Goal: Task Accomplishment & Management: Use online tool/utility

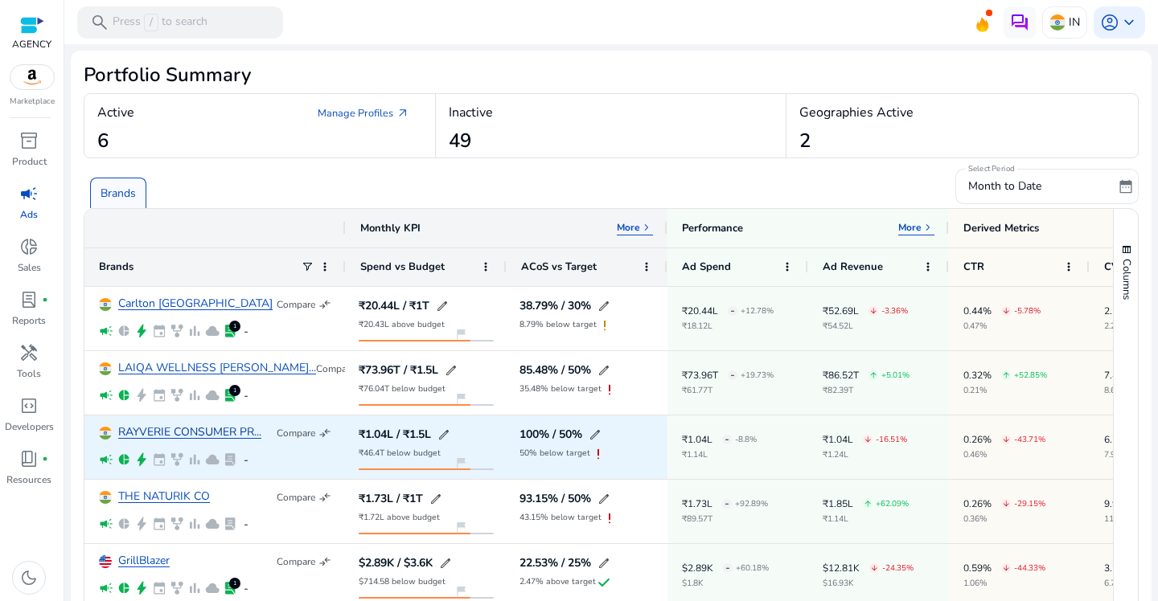
click at [166, 428] on link "RAYVERIE CONSUMER PR..." at bounding box center [189, 433] width 143 height 12
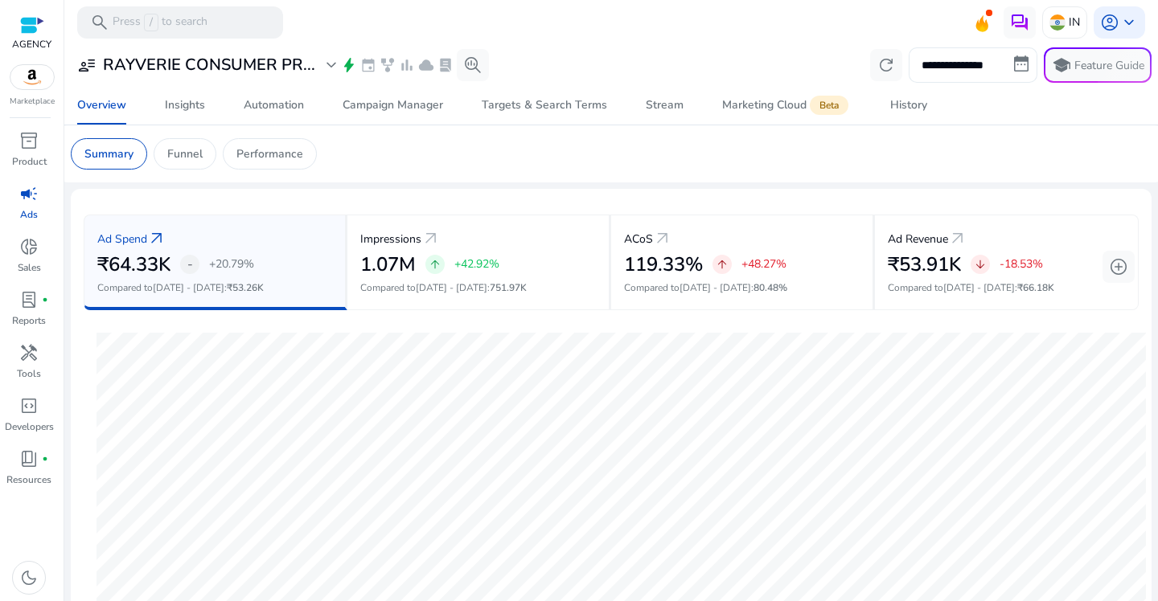
click at [967, 72] on input "**********" at bounding box center [972, 64] width 129 height 35
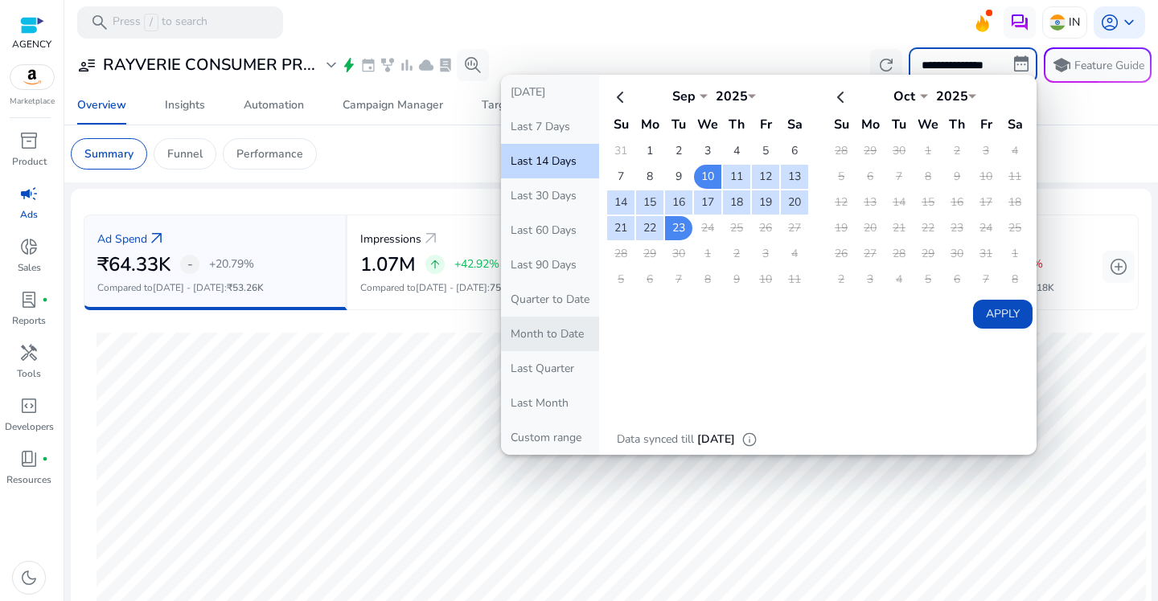
click at [554, 323] on button "Month to Date" at bounding box center [550, 334] width 98 height 35
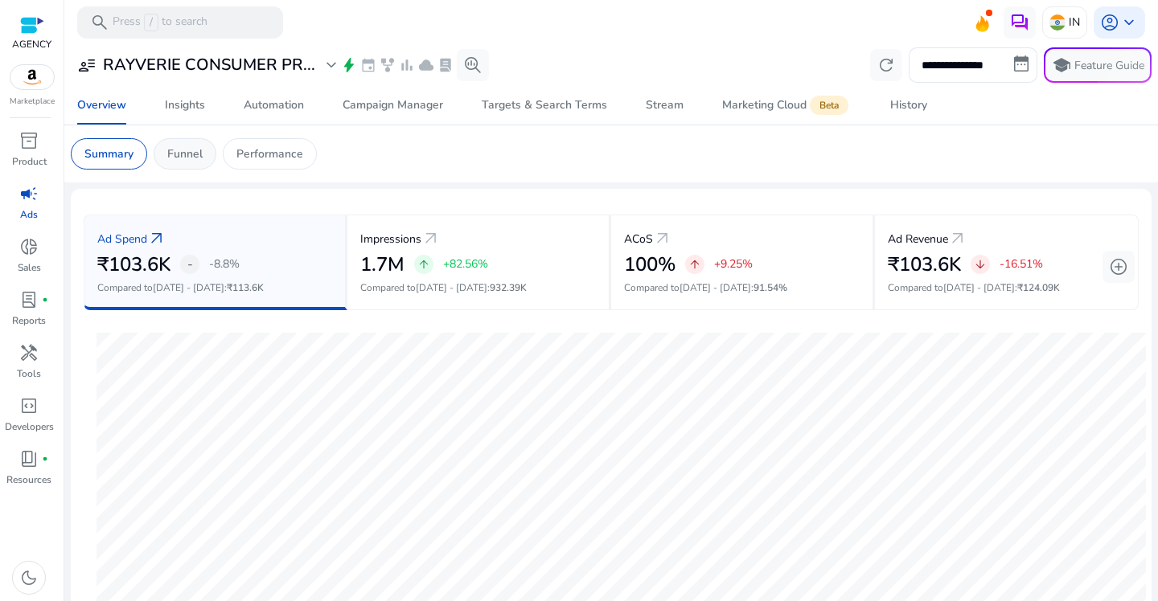
click at [195, 157] on p "Funnel" at bounding box center [184, 153] width 35 height 17
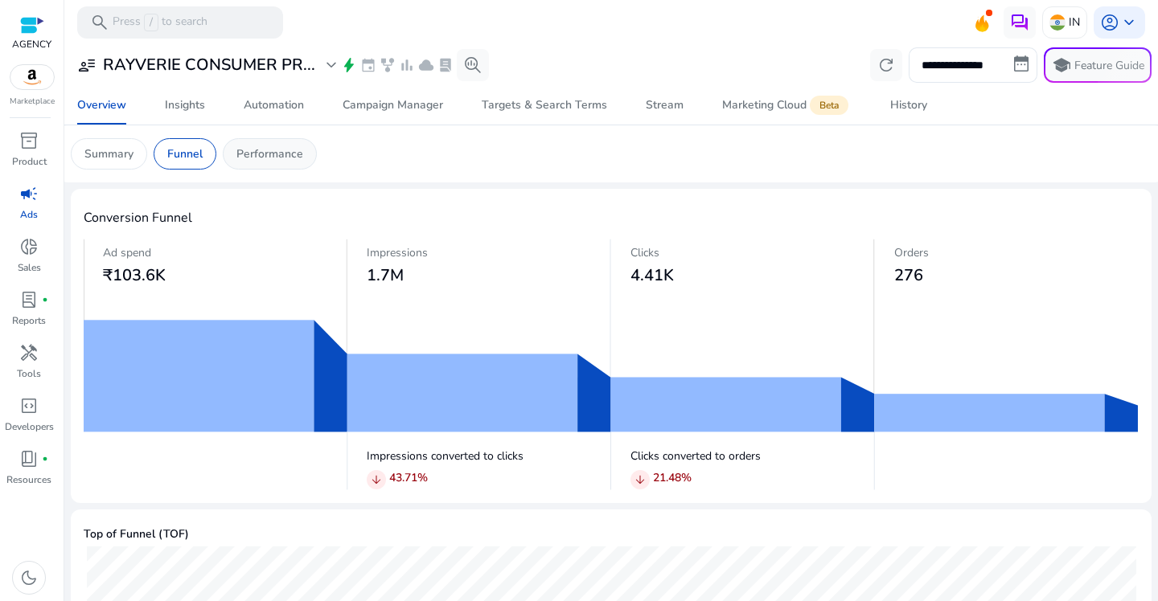
click at [281, 156] on p "Performance" at bounding box center [269, 153] width 67 height 17
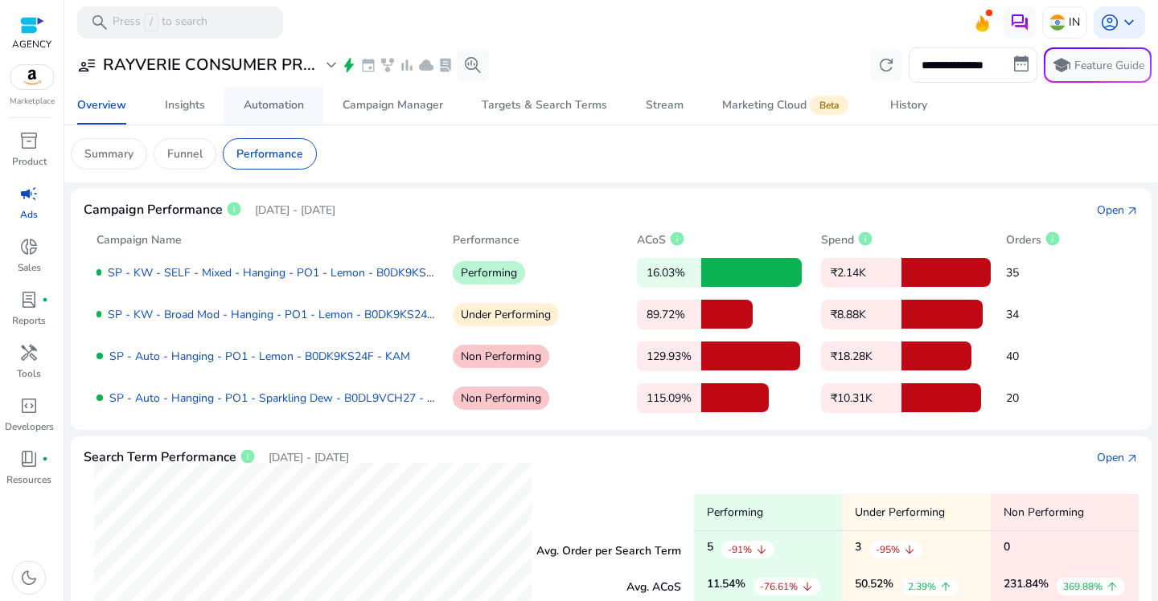
click at [293, 100] on div "Automation" at bounding box center [274, 105] width 60 height 11
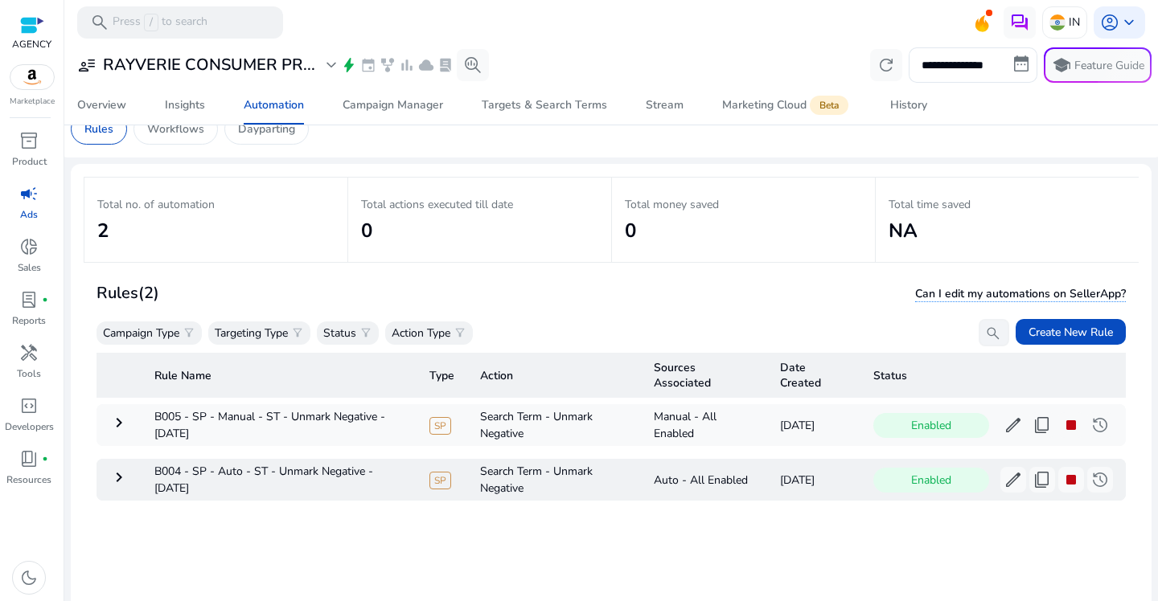
scroll to position [27, 0]
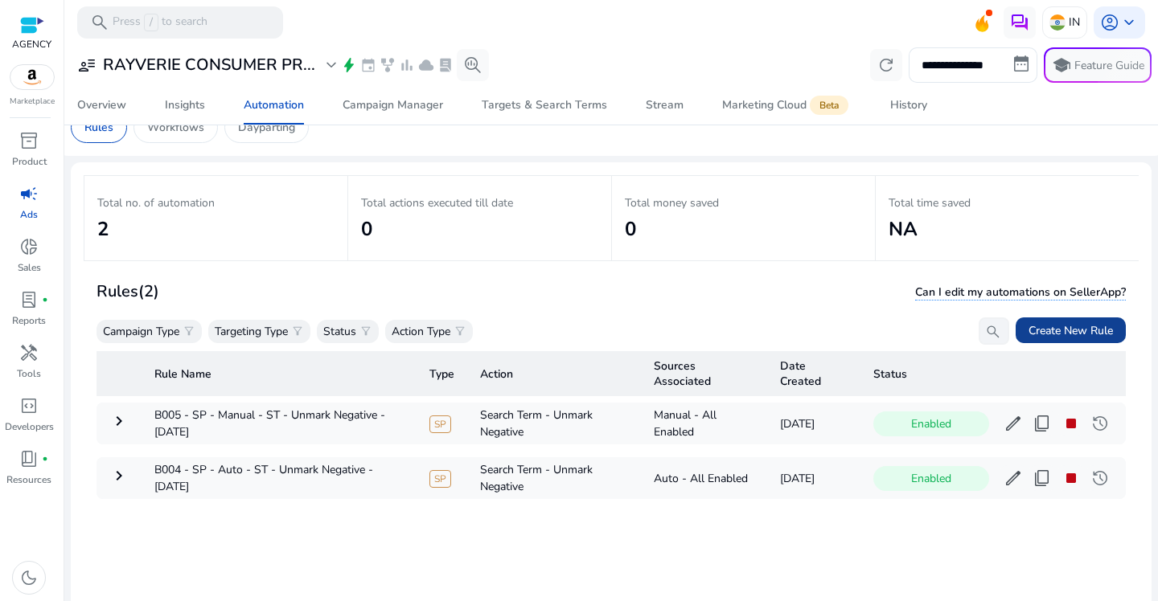
click at [1053, 330] on span "Create New Rule" at bounding box center [1070, 330] width 84 height 17
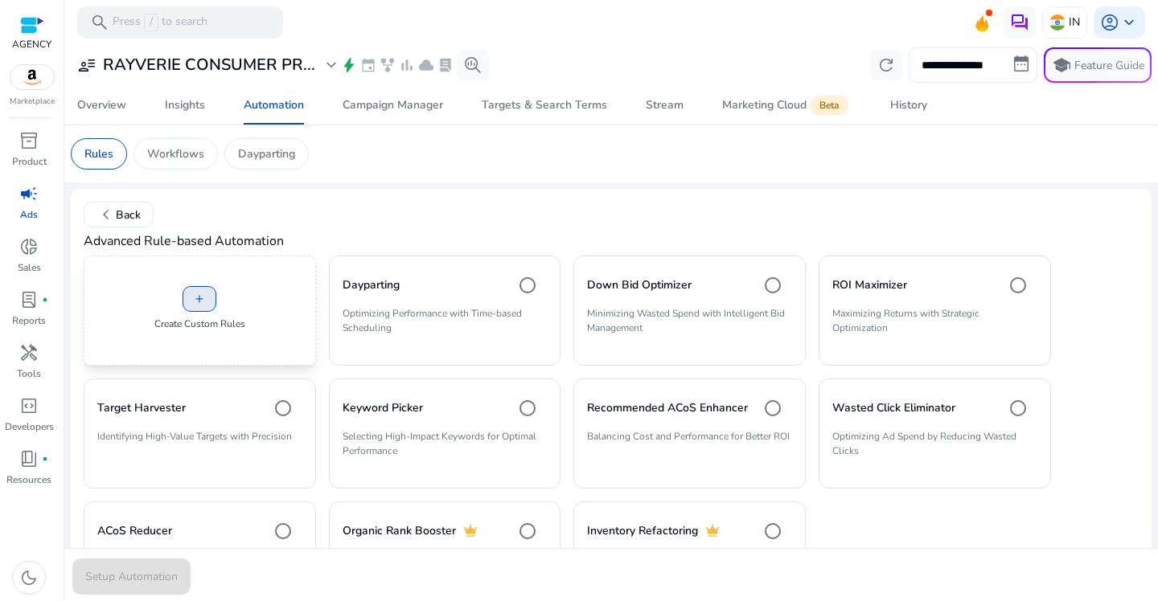
click at [195, 290] on span at bounding box center [199, 299] width 32 height 39
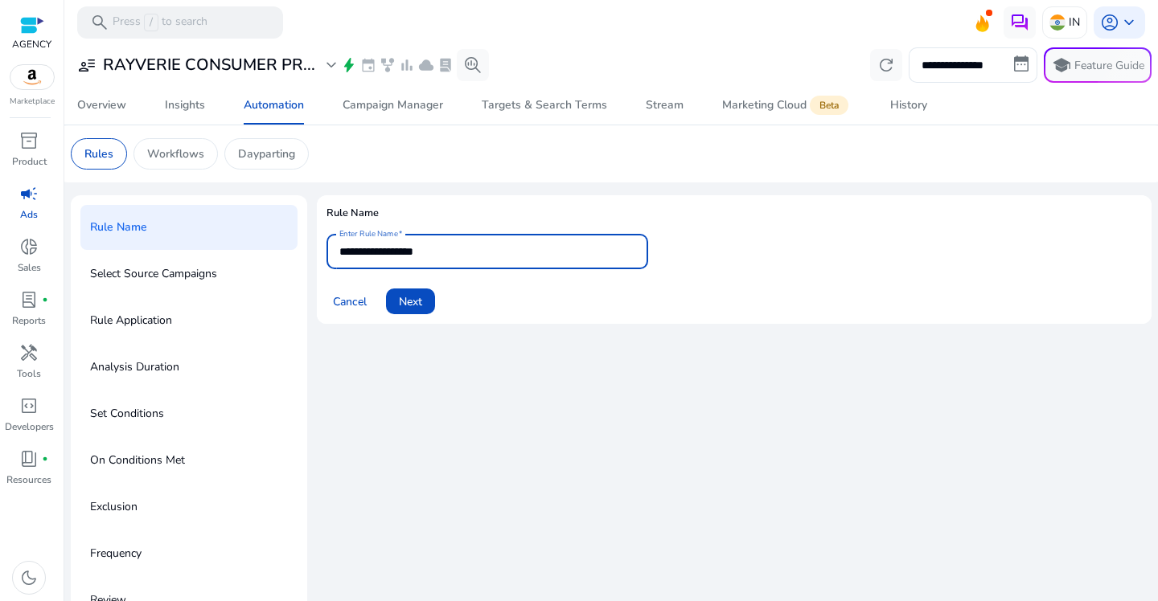
click at [403, 253] on input "**********" at bounding box center [487, 252] width 296 height 18
click at [460, 253] on input "**********" at bounding box center [487, 252] width 296 height 18
paste input "**********"
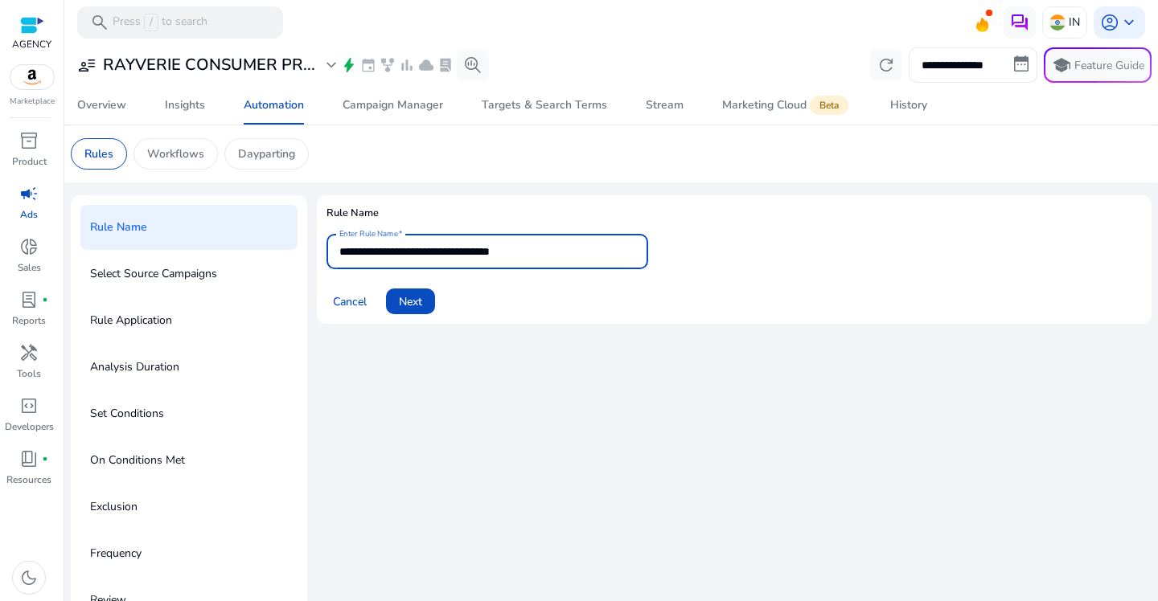
click at [365, 350] on div "**********" at bounding box center [734, 413] width 834 height 437
click at [541, 252] on input "**********" at bounding box center [487, 252] width 296 height 18
type input "**********"
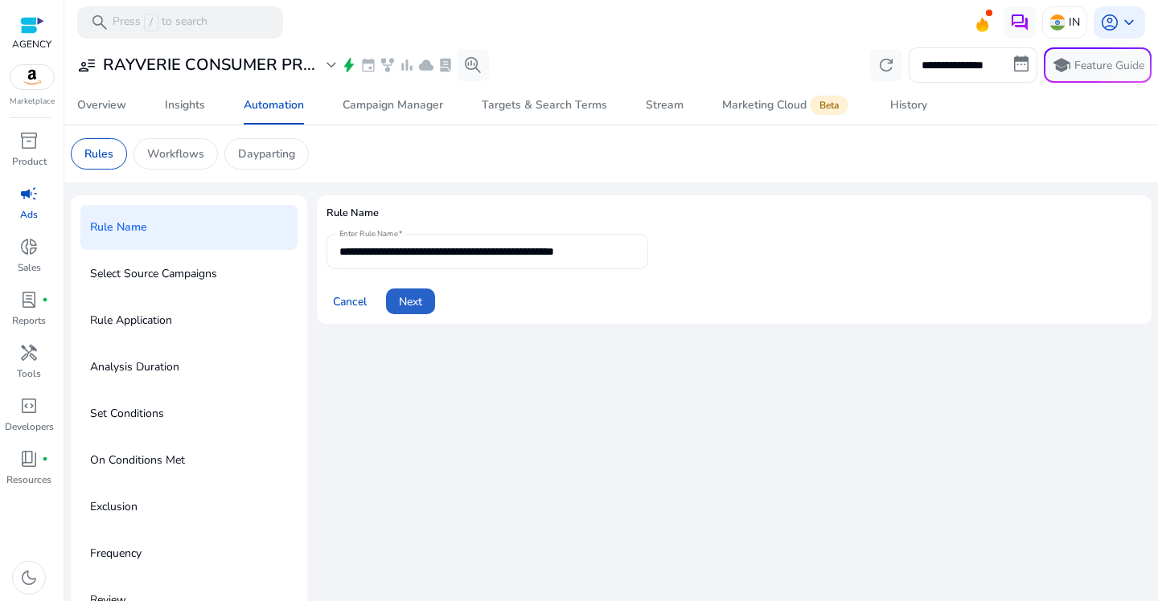
click button "Next" at bounding box center [410, 302] width 49 height 26
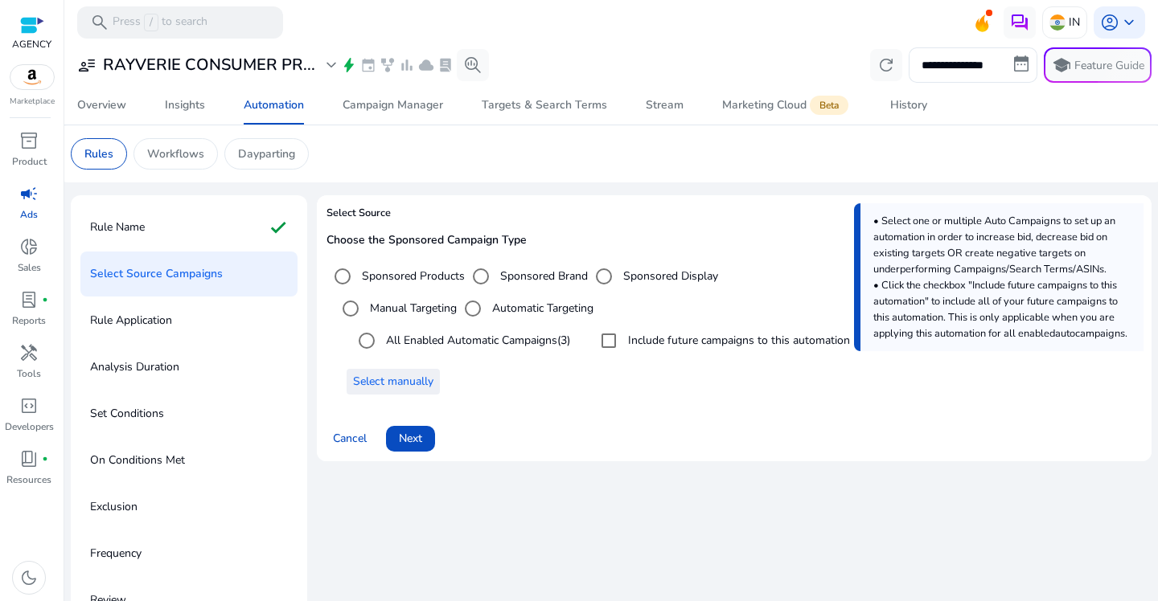
click at [428, 376] on span "Select manually" at bounding box center [393, 381] width 80 height 17
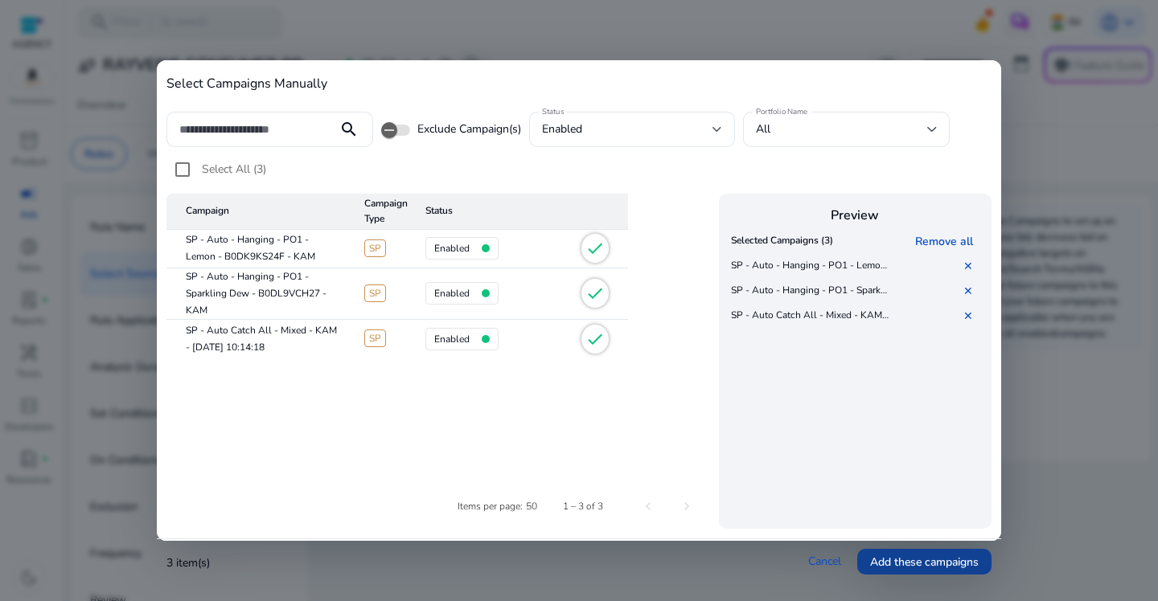
click at [936, 564] on span "Add these campaigns" at bounding box center [924, 562] width 109 height 17
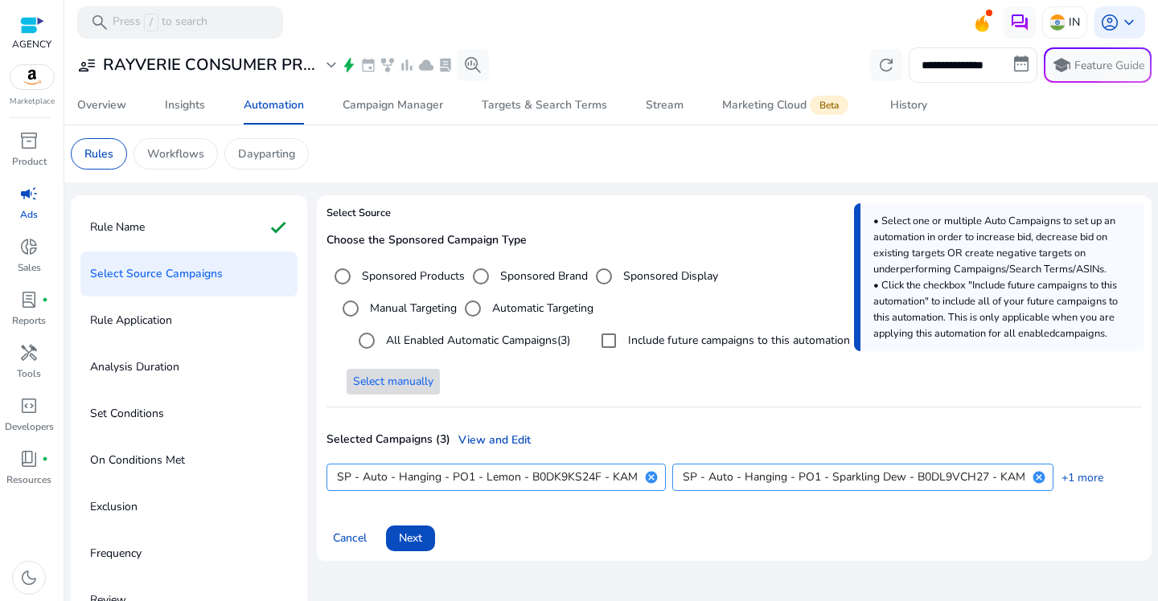
scroll to position [3, 0]
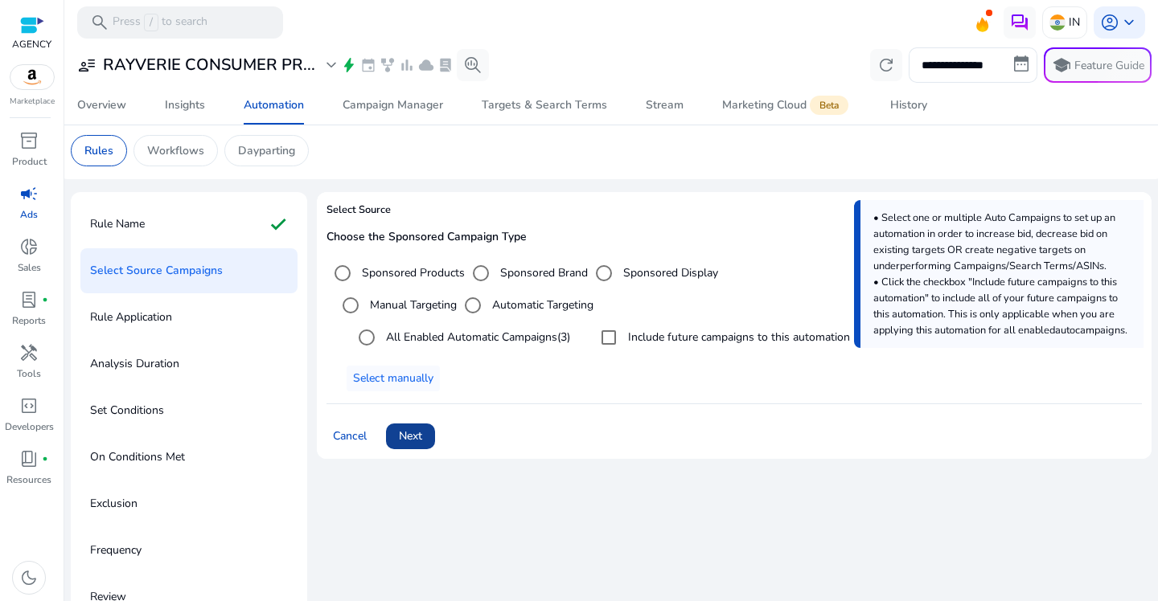
click at [406, 436] on span "Next" at bounding box center [410, 436] width 23 height 17
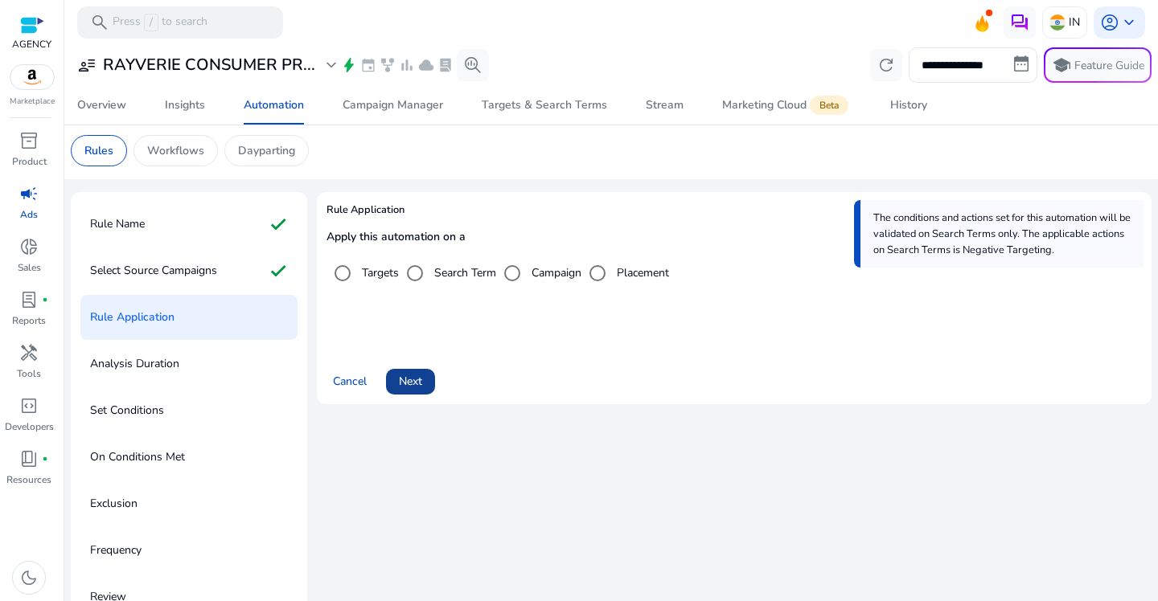
click at [420, 392] on span at bounding box center [410, 382] width 49 height 39
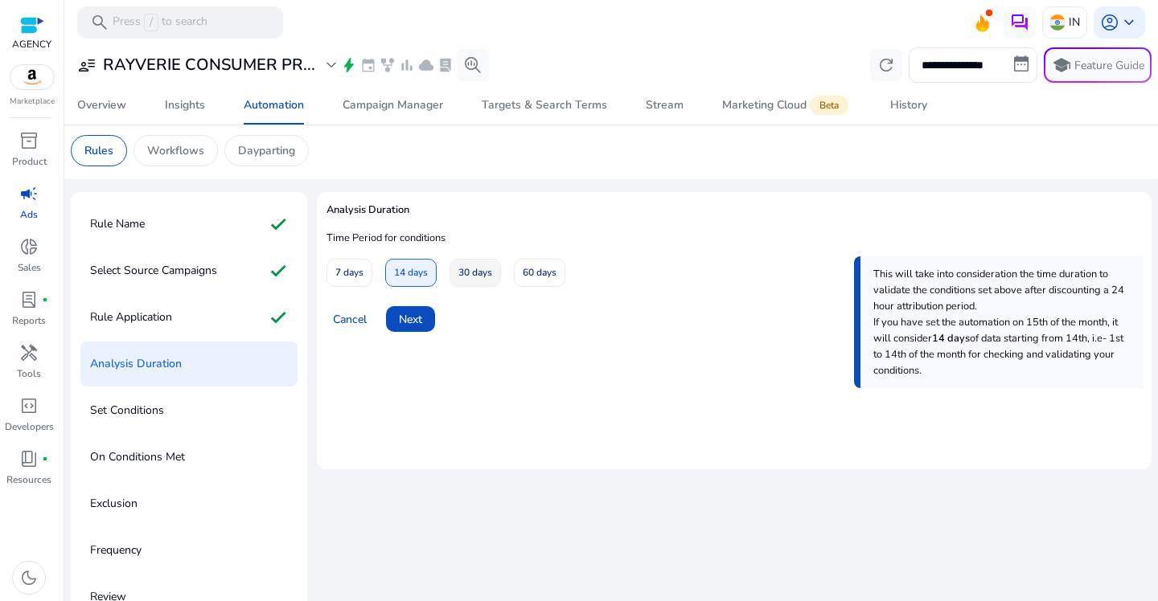
click at [473, 277] on span "30 days" at bounding box center [475, 273] width 34 height 28
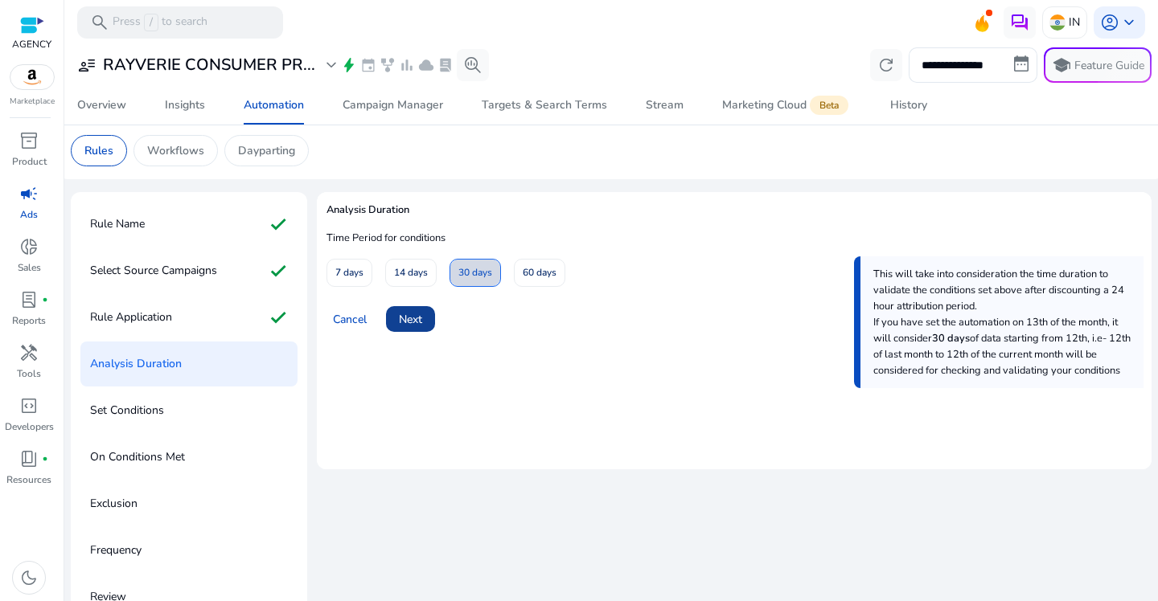
click at [406, 330] on span at bounding box center [410, 319] width 49 height 39
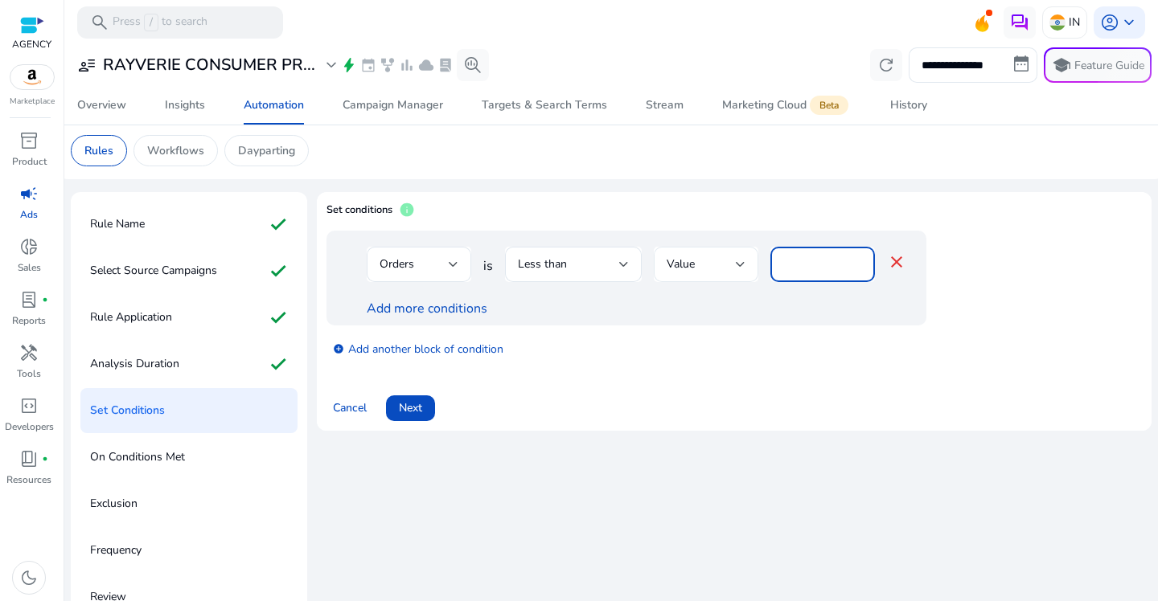
drag, startPoint x: 804, startPoint y: 264, endPoint x: 749, endPoint y: 266, distance: 54.7
click at [749, 266] on div "Orders is Less than Value * close" at bounding box center [636, 273] width 539 height 52
click at [561, 272] on span "Less than" at bounding box center [542, 263] width 49 height 15
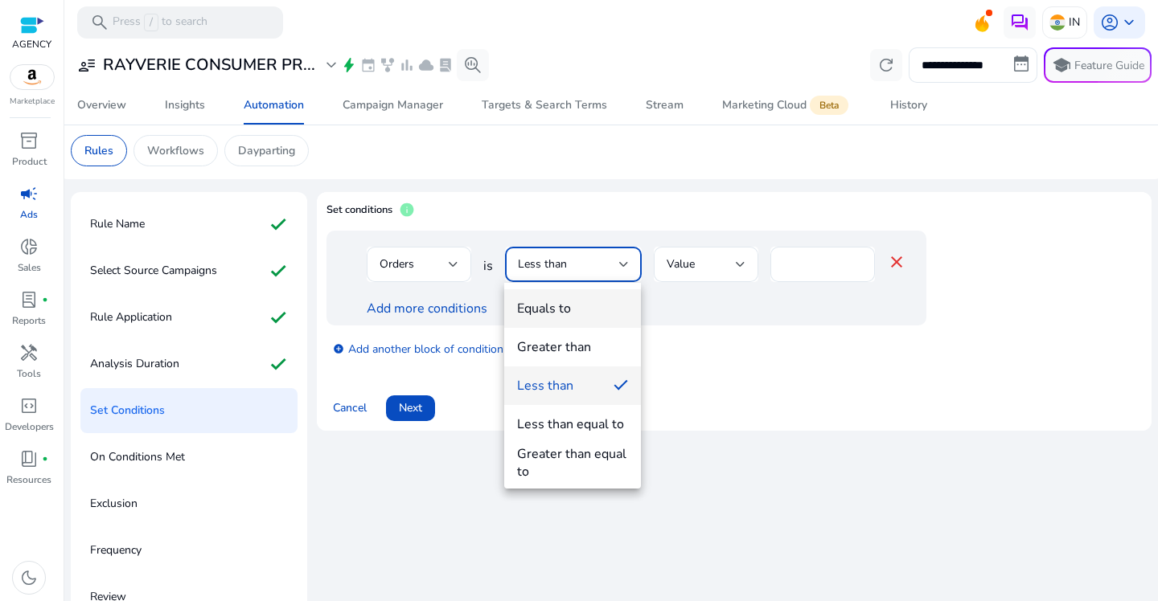
click at [572, 308] on span "Equals to" at bounding box center [572, 309] width 111 height 18
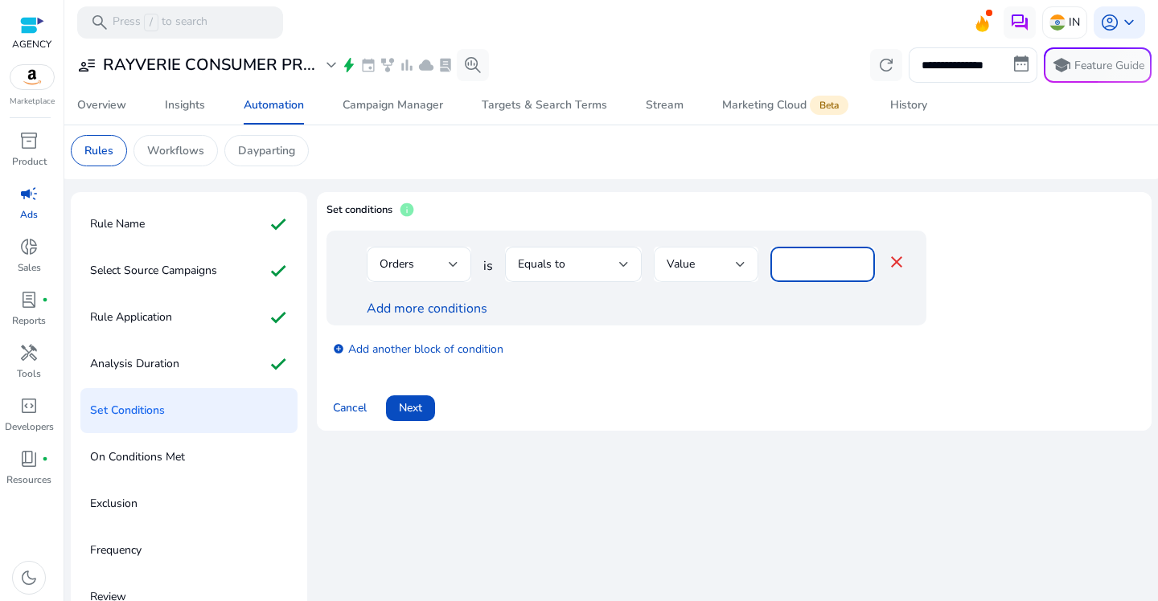
drag, startPoint x: 801, startPoint y: 260, endPoint x: 725, endPoint y: 260, distance: 75.6
click at [725, 260] on div "Orders is Equals to Value * close" at bounding box center [636, 273] width 539 height 52
type input "*"
drag, startPoint x: 918, startPoint y: 385, endPoint x: 680, endPoint y: 381, distance: 238.0
click at [918, 386] on div "Cancel Next" at bounding box center [733, 402] width 815 height 39
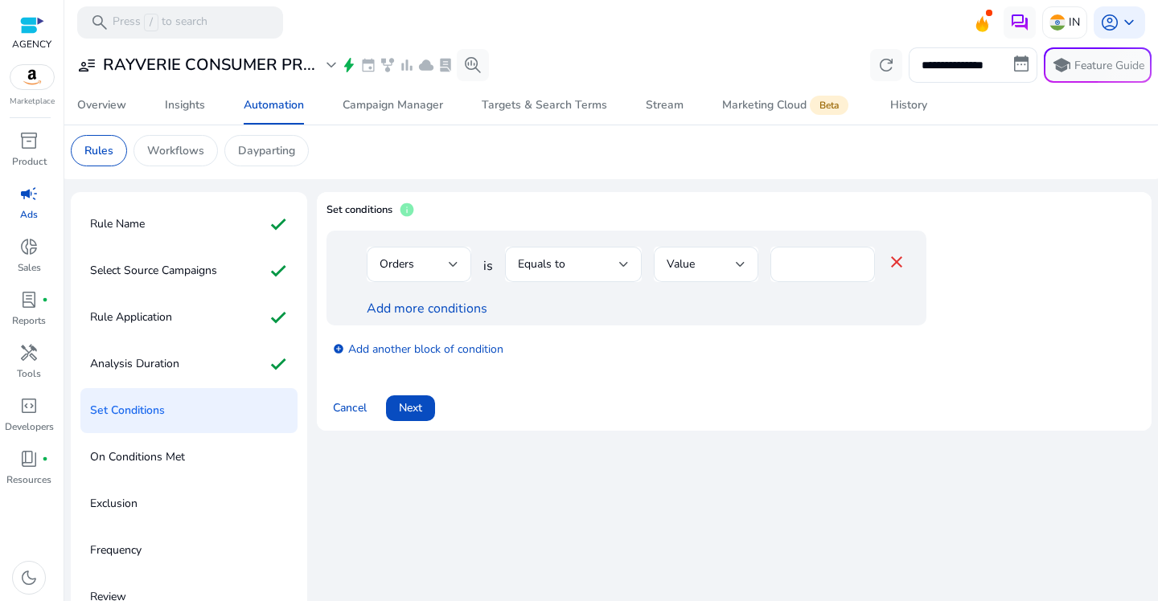
click at [396, 318] on div "Add more conditions" at bounding box center [636, 308] width 539 height 19
click at [399, 312] on link "Add more conditions" at bounding box center [427, 309] width 121 height 18
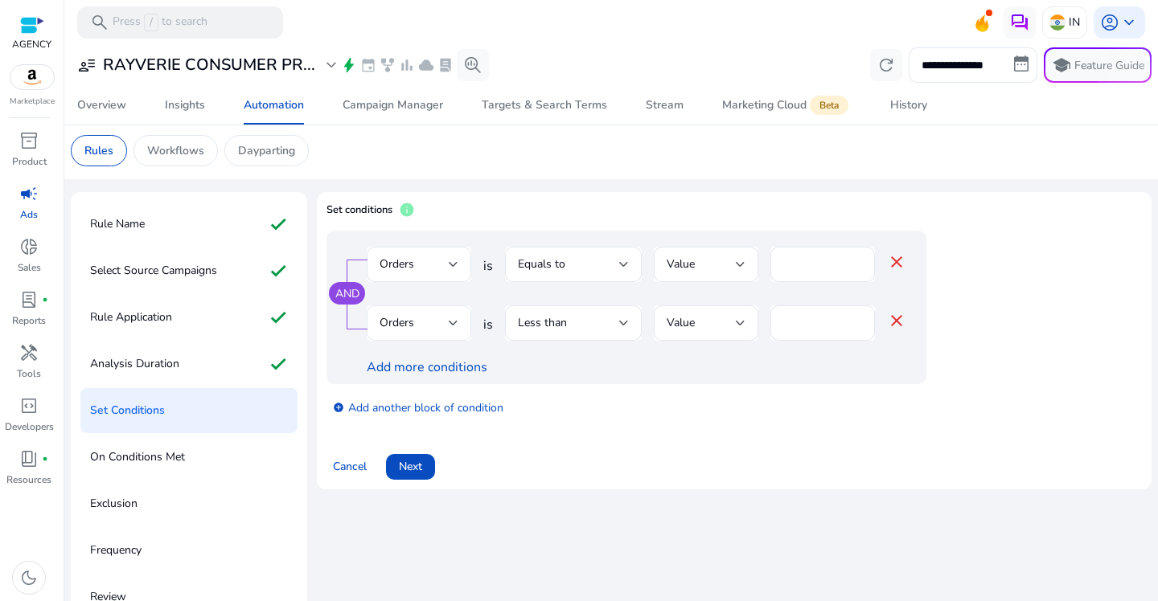
click at [428, 318] on div "Orders" at bounding box center [413, 323] width 69 height 18
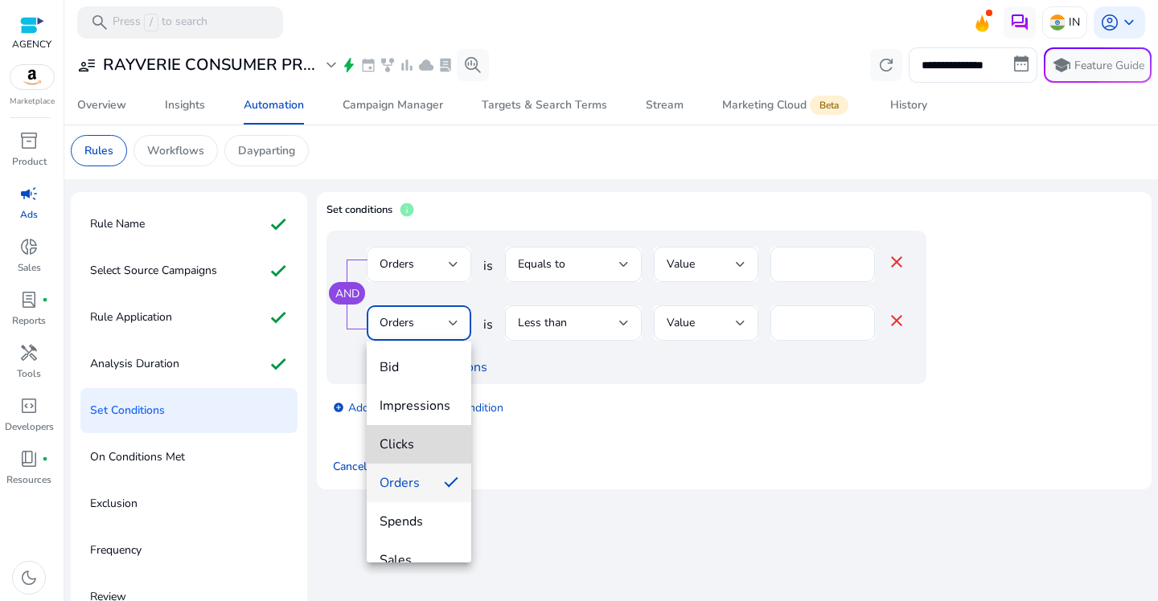
click at [419, 461] on mat-option "Clicks" at bounding box center [419, 444] width 104 height 39
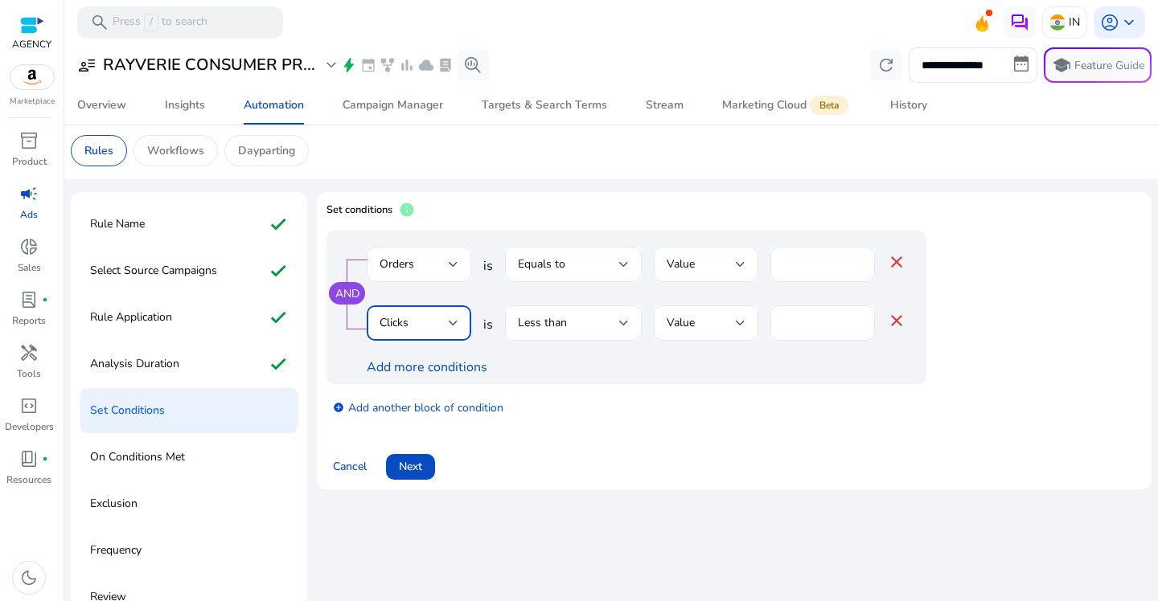
click at [616, 323] on div "Less than" at bounding box center [568, 323] width 101 height 18
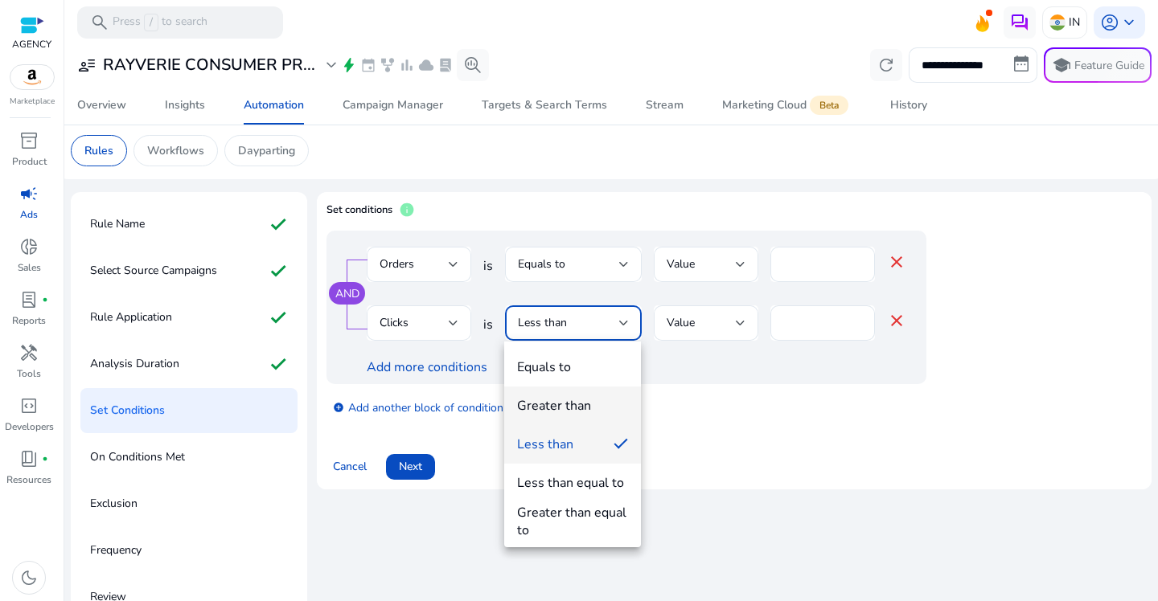
click at [607, 391] on mat-option "Greater than" at bounding box center [572, 406] width 137 height 39
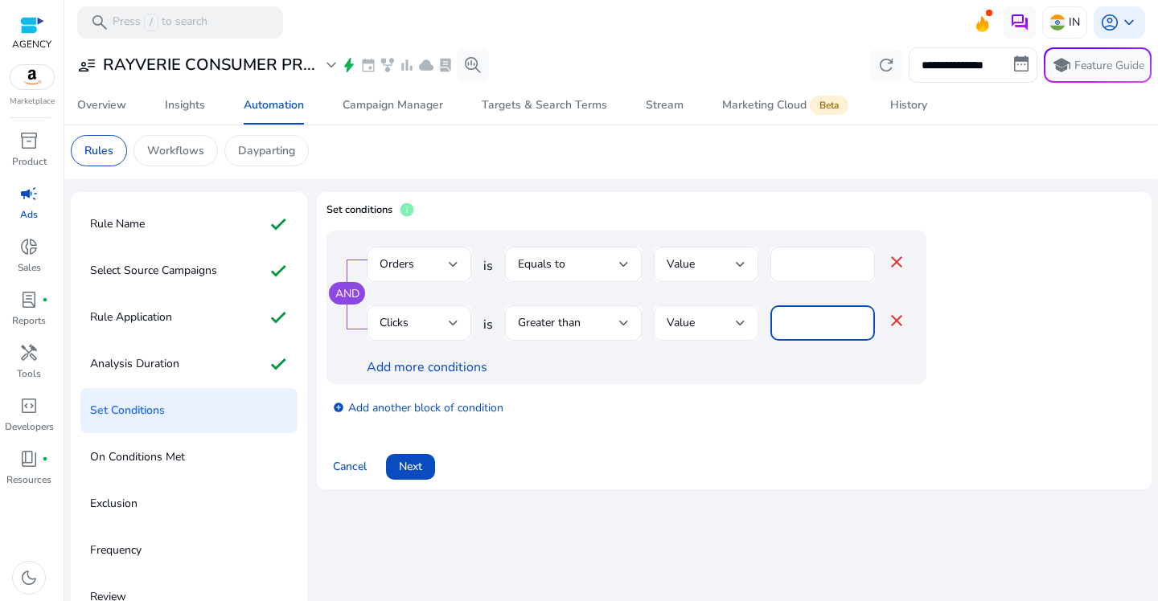
drag, startPoint x: 814, startPoint y: 318, endPoint x: 673, endPoint y: 318, distance: 141.5
click at [673, 318] on div "Clicks is Greater than Value * close" at bounding box center [636, 331] width 539 height 52
type input "**"
drag, startPoint x: 686, startPoint y: 383, endPoint x: 591, endPoint y: 359, distance: 97.7
click at [686, 383] on div "AND Orders is Equals to Value * close Clicks is Greater than Value ** close Add…" at bounding box center [626, 308] width 600 height 154
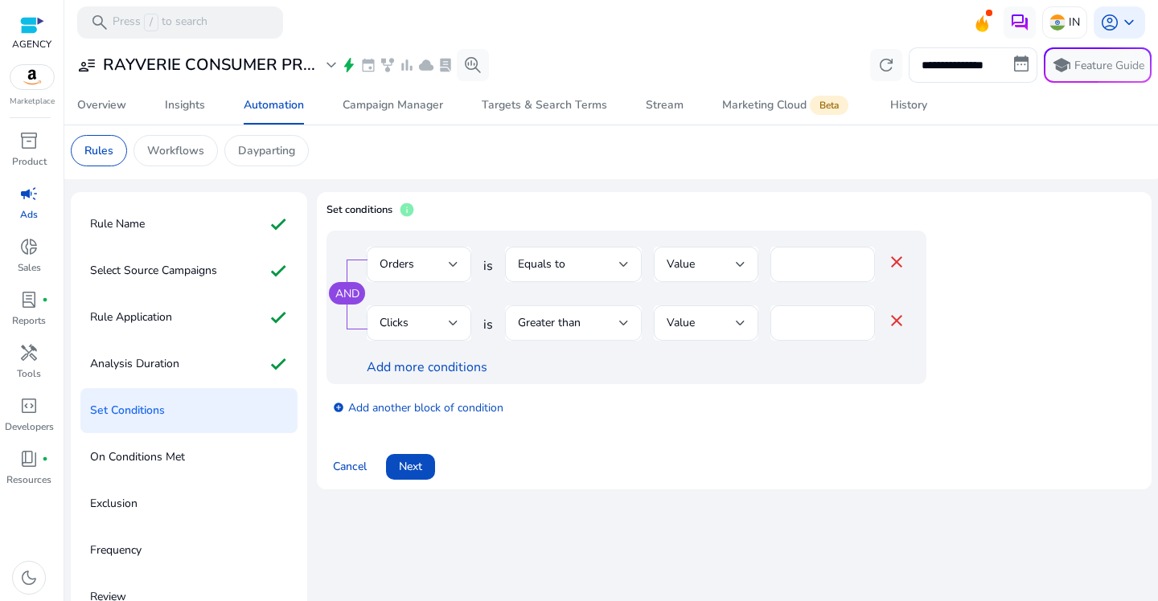
click at [585, 325] on div "Greater than" at bounding box center [568, 323] width 101 height 18
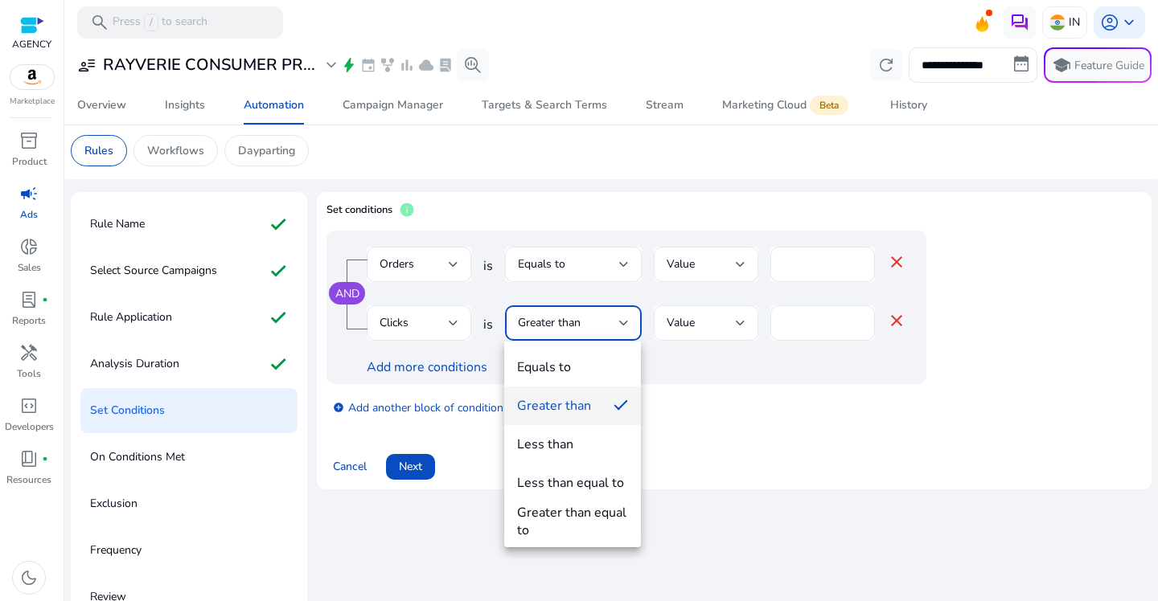
click at [593, 510] on div "Greater than equal to" at bounding box center [572, 521] width 111 height 35
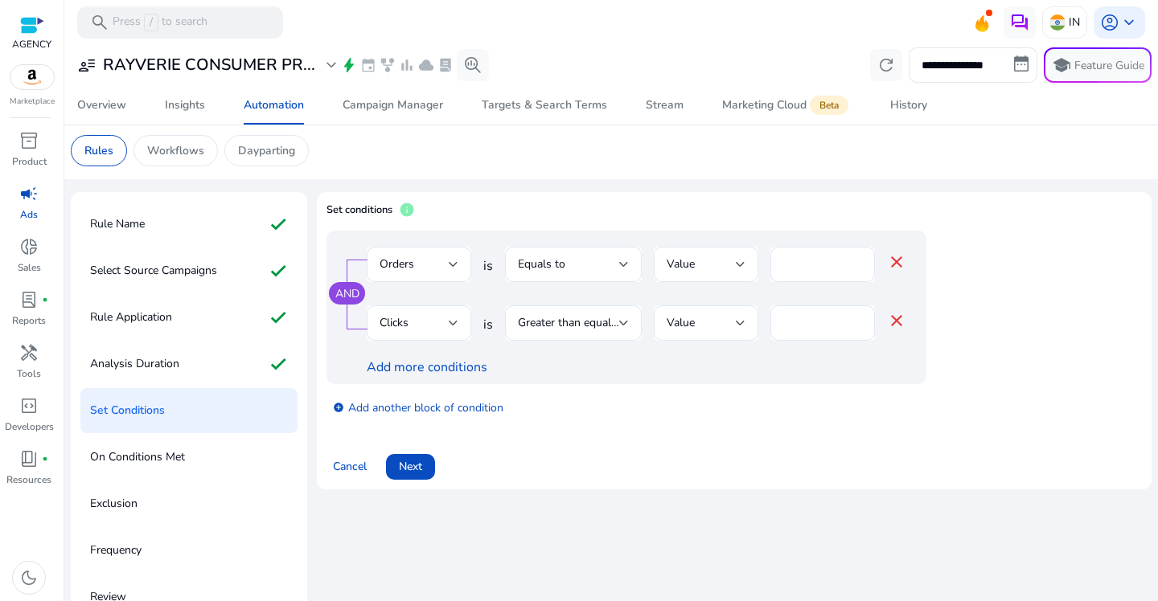
drag, startPoint x: 717, startPoint y: 432, endPoint x: 436, endPoint y: 388, distance: 283.9
click at [719, 432] on div "AND Orders is Equals to Value * close Clicks is Greater than equal to Value ** …" at bounding box center [733, 333] width 815 height 204
drag, startPoint x: 395, startPoint y: 417, endPoint x: 384, endPoint y: 411, distance: 13.0
click at [396, 418] on div "add_circle Add another block of condition" at bounding box center [658, 406] width 664 height 45
click at [387, 408] on link "add_circle Add another block of condition" at bounding box center [418, 407] width 170 height 18
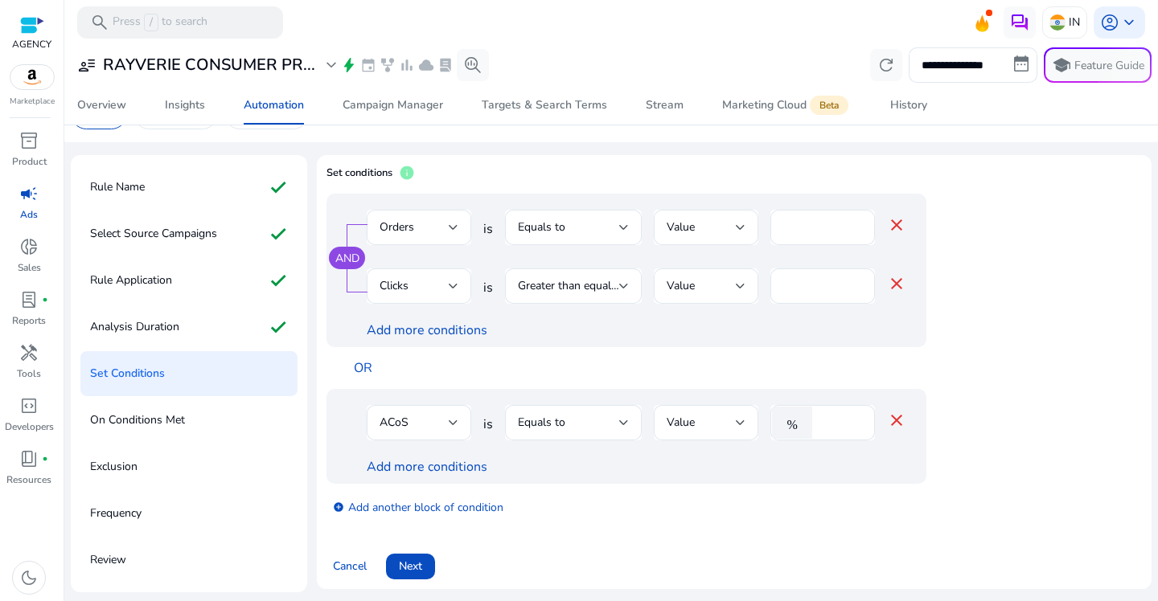
scroll to position [41, 0]
click at [446, 427] on div "ACoS" at bounding box center [413, 422] width 69 height 18
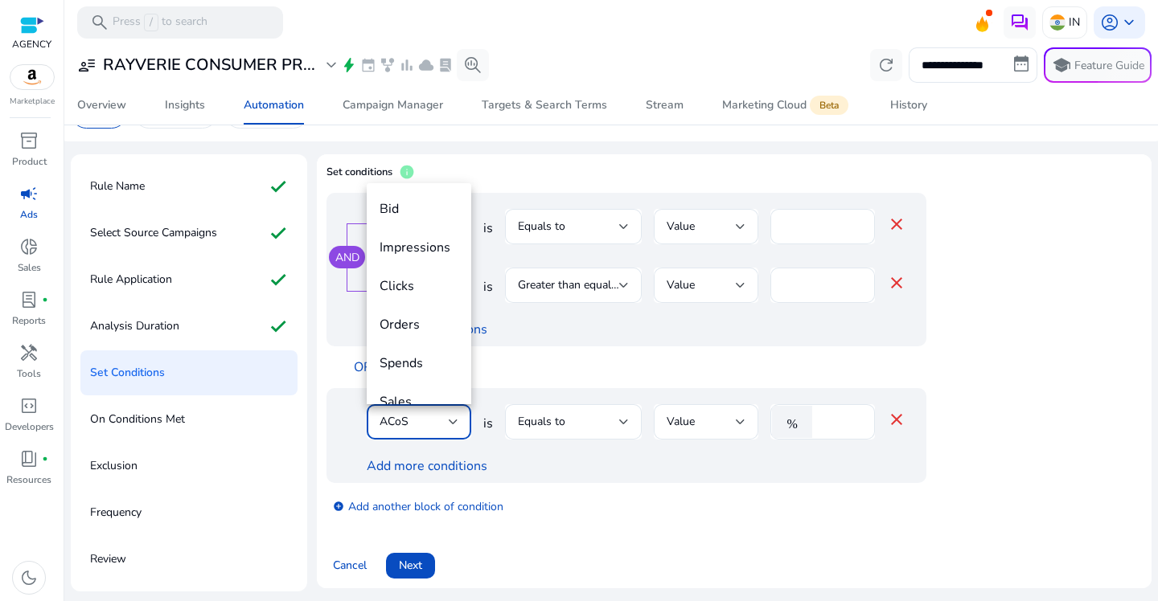
scroll to position [55, 0]
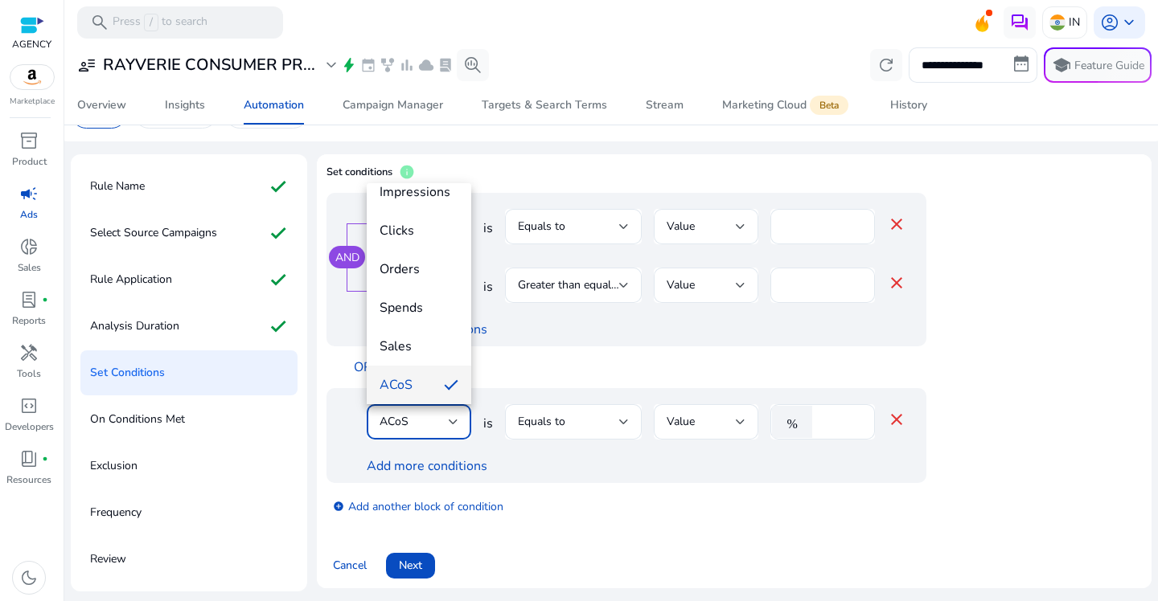
drag, startPoint x: 993, startPoint y: 437, endPoint x: 785, endPoint y: 227, distance: 295.6
click at [994, 436] on div at bounding box center [579, 300] width 1158 height 601
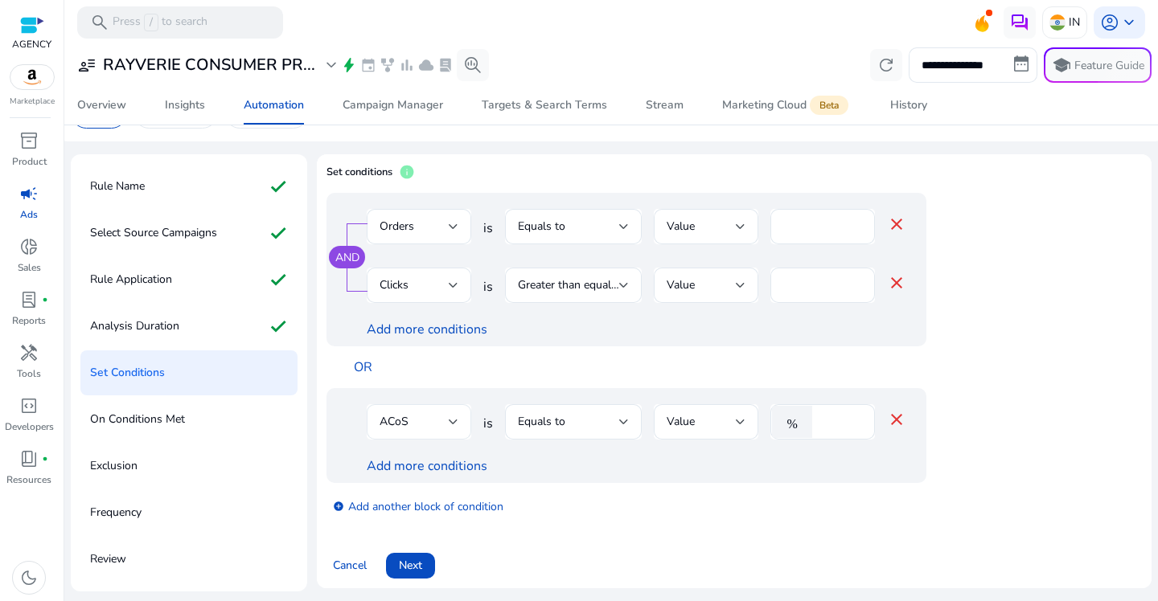
click at [432, 422] on div "ACoS" at bounding box center [413, 422] width 69 height 18
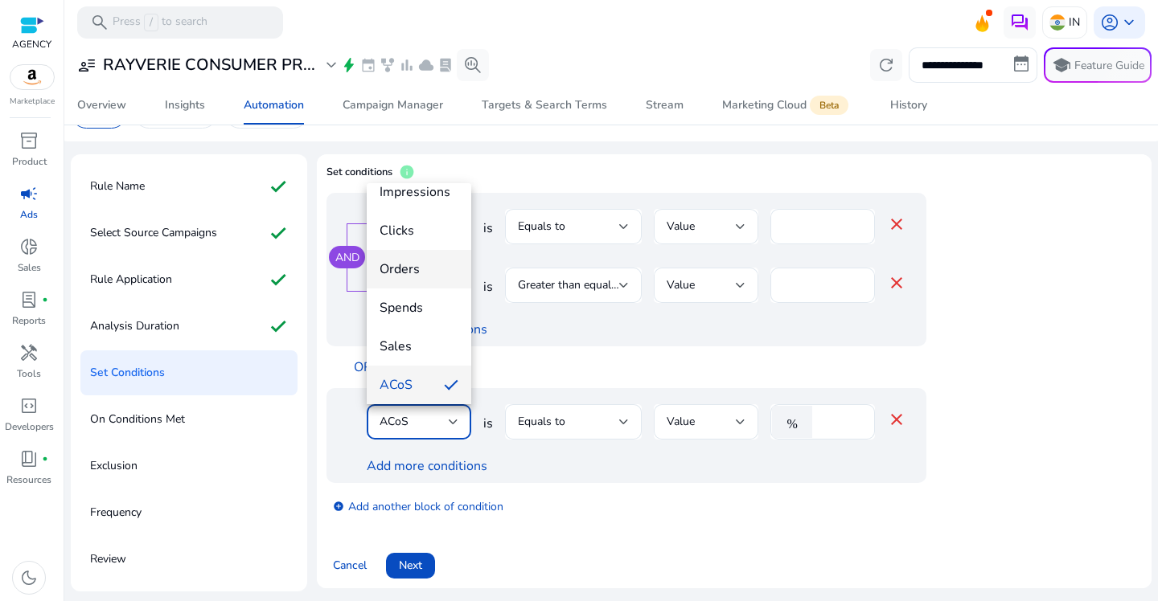
click at [423, 266] on span "Orders" at bounding box center [418, 269] width 79 height 18
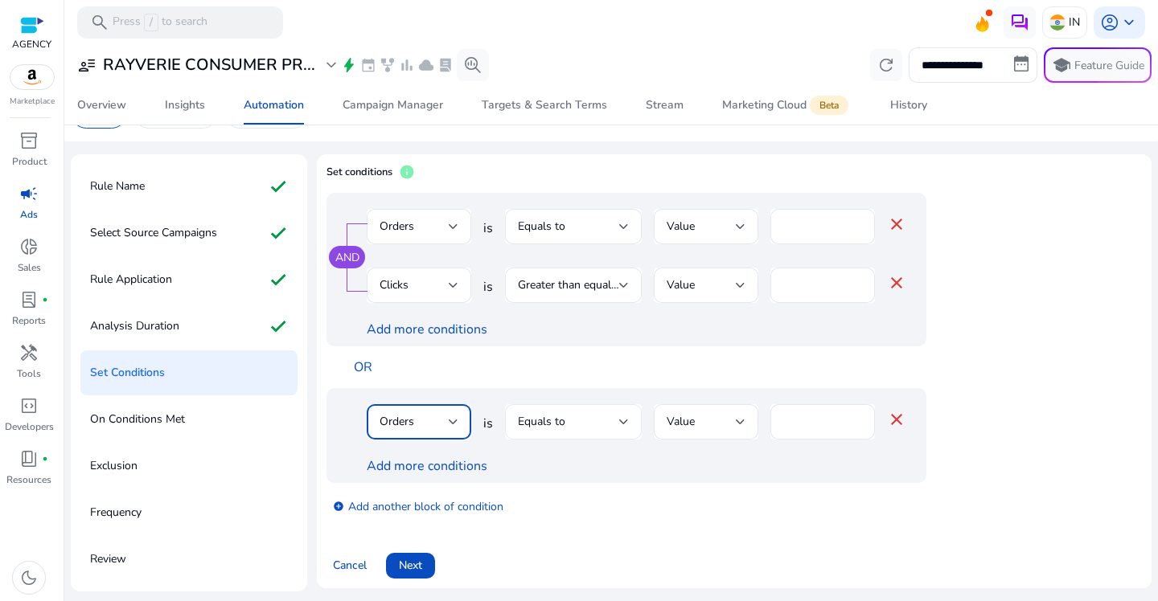
click at [584, 416] on div "Equals to" at bounding box center [568, 422] width 101 height 18
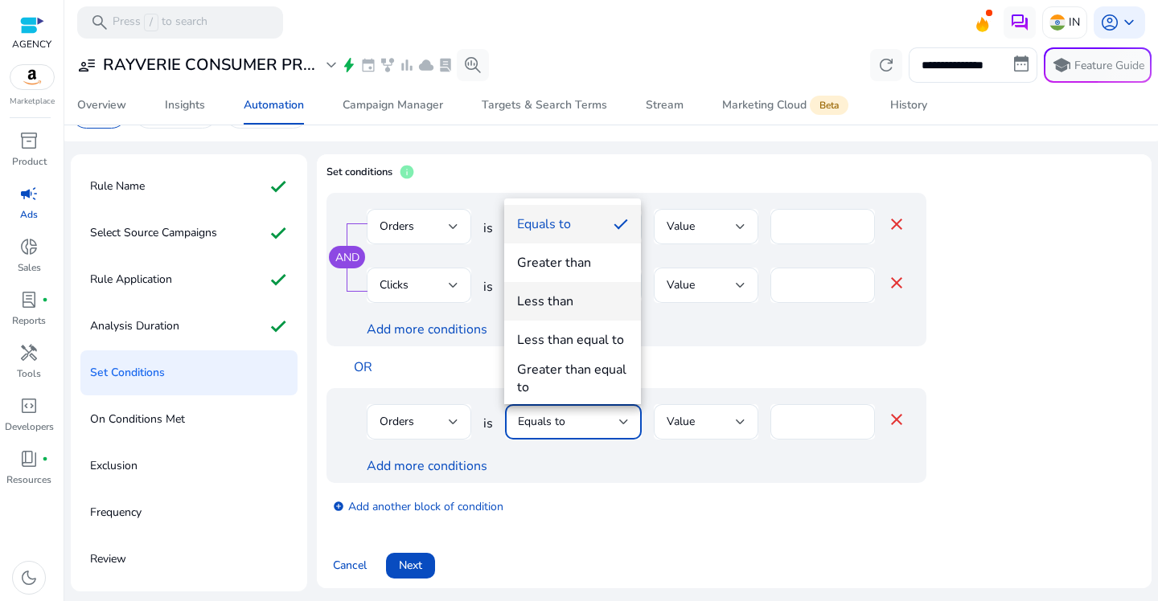
click at [573, 310] on mat-option "Less than" at bounding box center [572, 301] width 137 height 39
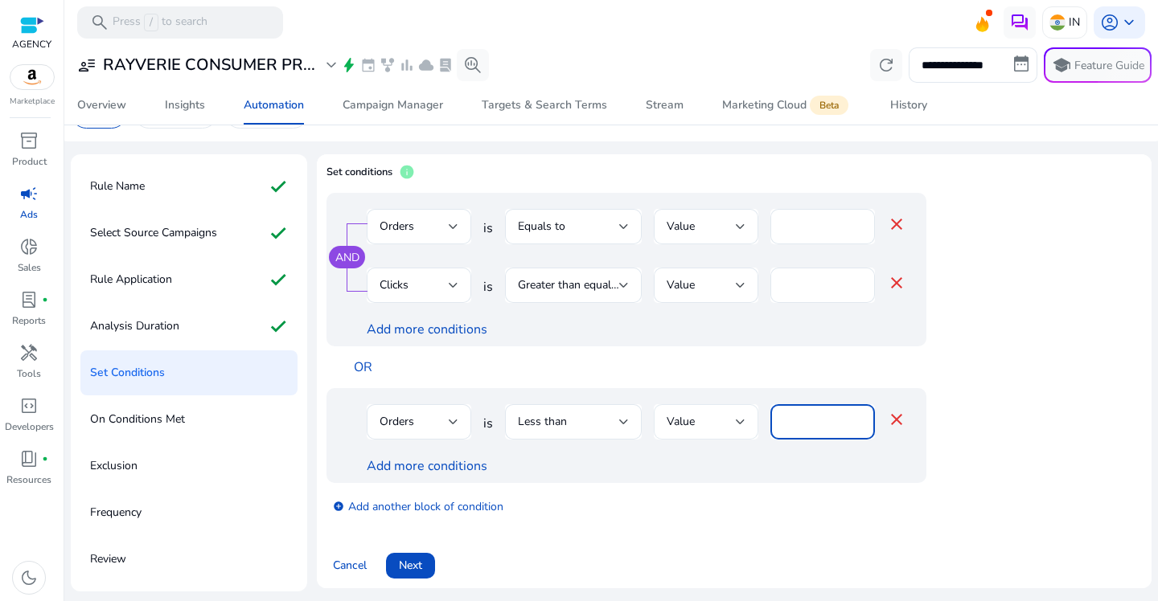
drag, startPoint x: 813, startPoint y: 419, endPoint x: 744, endPoint y: 413, distance: 68.6
click at [744, 413] on div "Orders is Less than Value **** close" at bounding box center [636, 430] width 539 height 52
type input "*"
click at [779, 518] on div "add_circle Add another block of condition" at bounding box center [658, 505] width 664 height 45
drag, startPoint x: 756, startPoint y: 420, endPoint x: 745, endPoint y: 420, distance: 11.3
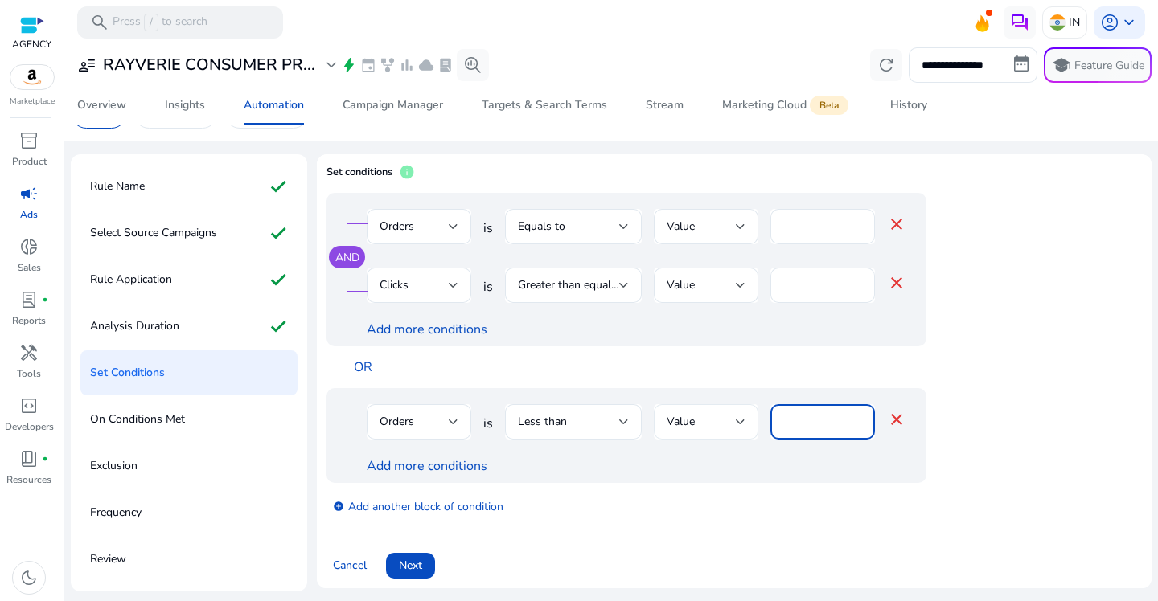
click at [745, 420] on div "Orders is Less than Value * close" at bounding box center [636, 430] width 539 height 52
click at [733, 477] on div "Orders is Less than Value * close Add more conditions" at bounding box center [626, 435] width 600 height 95
click at [451, 469] on link "Add more conditions" at bounding box center [427, 466] width 121 height 18
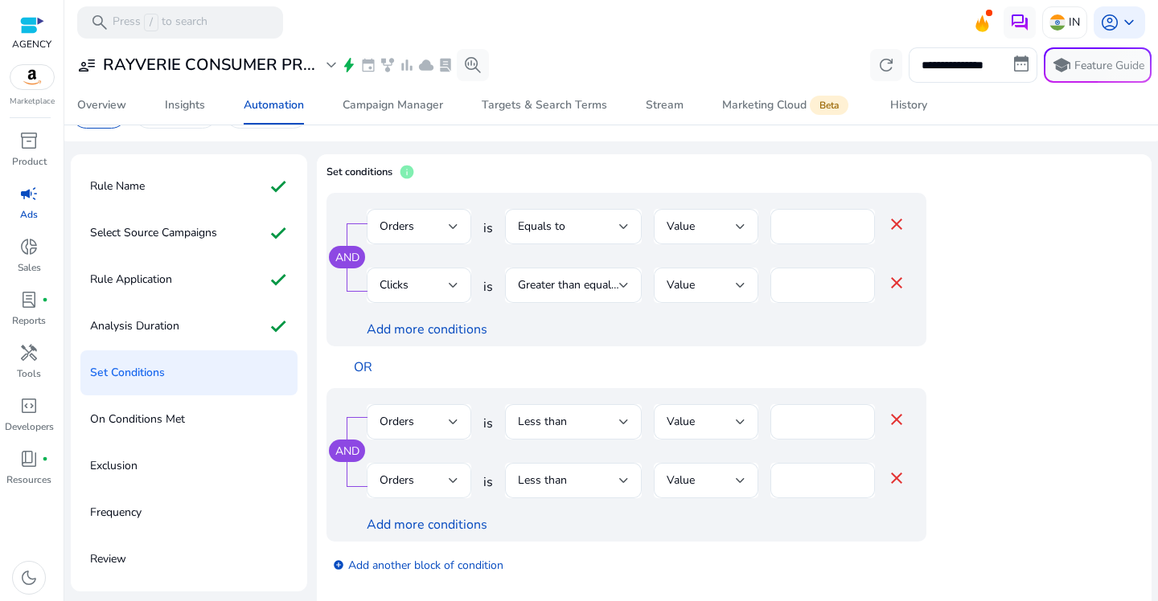
click at [438, 483] on div "Orders" at bounding box center [413, 481] width 69 height 18
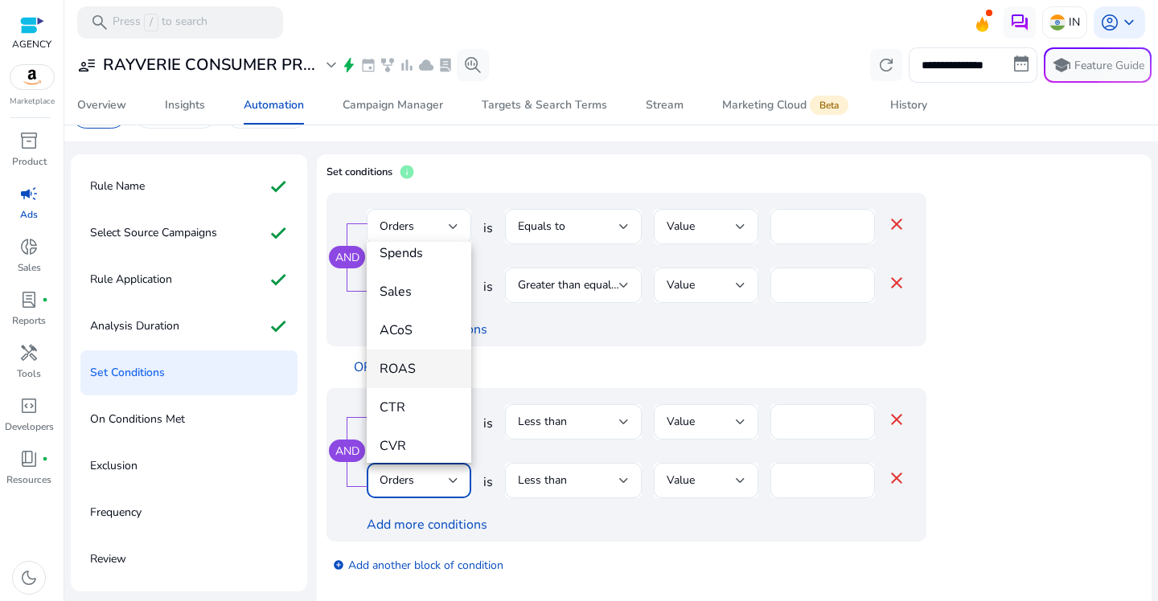
scroll to position [170, 0]
click at [417, 338] on mat-option "ACoS" at bounding box center [419, 328] width 104 height 39
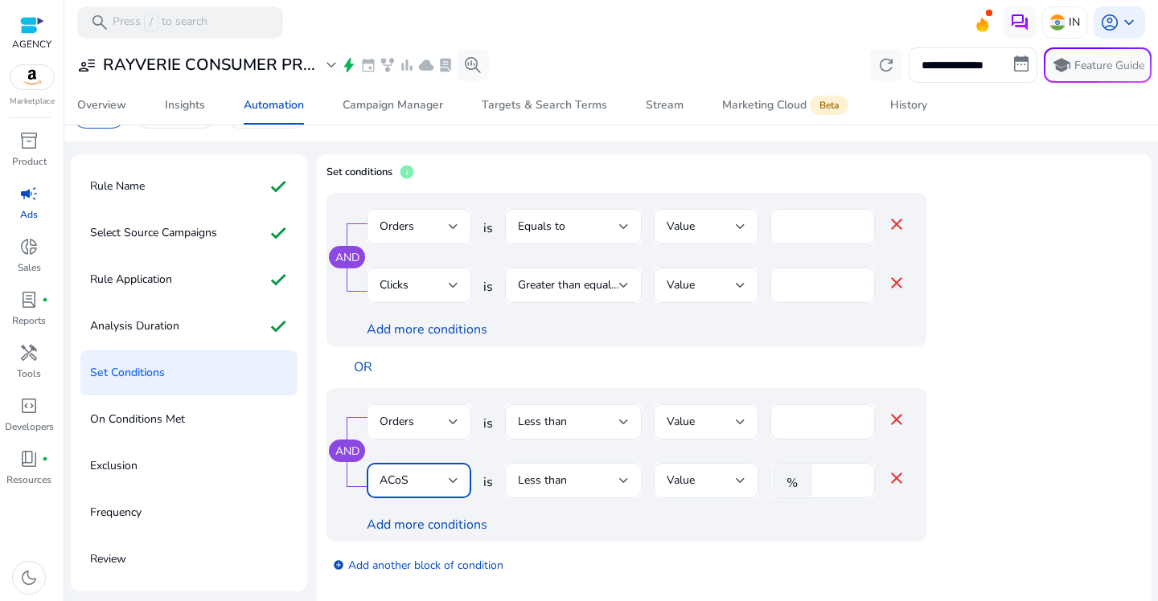
click at [575, 474] on div "Less than" at bounding box center [568, 481] width 101 height 18
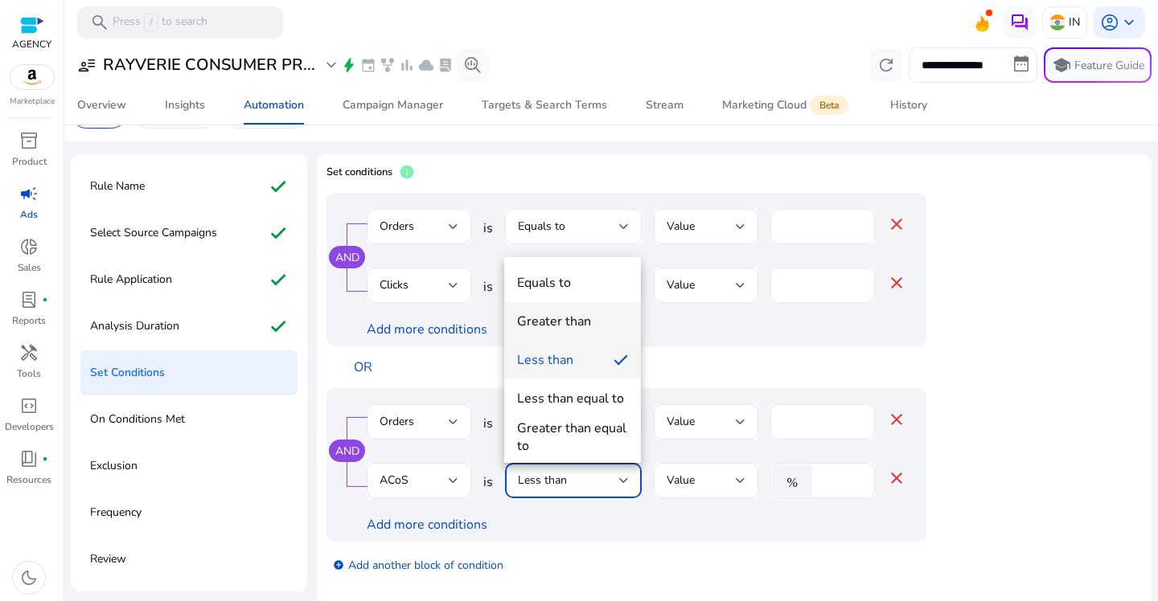
click at [559, 321] on div "Greater than" at bounding box center [554, 322] width 74 height 18
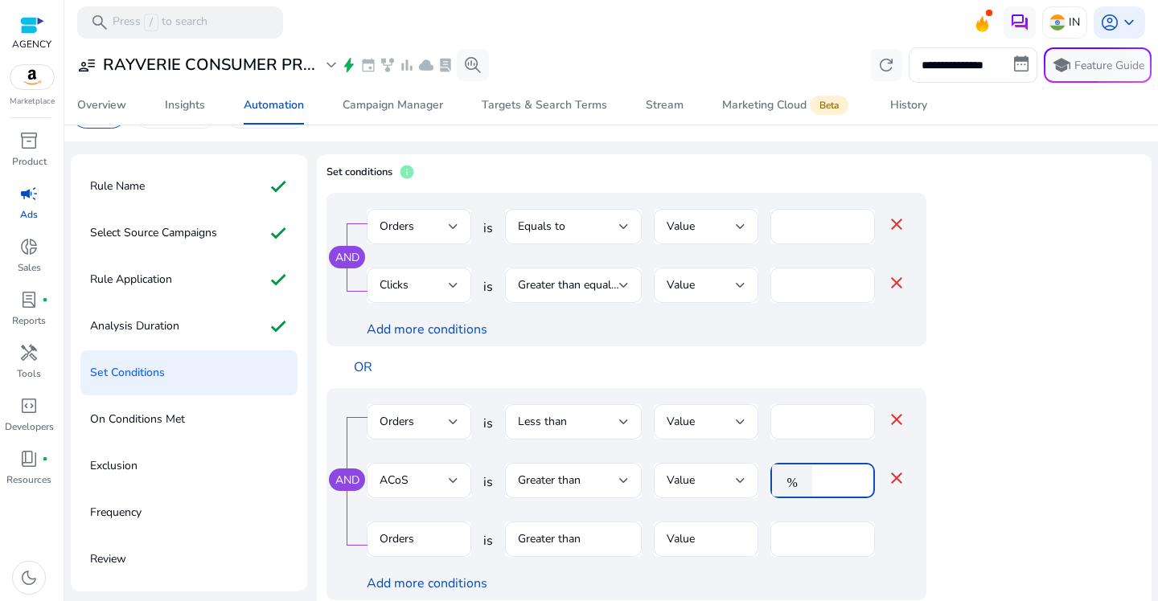
drag, startPoint x: 830, startPoint y: 485, endPoint x: 775, endPoint y: 475, distance: 56.3
click at [775, 475] on div "% *" at bounding box center [816, 480] width 92 height 35
type input "**"
click at [916, 506] on div "AND Orders is Less than Value * close ACoS is Greater than Value % ** close Ord…" at bounding box center [626, 494] width 600 height 212
drag, startPoint x: 1040, startPoint y: 387, endPoint x: 1026, endPoint y: 388, distance: 14.6
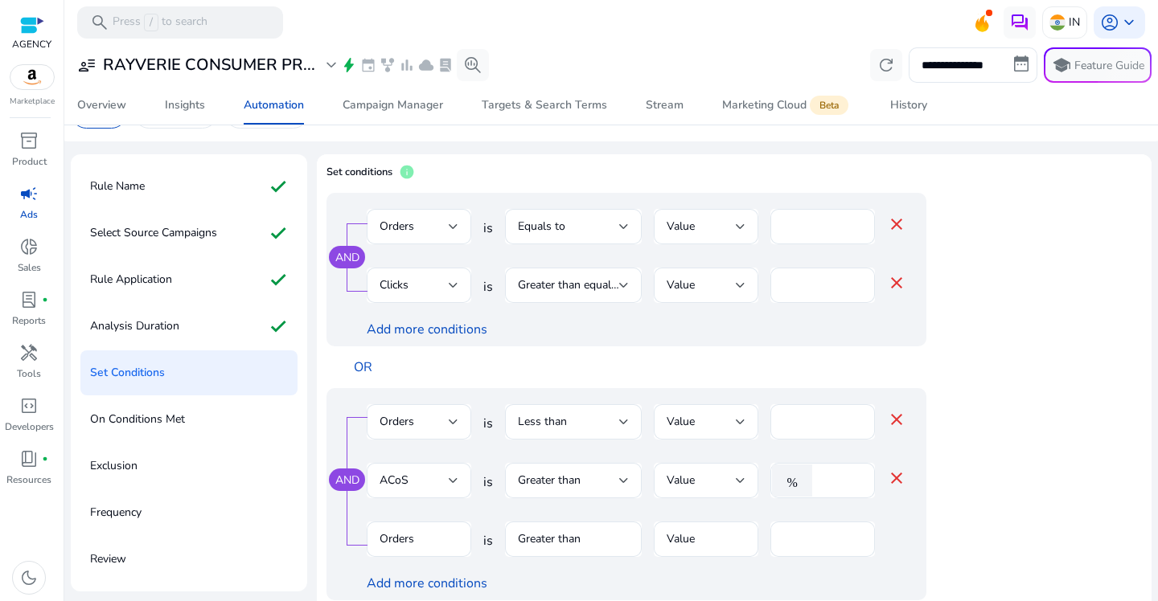
click at [1041, 387] on app-ppc-editable-conditions "AND Orders is Equals to Value * close Clicks is Greater than equal to Value ** …" at bounding box center [733, 451] width 815 height 517
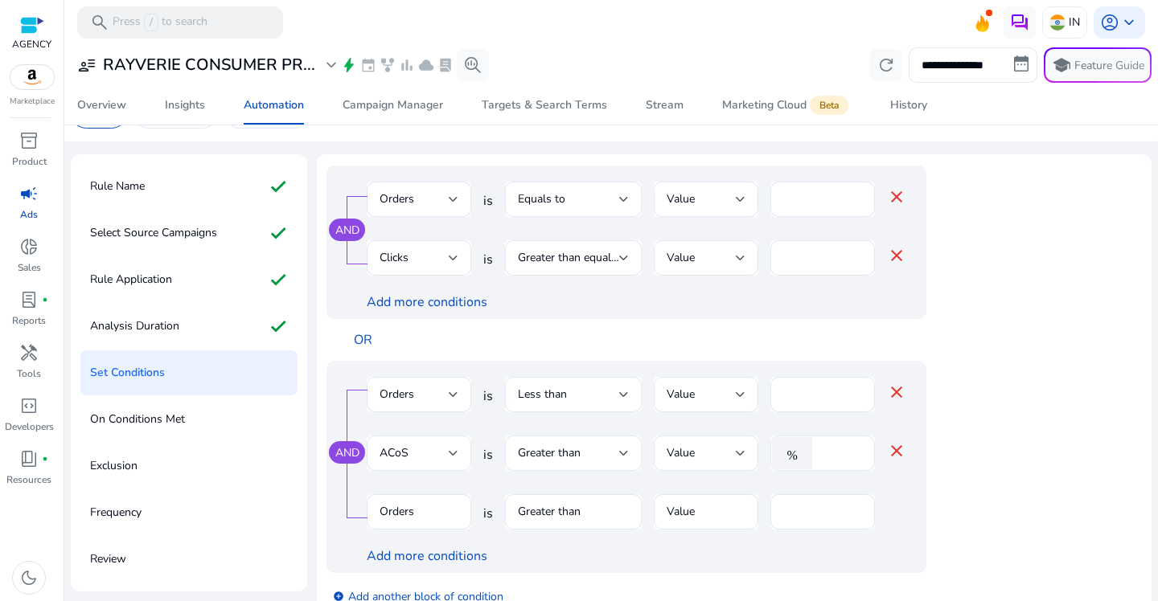
click at [1022, 432] on app-ppc-editable-conditions "AND Orders is Equals to Value * close Clicks is Greater than equal to Value ** …" at bounding box center [733, 424] width 815 height 517
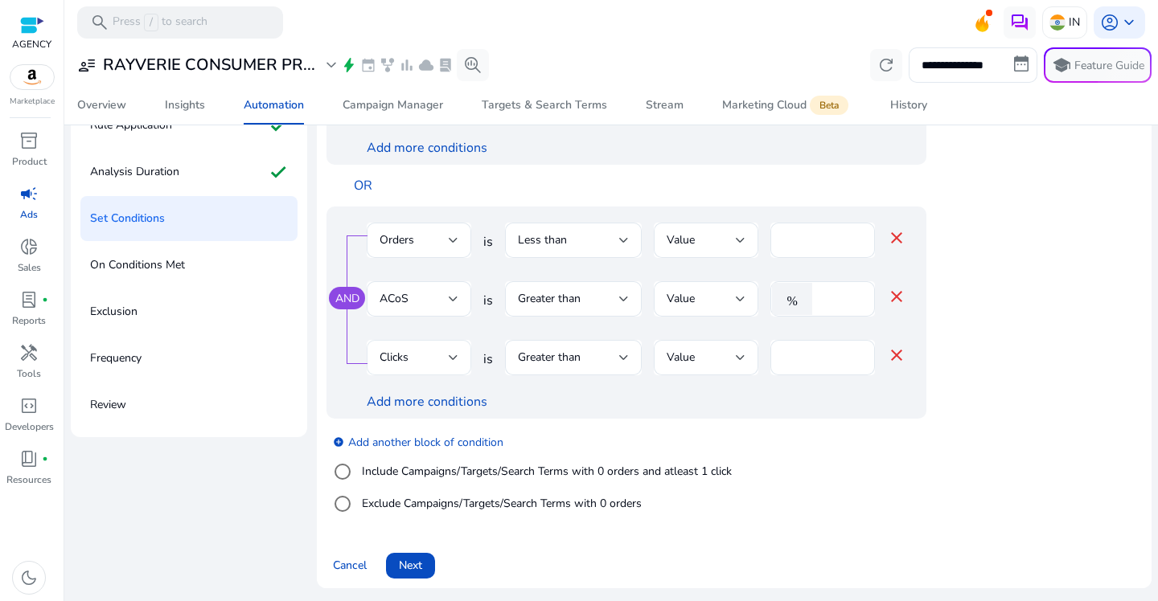
click at [451, 359] on div at bounding box center [454, 357] width 10 height 6
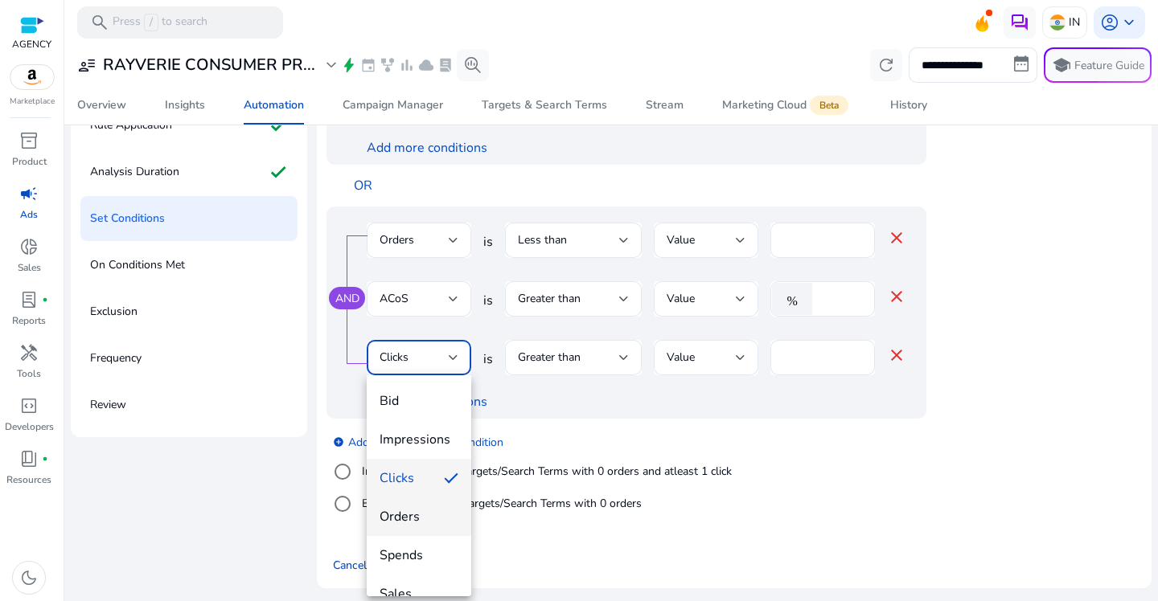
click at [419, 519] on span "Orders" at bounding box center [418, 517] width 79 height 18
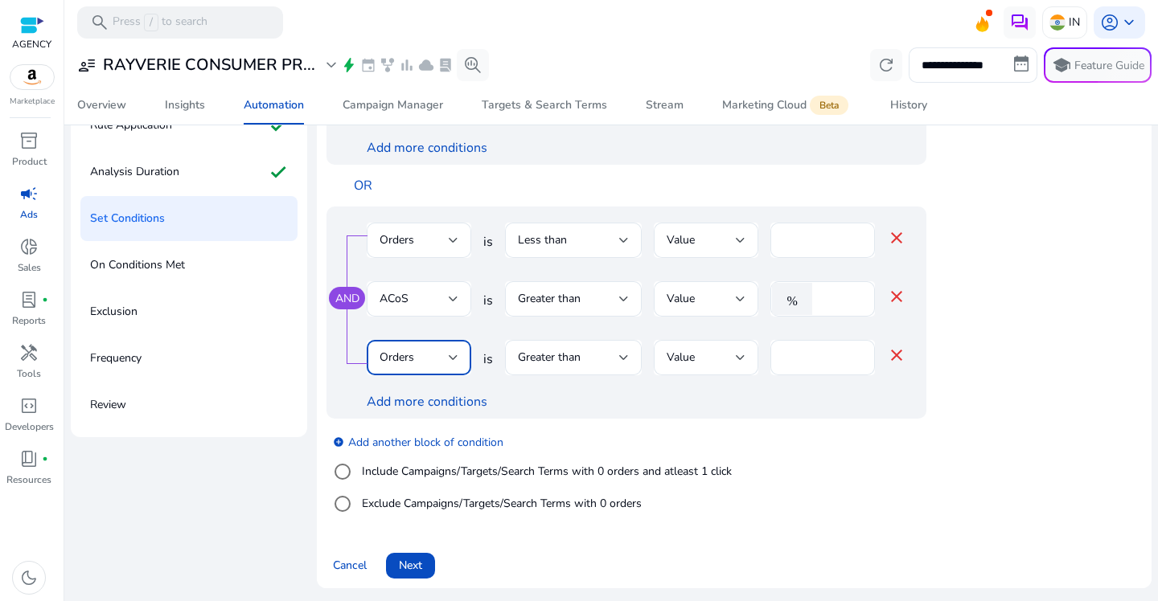
click at [917, 475] on div "add_circle Add another block of condition Include Campaigns/Targets/Search Term…" at bounding box center [658, 473] width 664 height 109
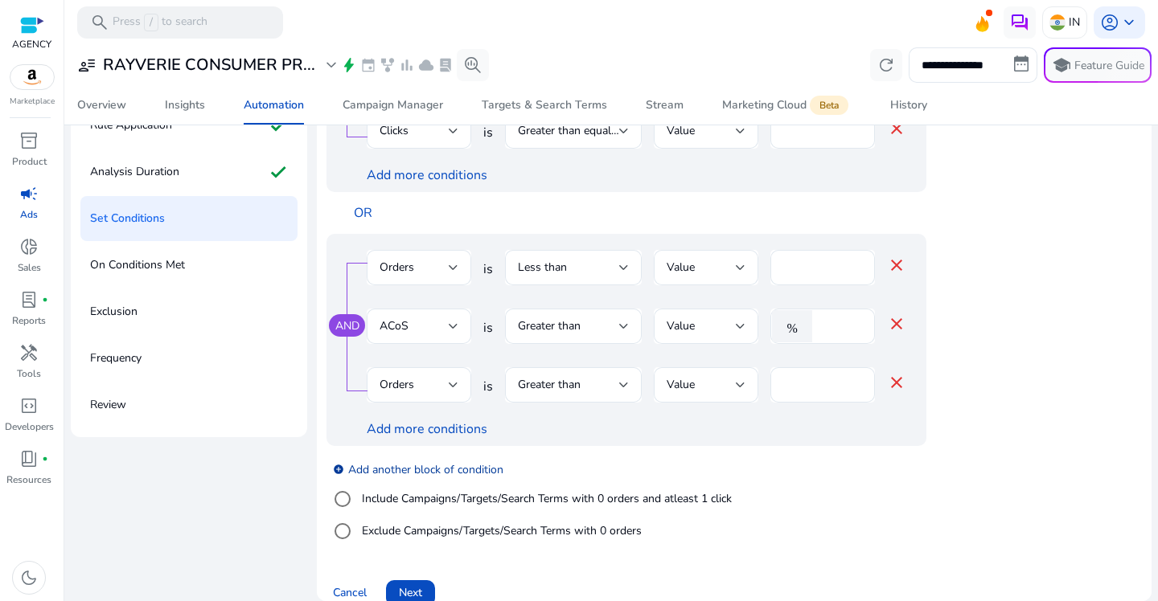
click at [398, 468] on link "add_circle Add another block of condition" at bounding box center [418, 469] width 170 height 18
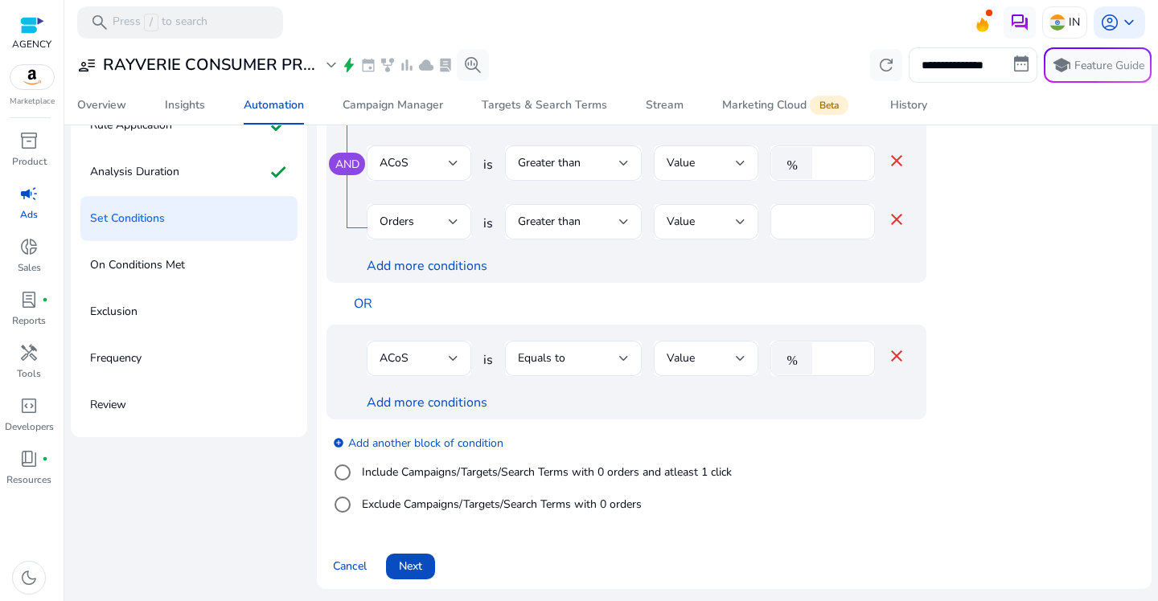
scroll to position [164, 0]
click at [436, 360] on div "ACoS" at bounding box center [413, 358] width 69 height 18
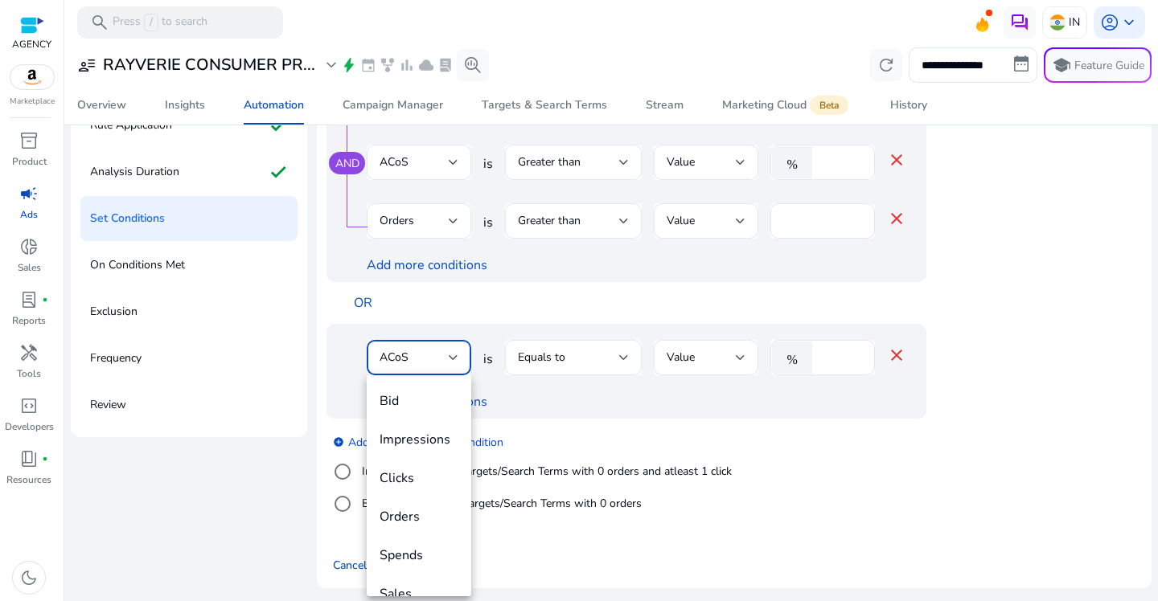
scroll to position [55, 0]
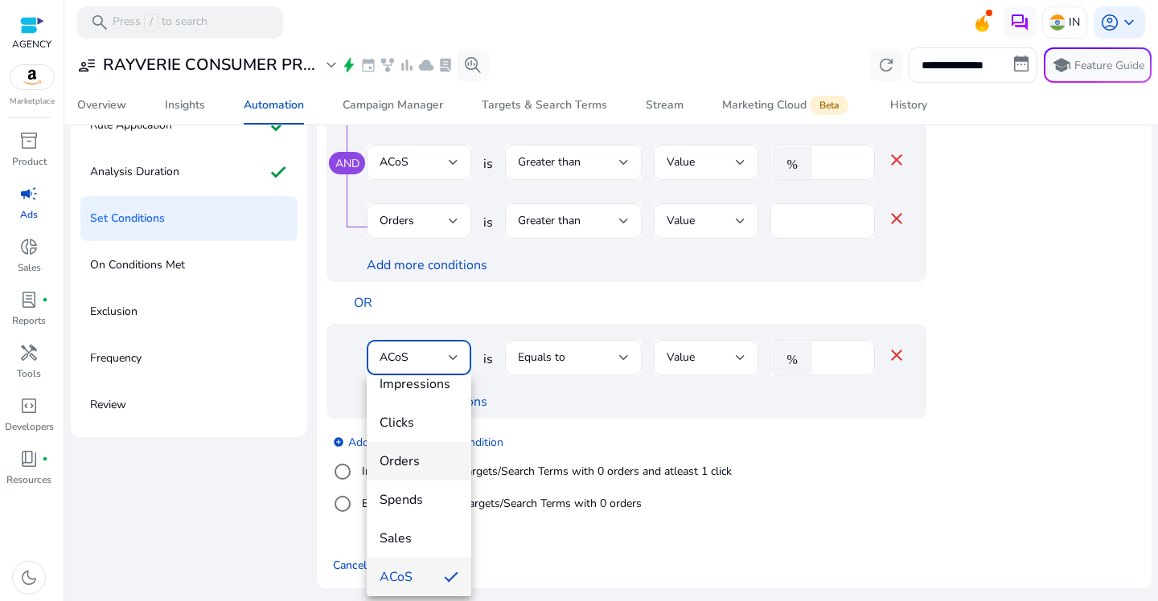
click at [411, 467] on span "Orders" at bounding box center [418, 462] width 79 height 18
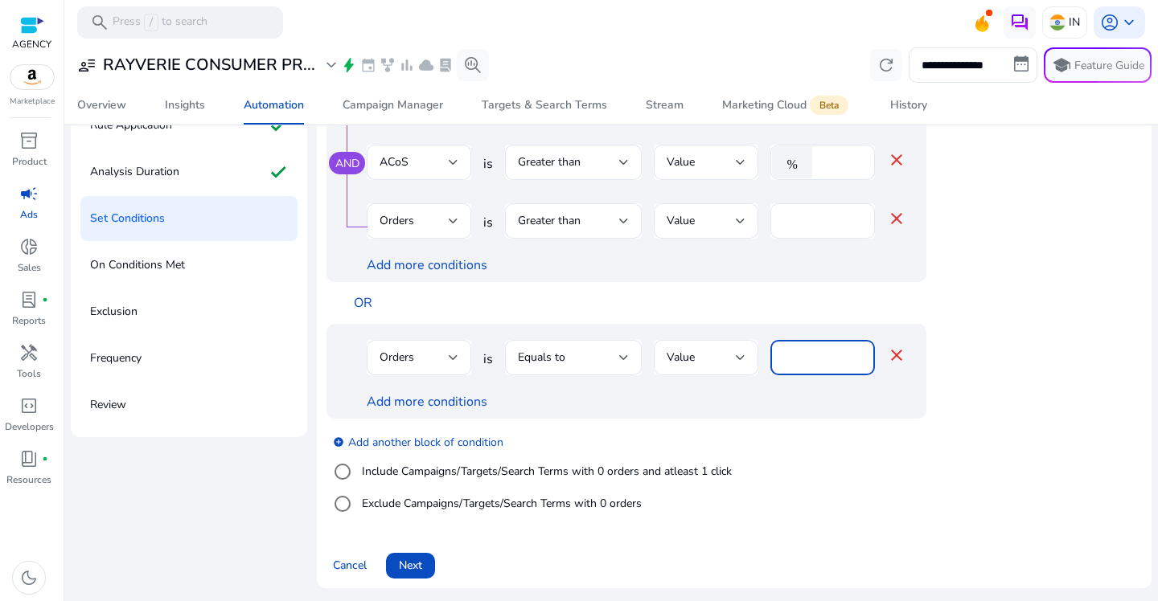
click at [790, 360] on input "****" at bounding box center [822, 358] width 79 height 18
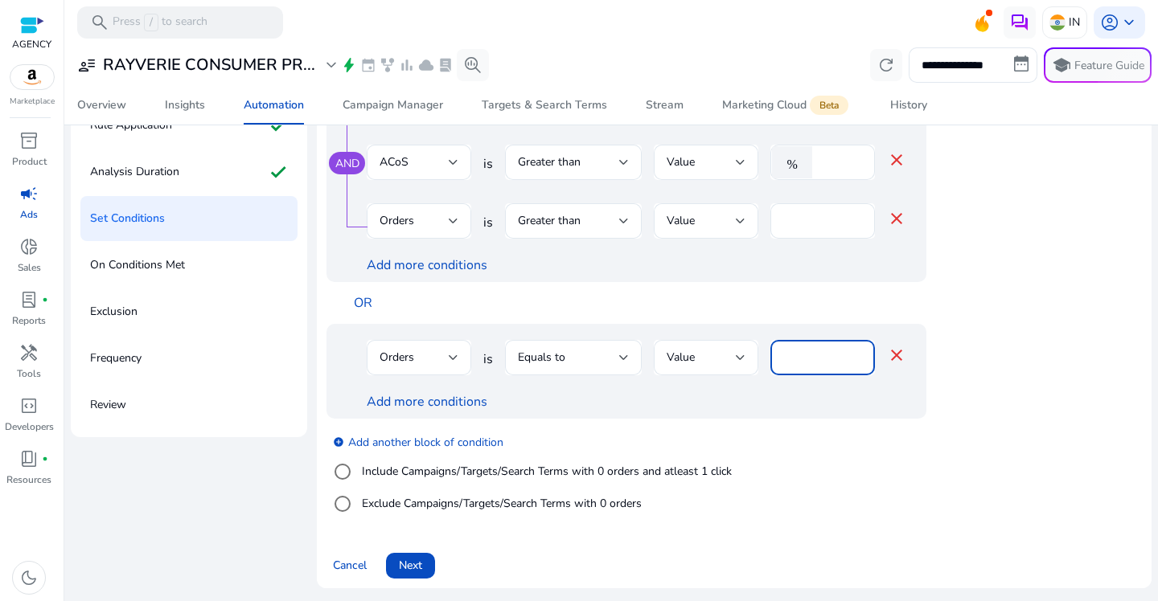
type input "*"
drag, startPoint x: 1003, startPoint y: 416, endPoint x: 755, endPoint y: 417, distance: 248.4
click at [1005, 417] on app-ppc-editable-conditions "AND Orders is Equals to Value * close Clicks is Greater than equal to Value ** …" at bounding box center [733, 202] width 815 height 654
click at [428, 409] on link "Add more conditions" at bounding box center [427, 402] width 121 height 18
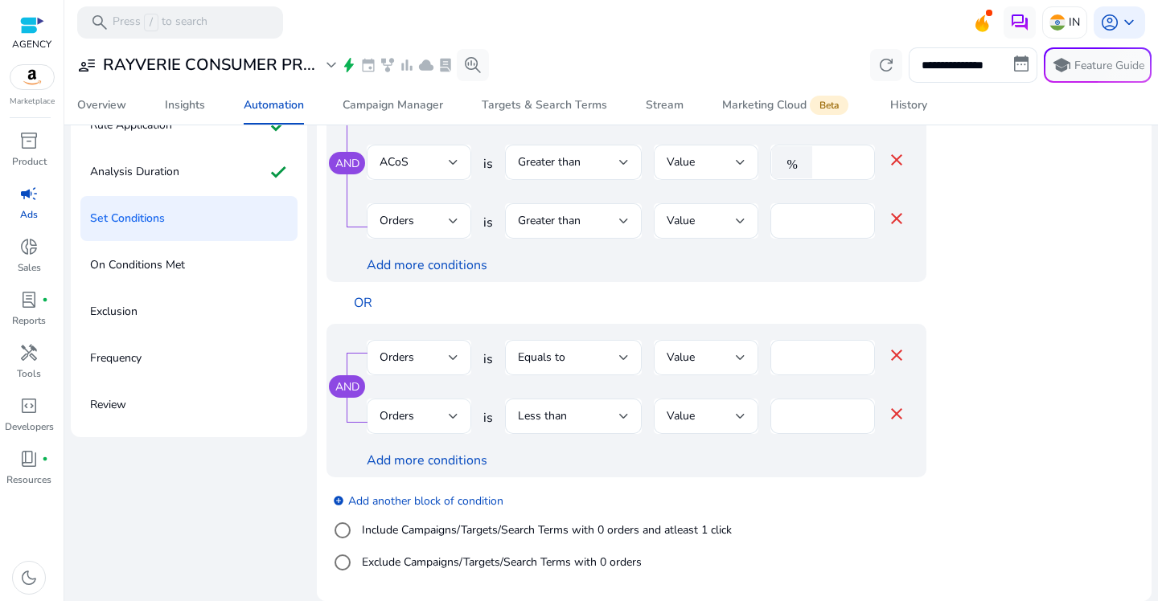
click at [420, 420] on div "Orders" at bounding box center [413, 417] width 69 height 18
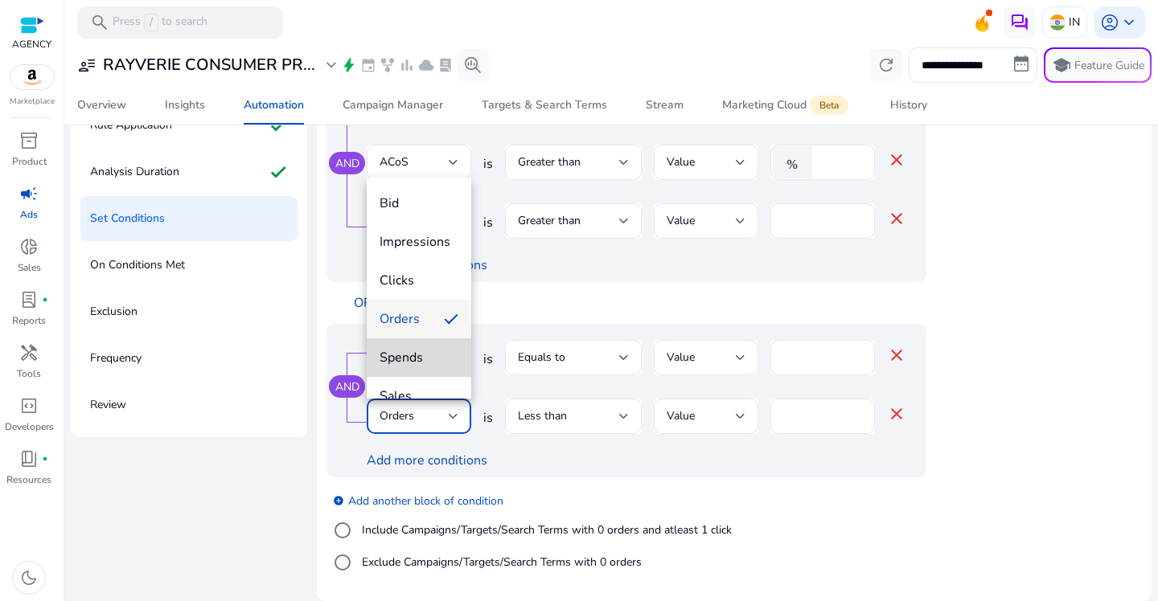
click at [429, 359] on span "Spends" at bounding box center [418, 358] width 79 height 18
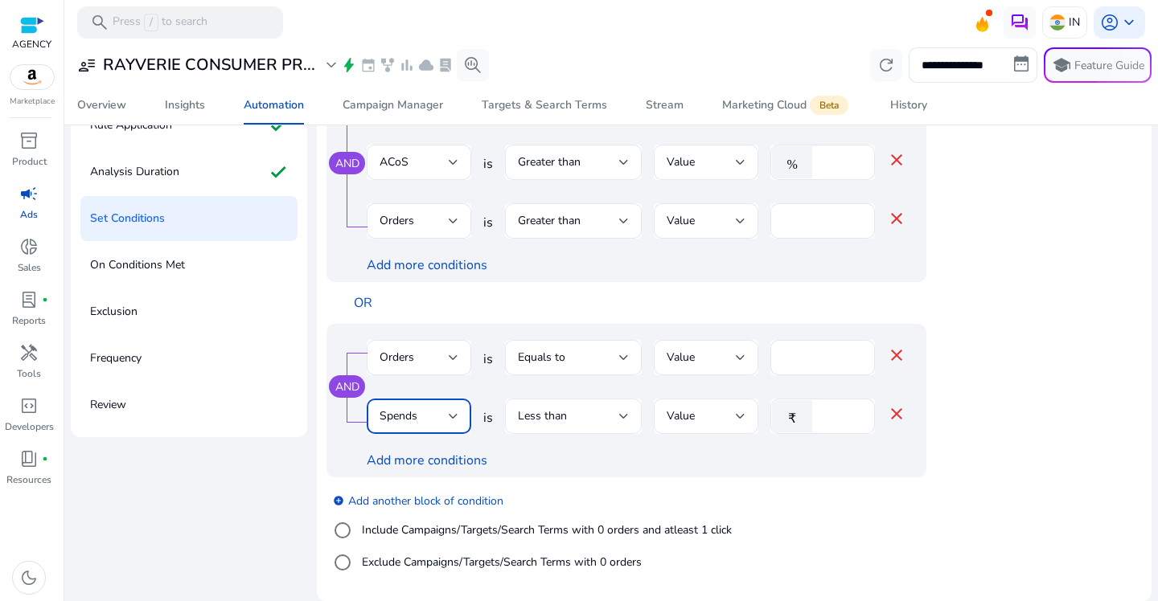
click at [587, 399] on div "Less than" at bounding box center [573, 416] width 111 height 35
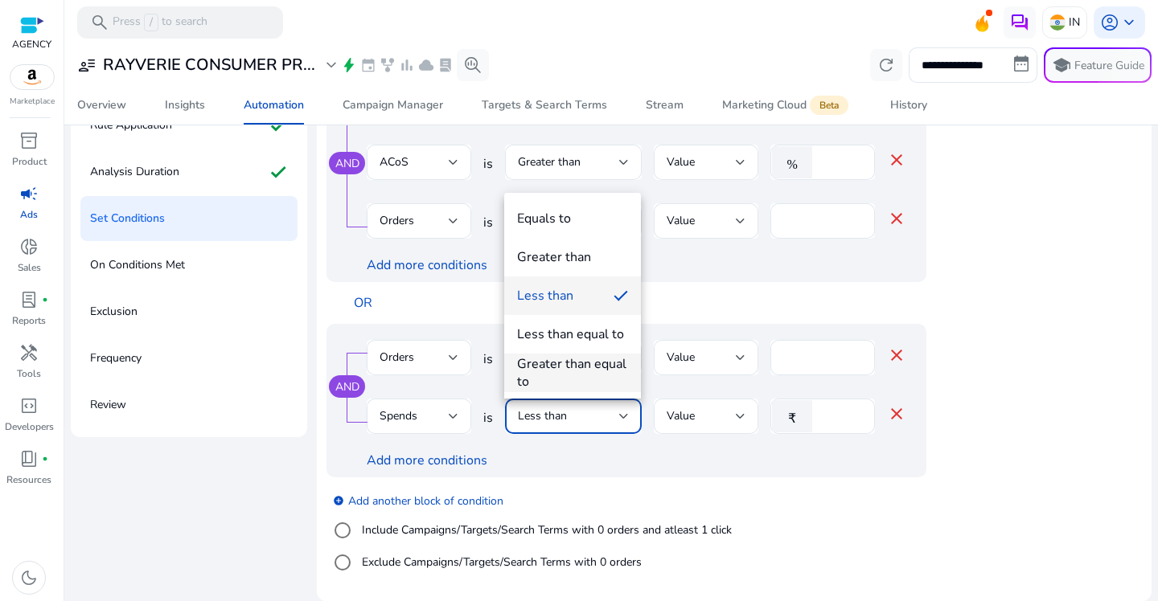
click at [593, 362] on div "Greater than equal to" at bounding box center [572, 372] width 111 height 35
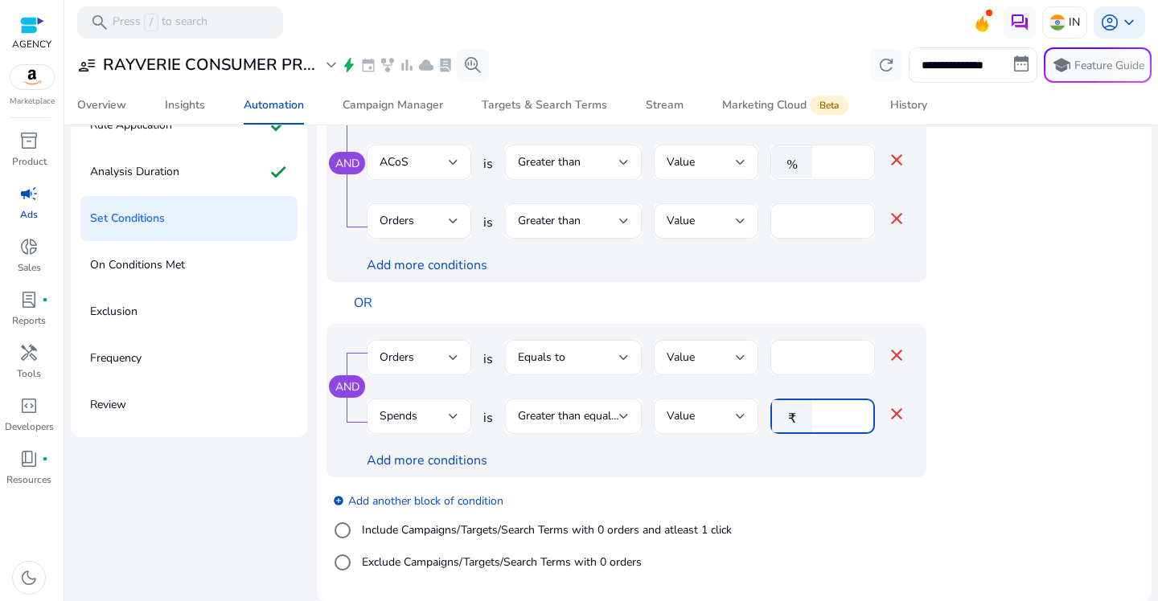
drag, startPoint x: 832, startPoint y: 417, endPoint x: 781, endPoint y: 417, distance: 51.4
click at [781, 417] on div "₹ *" at bounding box center [816, 416] width 92 height 35
type input "***"
click at [970, 436] on div "AND Orders is Equals to Value * close Spends is Greater than equal to Value ₹ *…" at bounding box center [658, 401] width 664 height 154
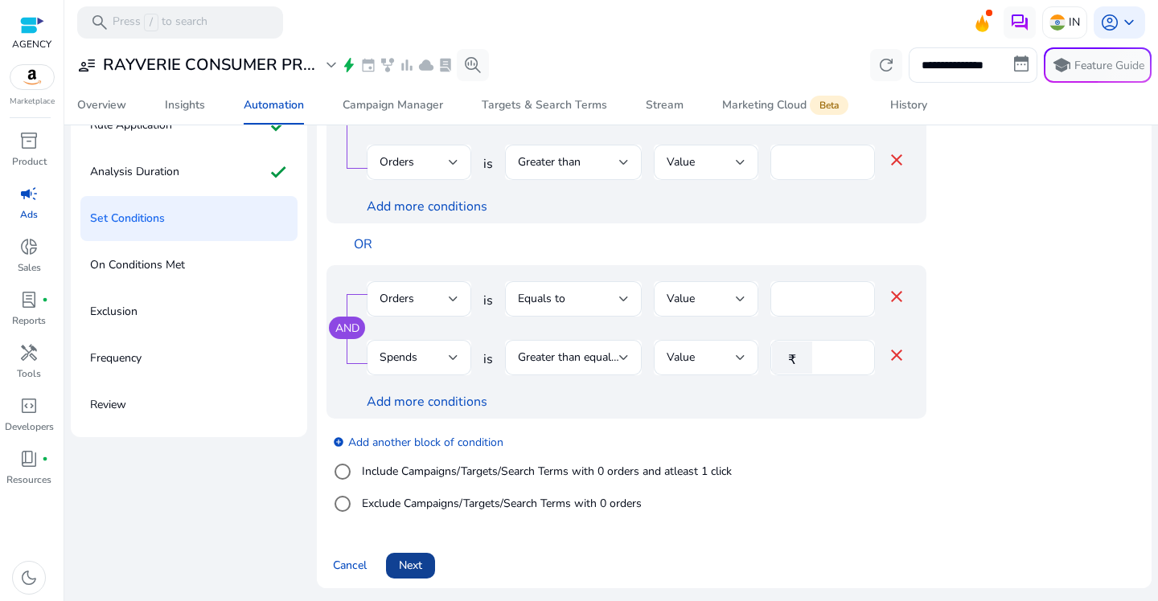
click at [420, 568] on span "Next" at bounding box center [410, 565] width 23 height 17
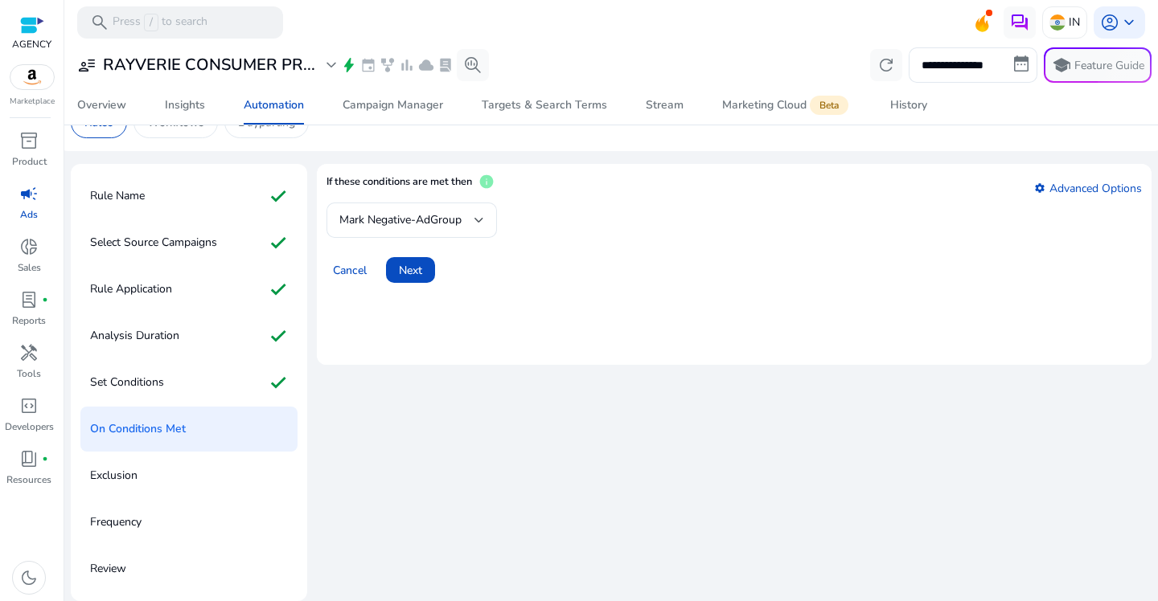
click at [431, 243] on app-amz-automation-rules-cta "Cancel Next" at bounding box center [733, 260] width 815 height 45
click at [416, 268] on span "Next" at bounding box center [410, 270] width 23 height 17
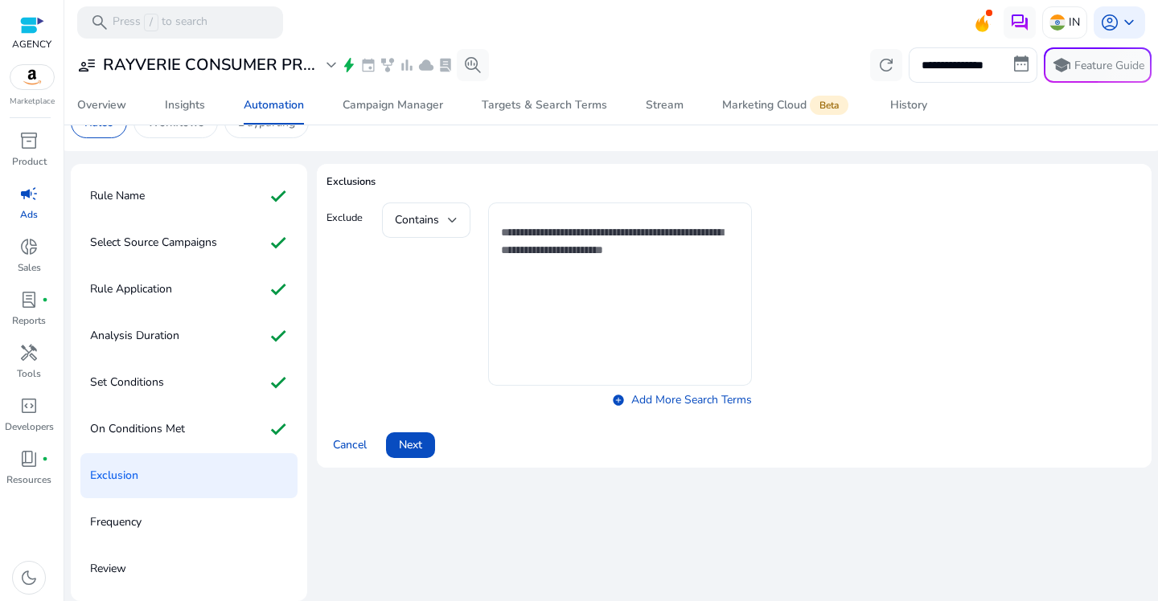
click at [538, 269] on textarea at bounding box center [620, 294] width 238 height 167
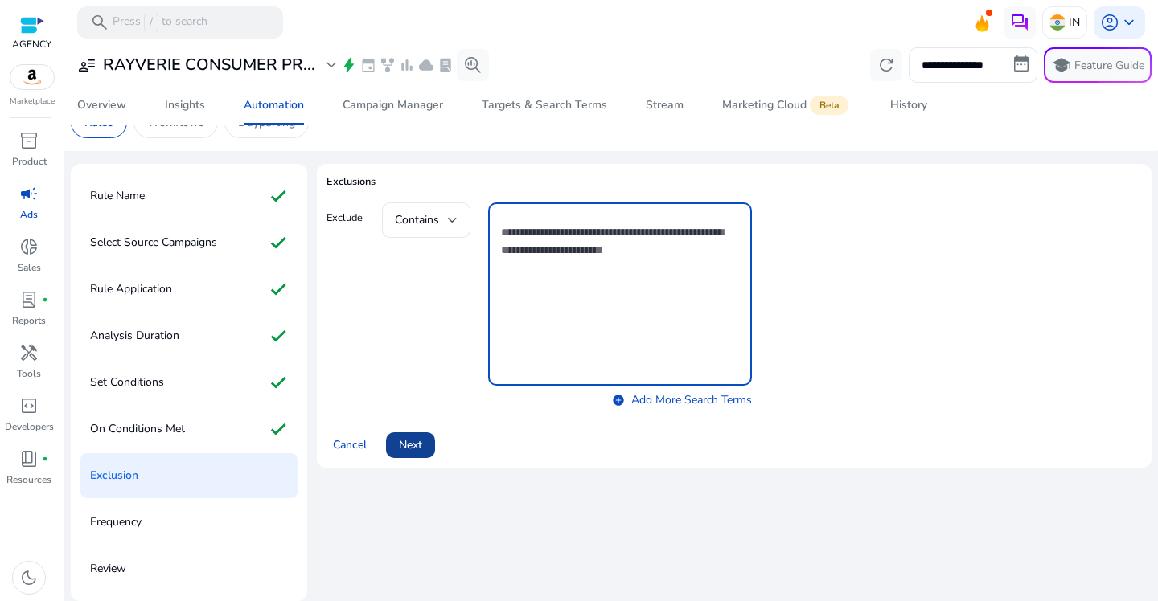
click at [415, 443] on span "Next" at bounding box center [410, 444] width 23 height 17
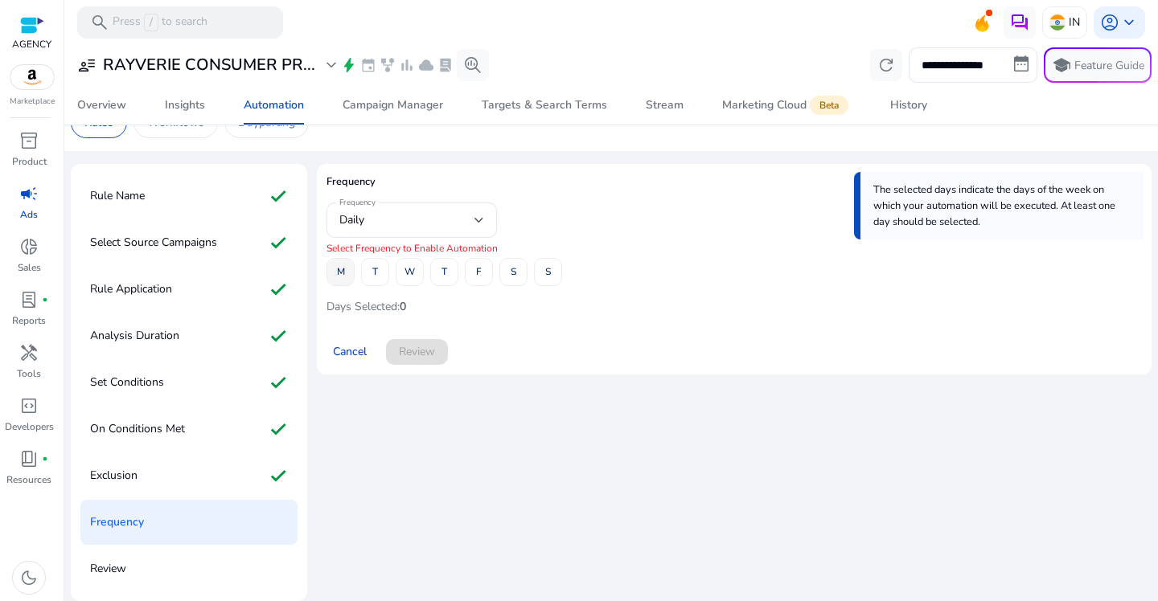
click at [340, 276] on span "M" at bounding box center [341, 272] width 8 height 28
click at [403, 274] on span at bounding box center [409, 272] width 27 height 39
click at [474, 277] on span at bounding box center [478, 272] width 27 height 39
click at [410, 350] on span "Review" at bounding box center [417, 351] width 36 height 17
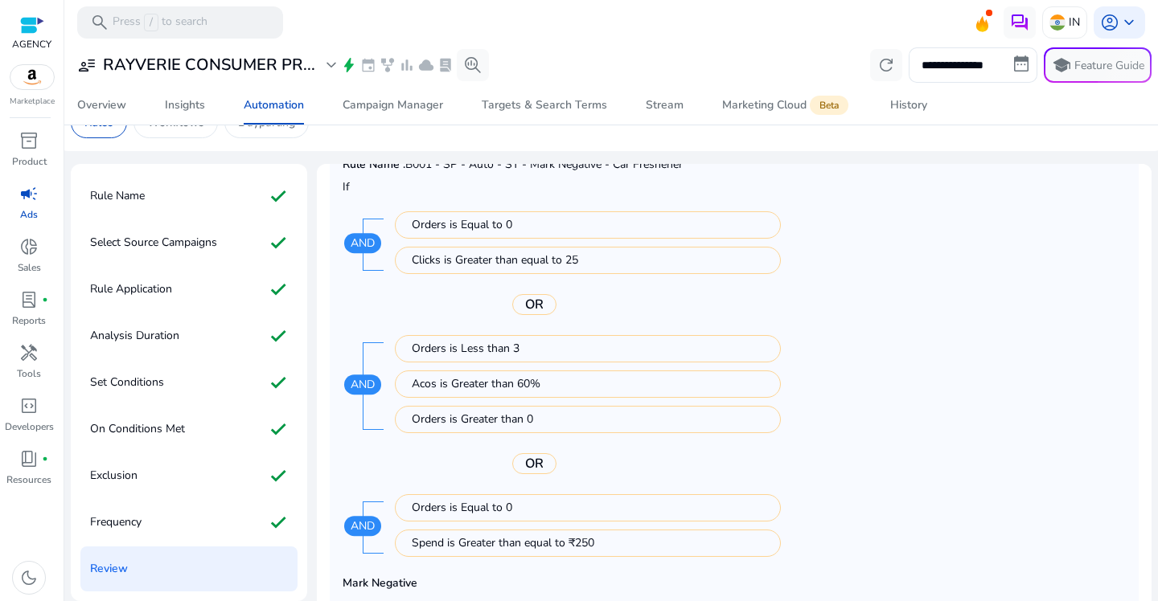
scroll to position [195, 0]
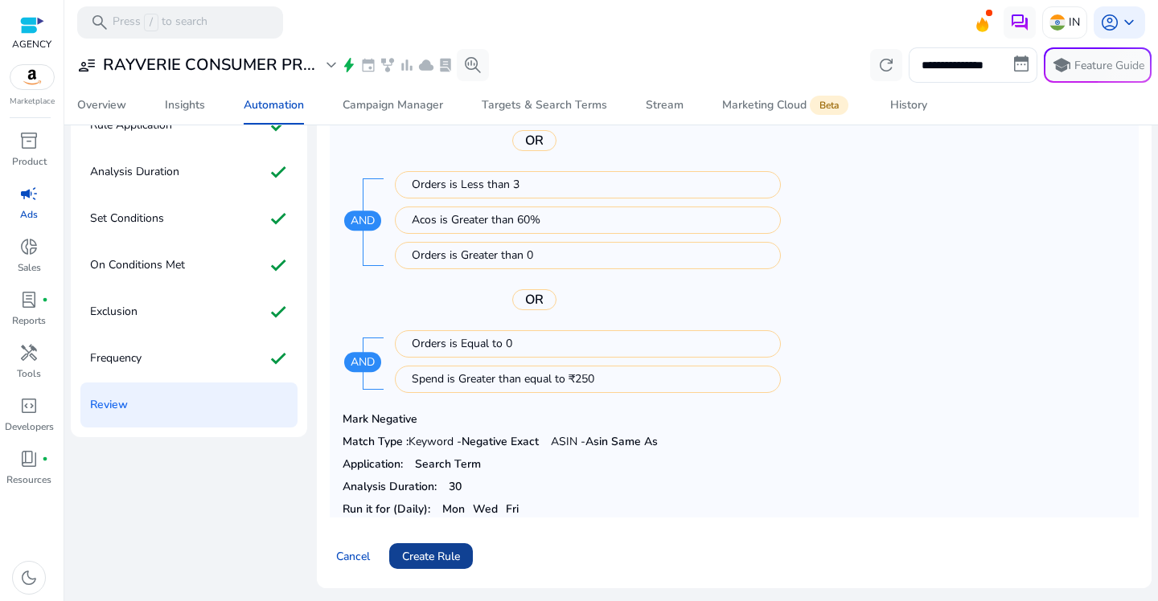
click at [441, 556] on span "Create Rule" at bounding box center [431, 556] width 58 height 17
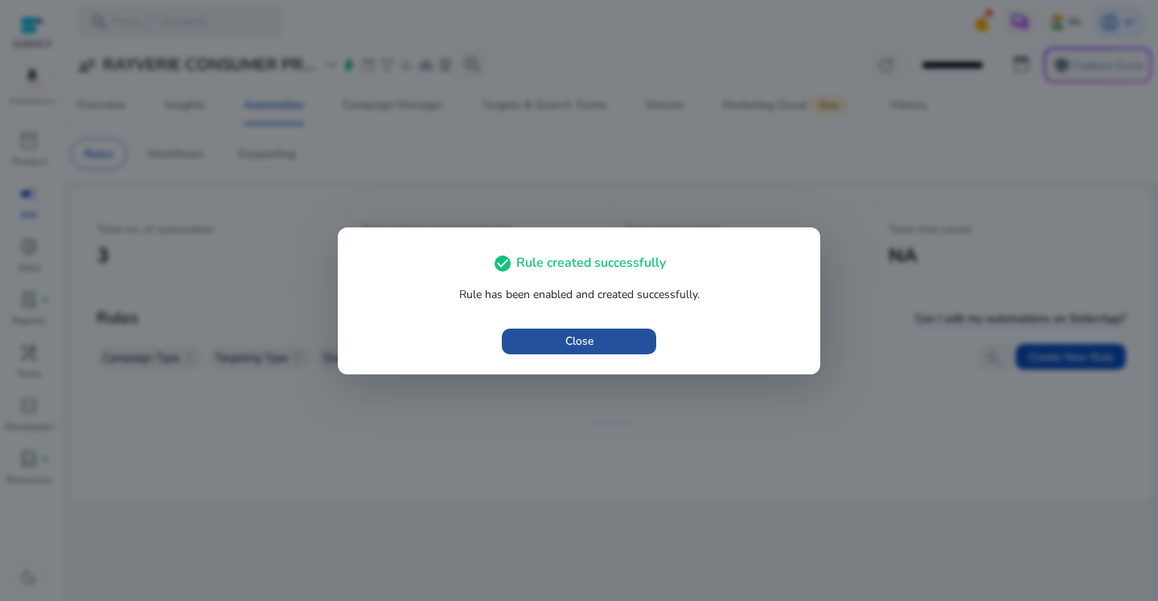
click at [561, 350] on span "button" at bounding box center [579, 341] width 154 height 39
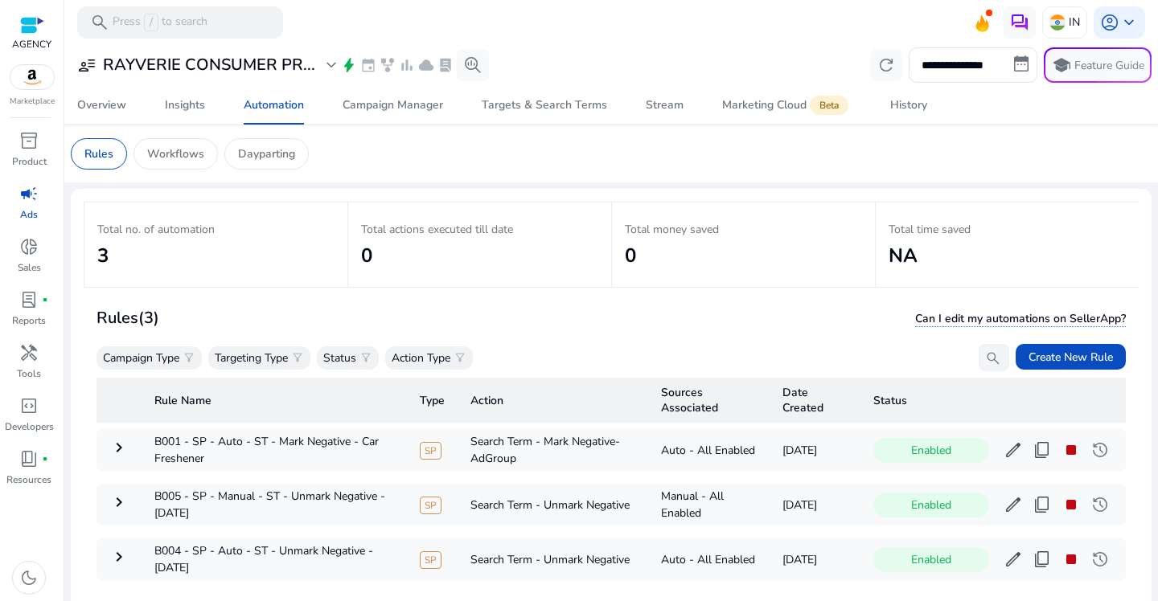
scroll to position [117, 0]
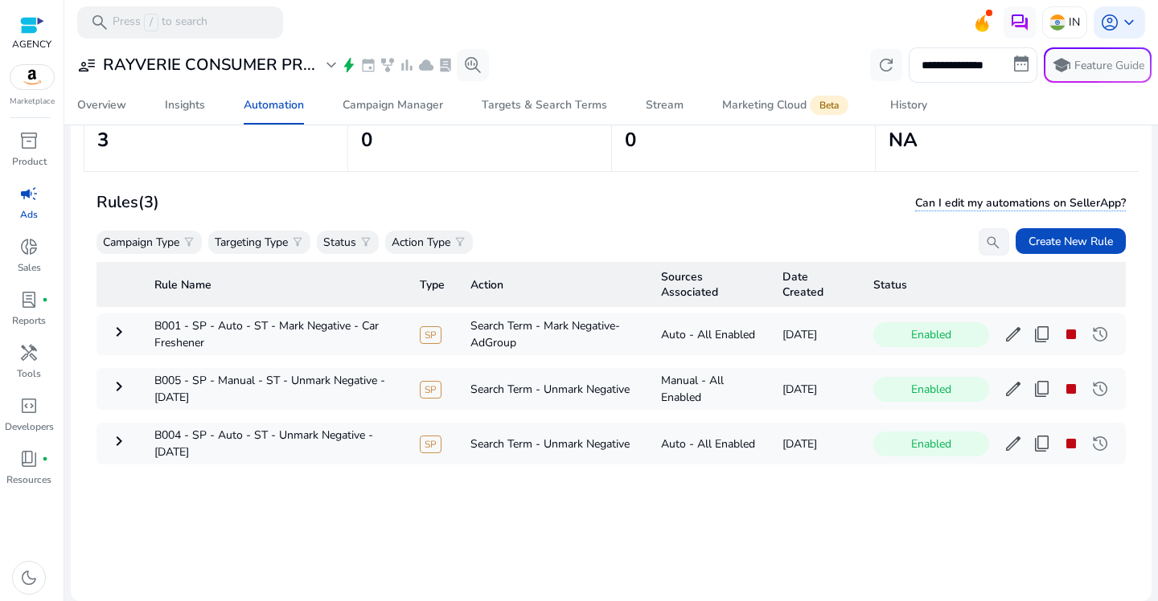
scroll to position [3, 0]
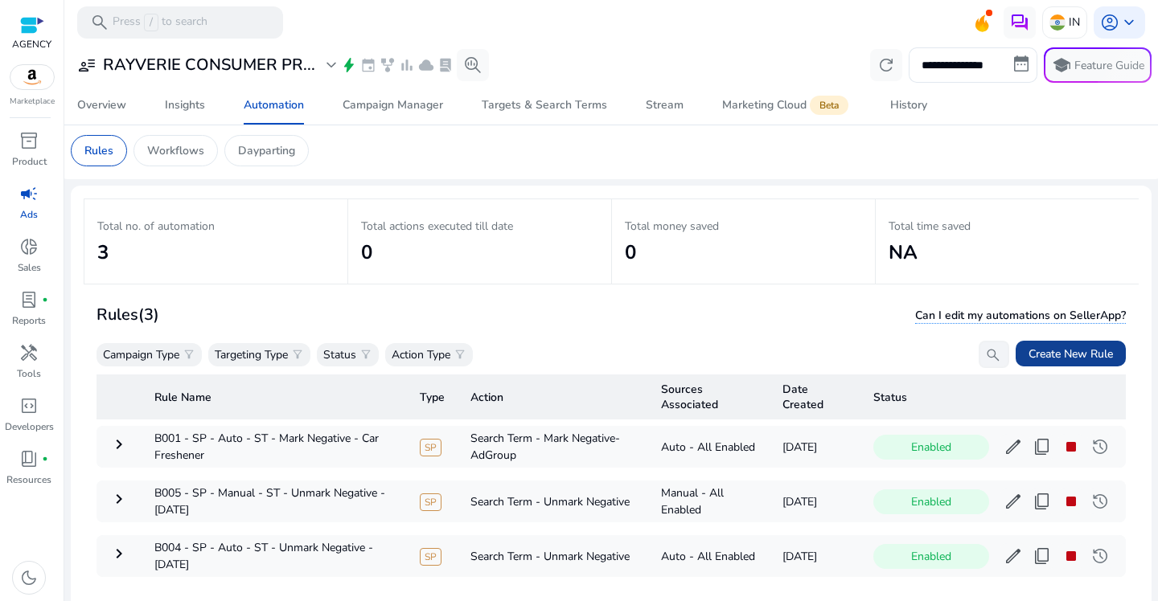
click at [1034, 355] on span "Create New Rule" at bounding box center [1070, 354] width 84 height 17
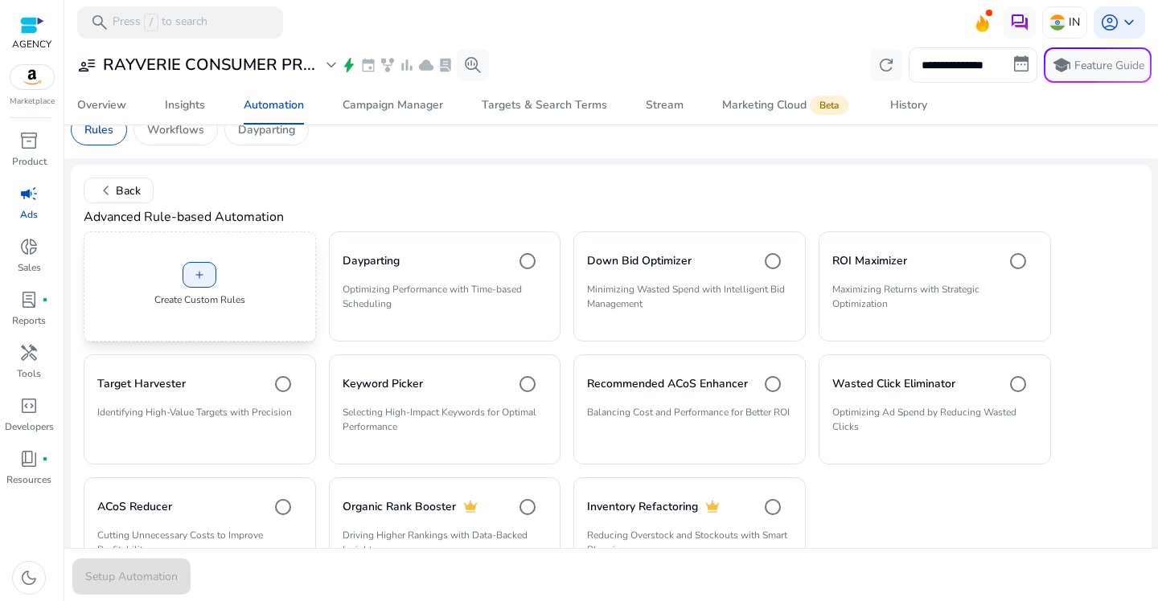
scroll to position [27, 0]
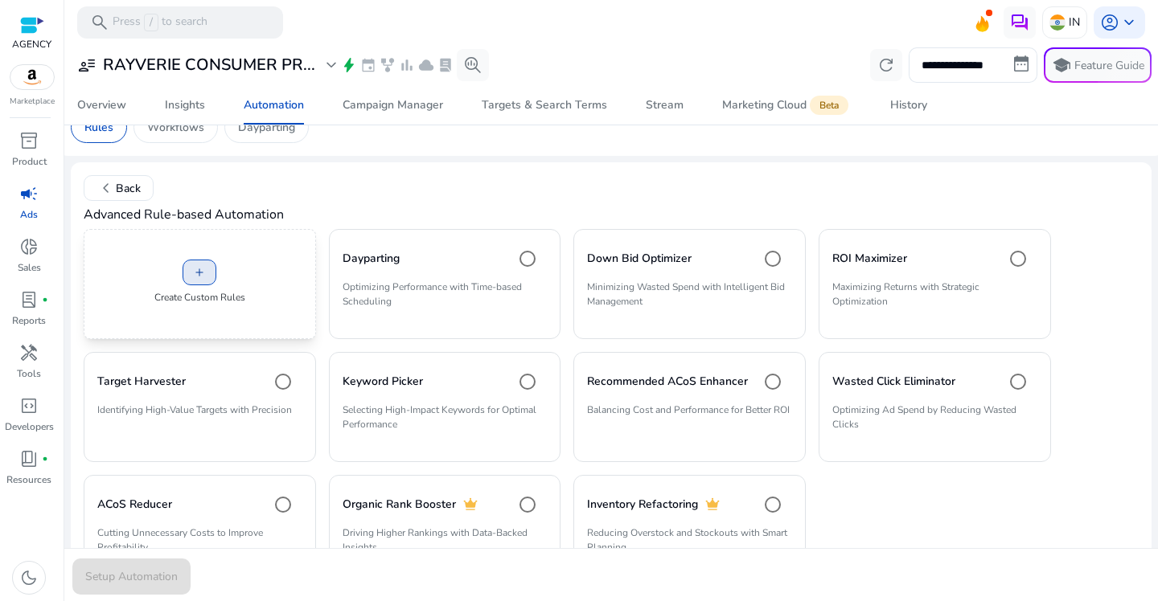
click at [196, 275] on span "add" at bounding box center [199, 272] width 13 height 13
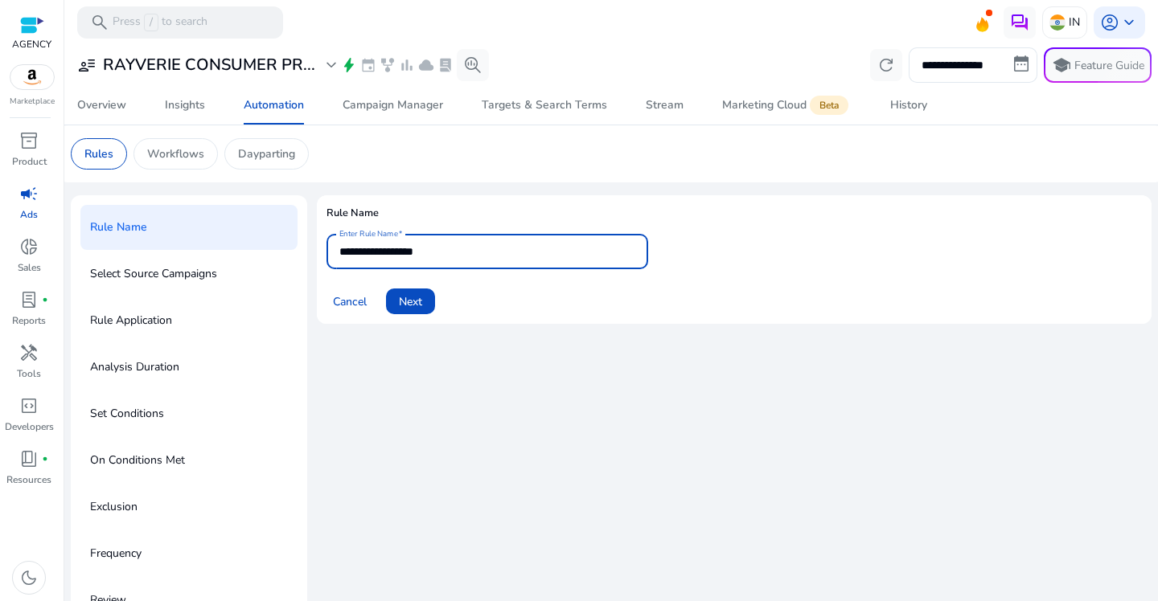
click at [424, 249] on input "**********" at bounding box center [487, 252] width 296 height 18
paste input "**********"
type input "**********"
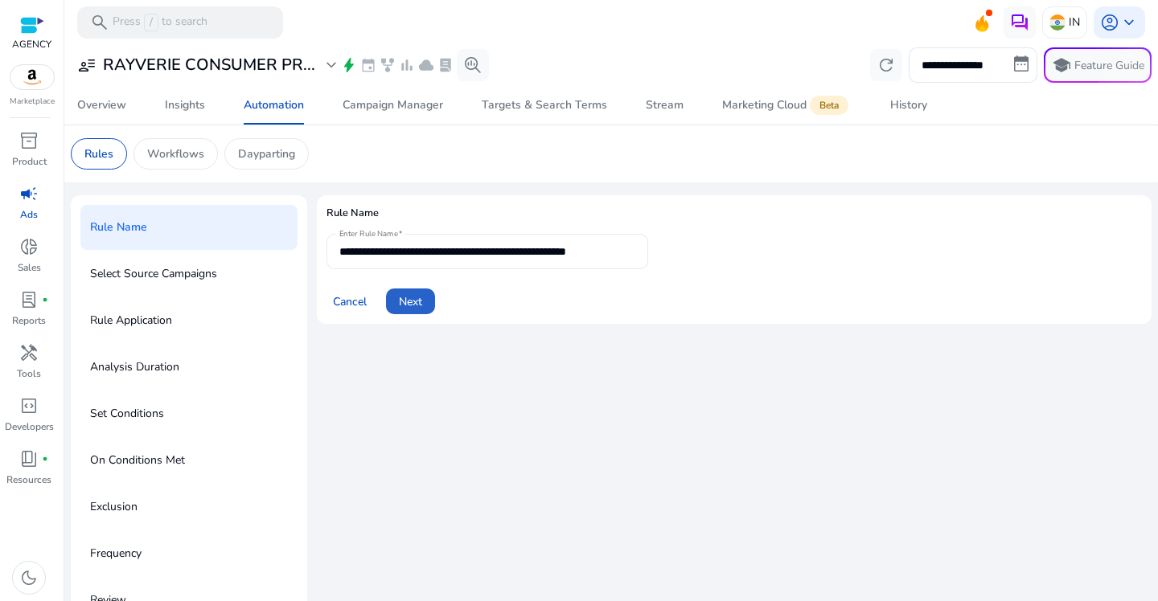
click button "Next" at bounding box center [410, 302] width 49 height 26
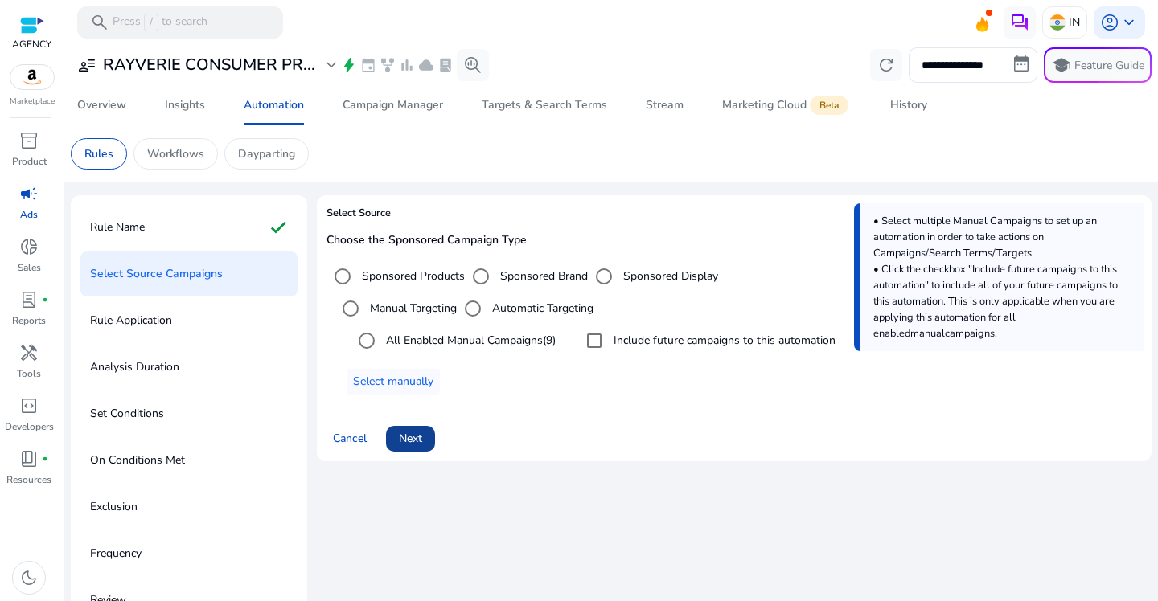
click at [421, 437] on span "Next" at bounding box center [410, 438] width 23 height 17
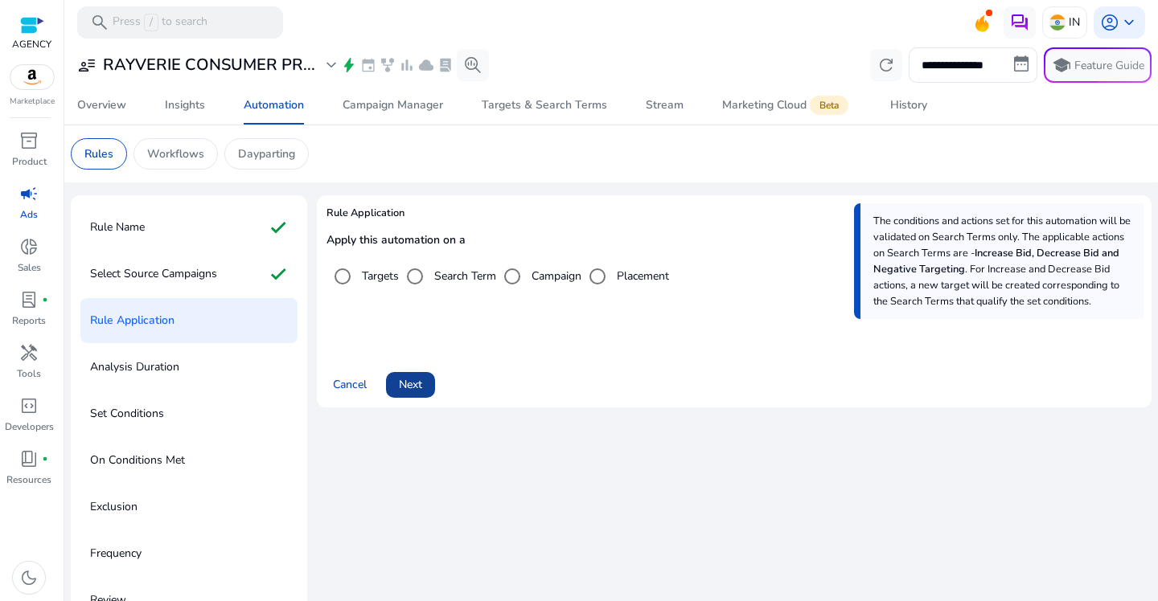
click at [430, 392] on span at bounding box center [410, 385] width 49 height 39
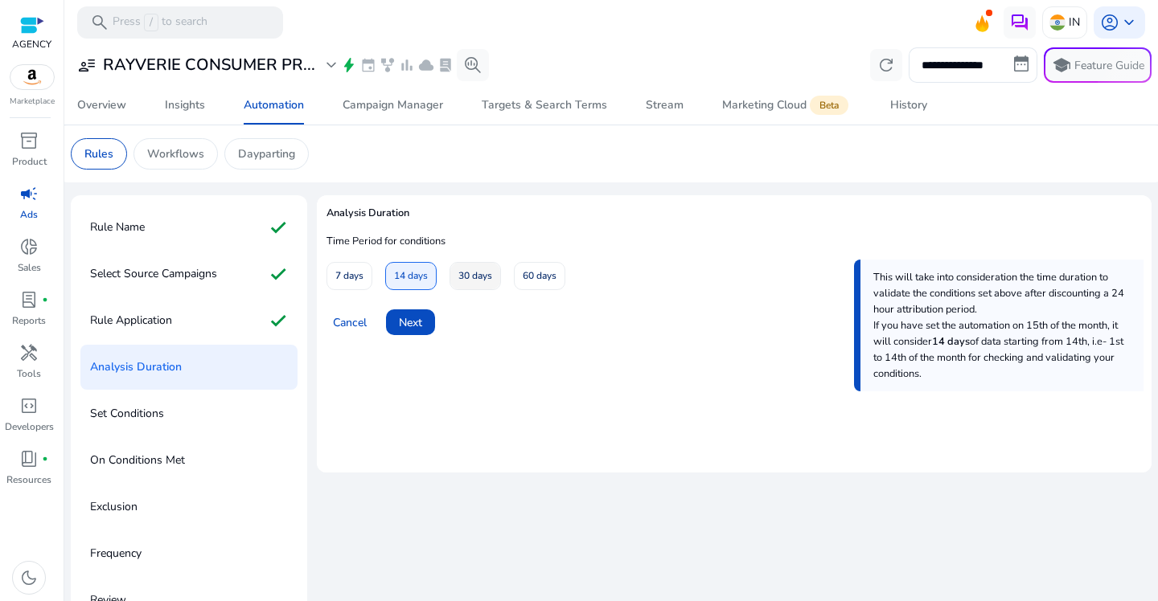
click at [453, 278] on span at bounding box center [475, 276] width 50 height 39
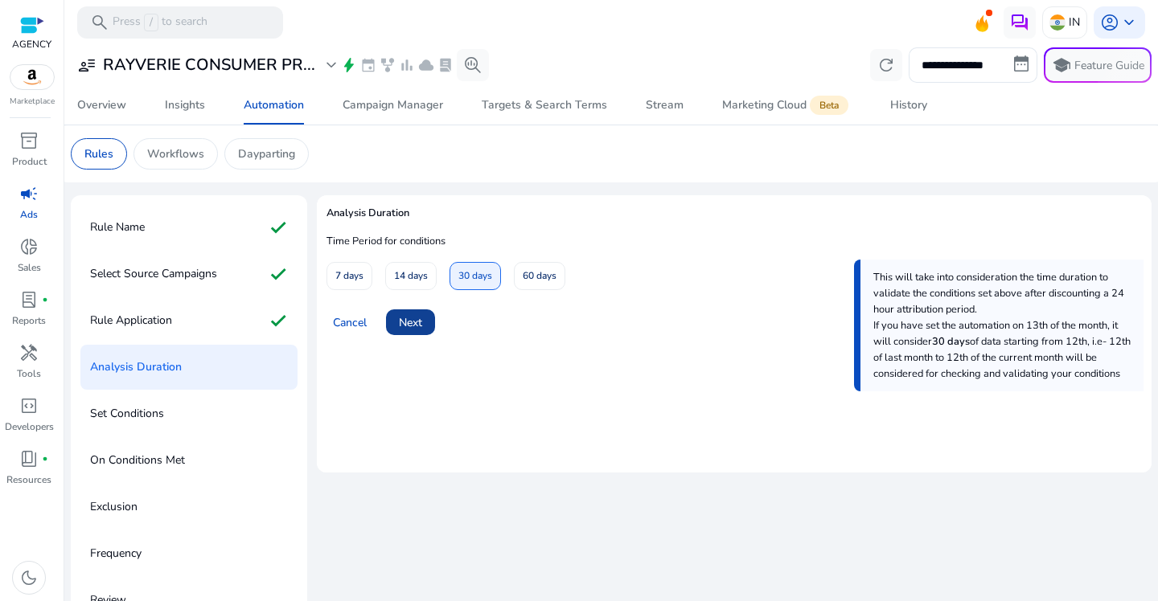
click at [422, 321] on span "Next" at bounding box center [410, 322] width 23 height 17
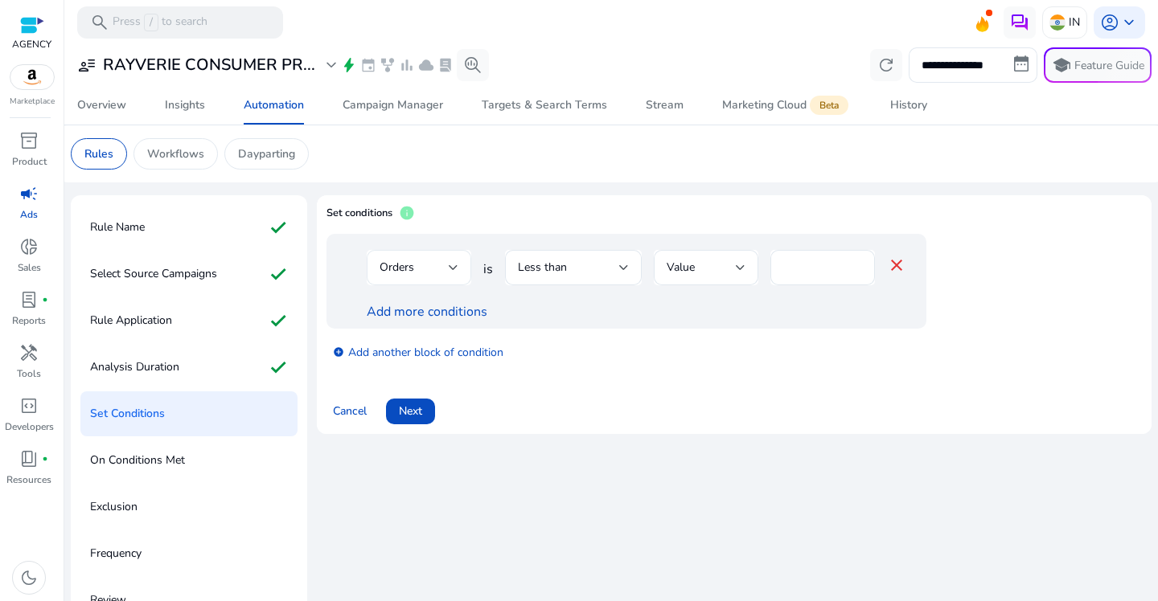
click at [445, 274] on div "Orders" at bounding box center [413, 268] width 69 height 18
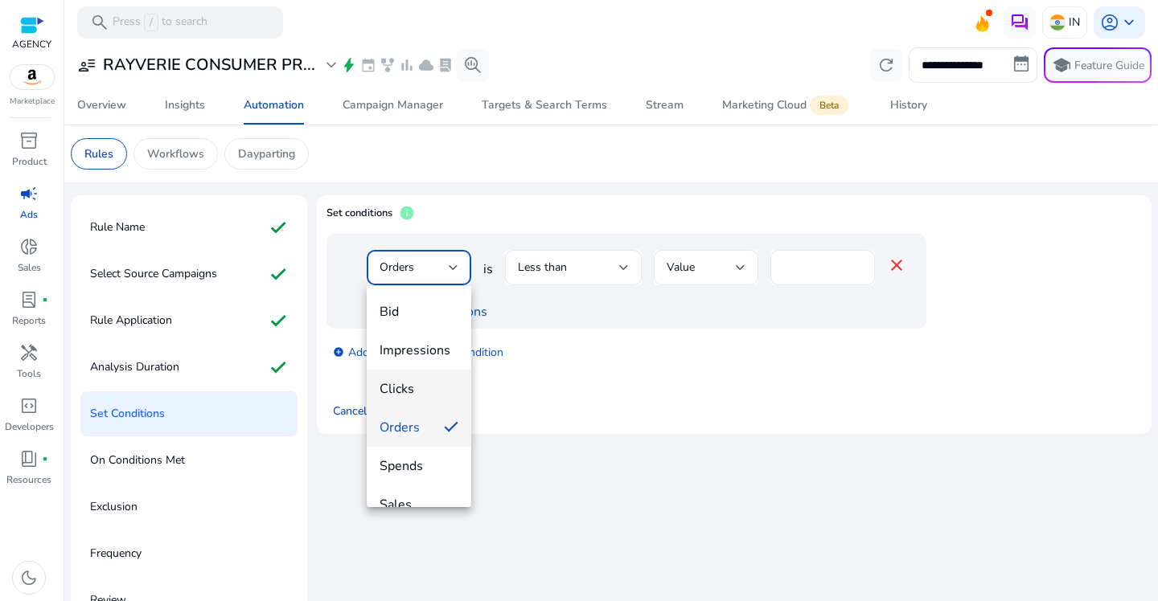
click at [424, 394] on span "Clicks" at bounding box center [418, 389] width 79 height 18
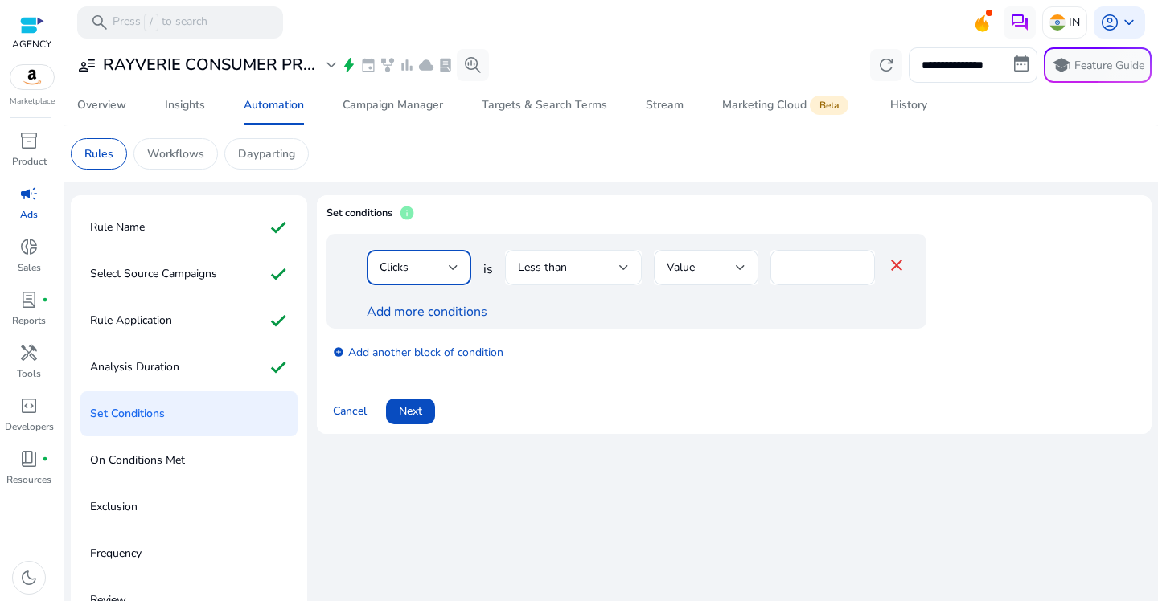
click at [577, 272] on div "Less than" at bounding box center [568, 268] width 101 height 18
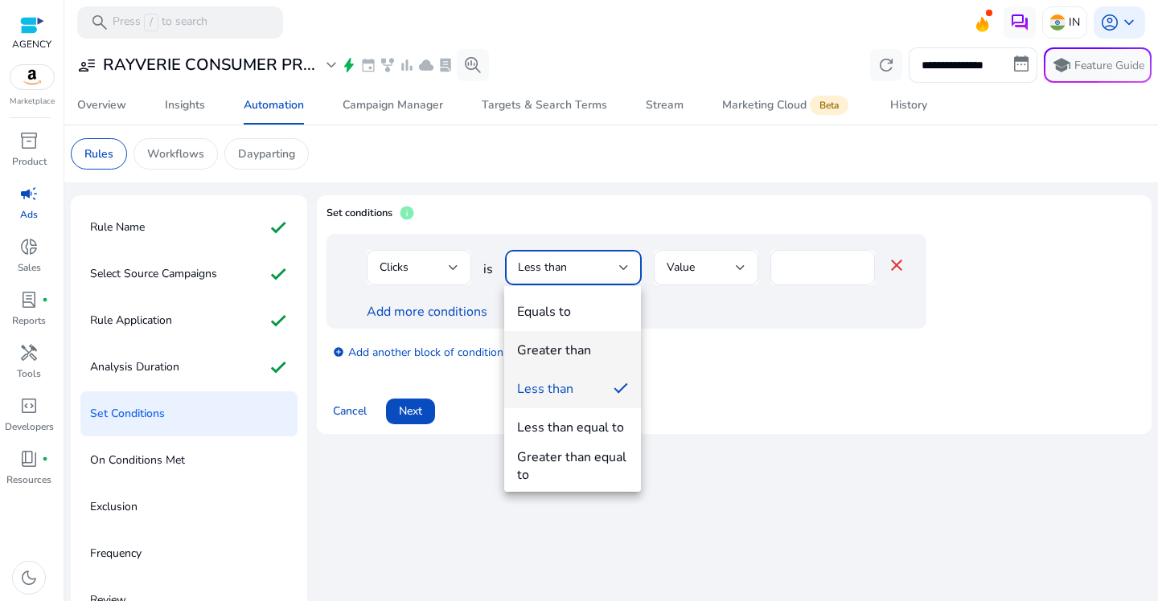
click at [563, 347] on div "Greater than" at bounding box center [554, 351] width 74 height 18
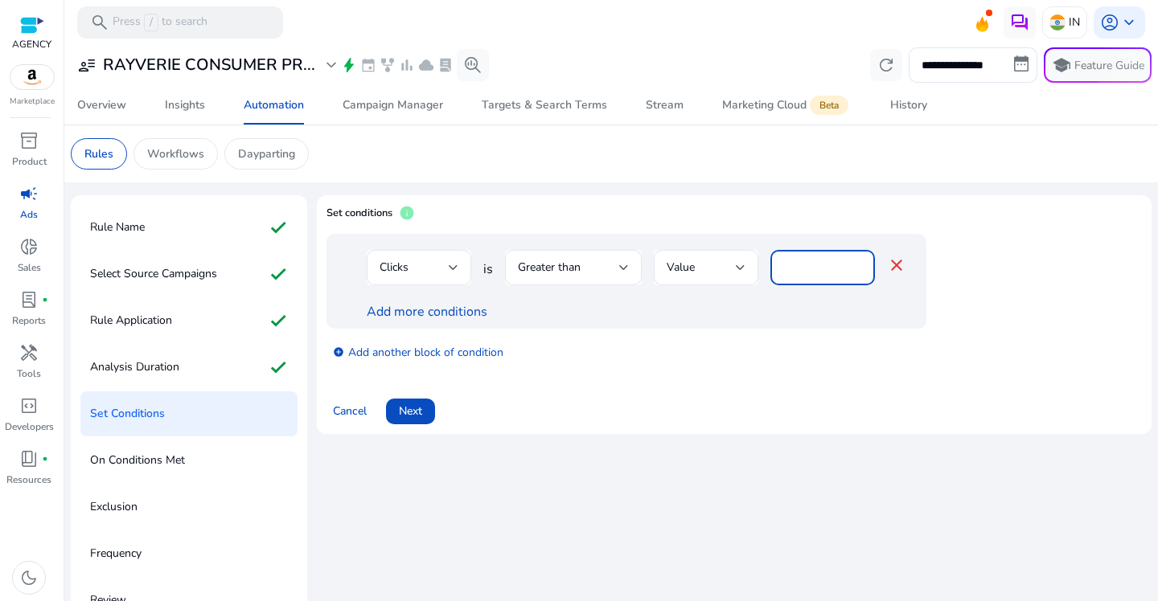
drag, startPoint x: 793, startPoint y: 270, endPoint x: 759, endPoint y: 270, distance: 34.6
click at [759, 270] on div "Clicks is Greater than Value * close" at bounding box center [636, 276] width 539 height 52
type input "**"
click at [436, 307] on link "Add more conditions" at bounding box center [427, 312] width 121 height 18
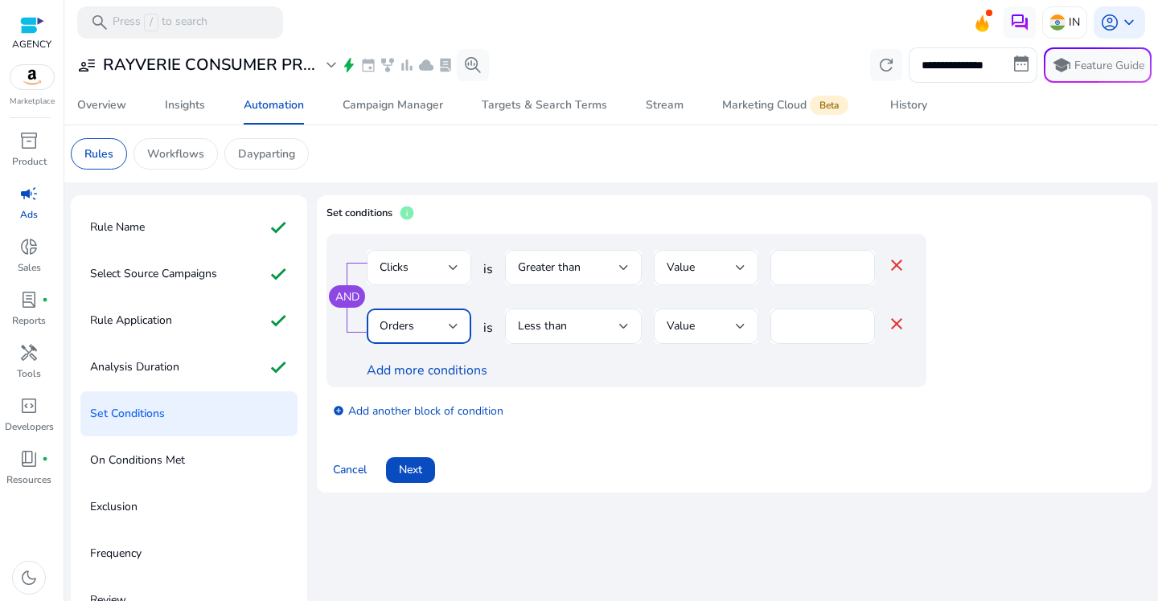
click at [421, 324] on div "Orders" at bounding box center [413, 327] width 69 height 18
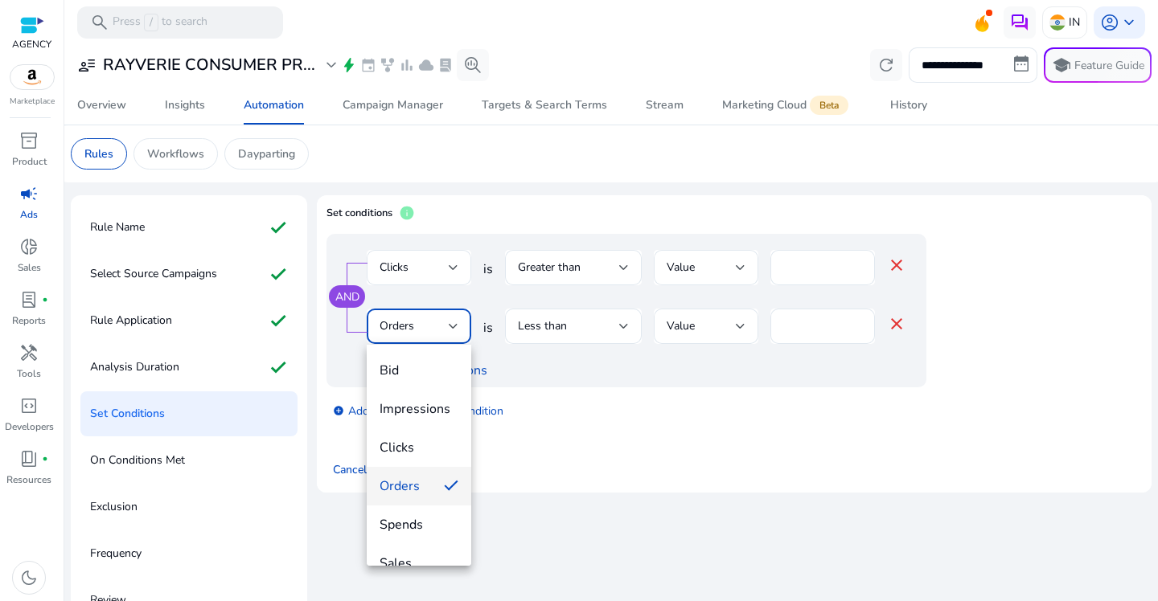
click at [834, 334] on div at bounding box center [579, 300] width 1158 height 601
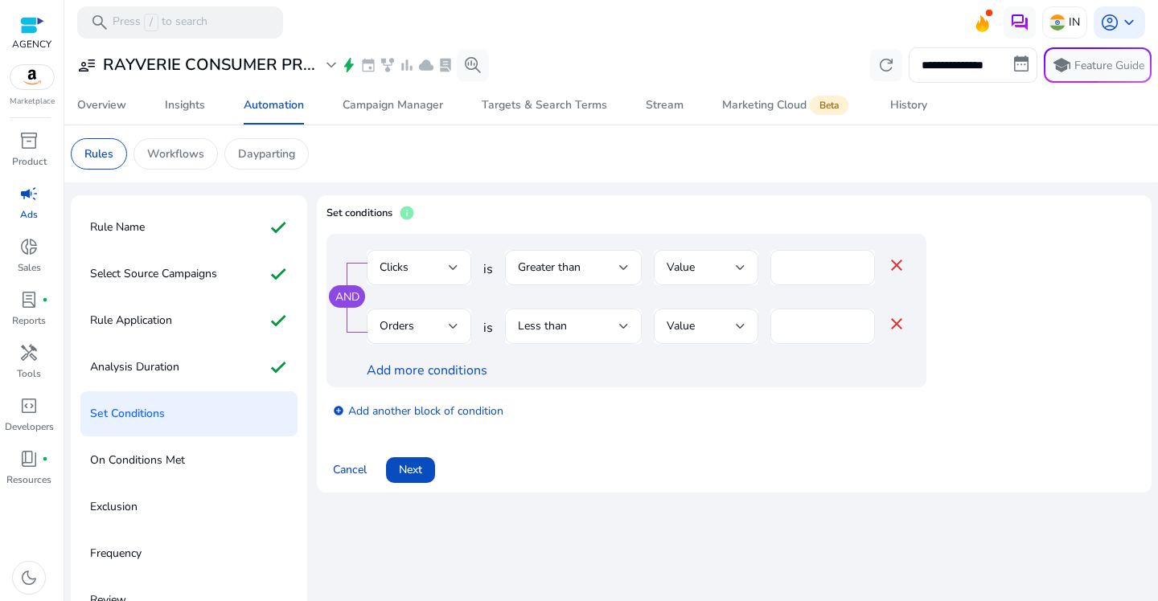
click at [634, 325] on div "Less than" at bounding box center [573, 326] width 137 height 35
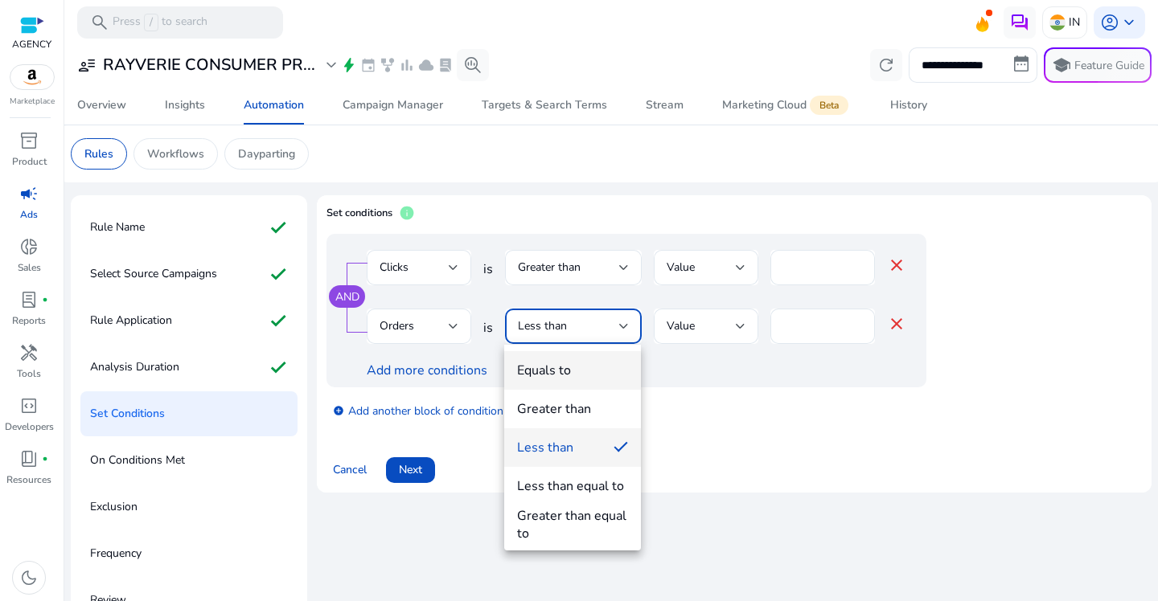
click at [606, 363] on span "Equals to" at bounding box center [572, 371] width 111 height 18
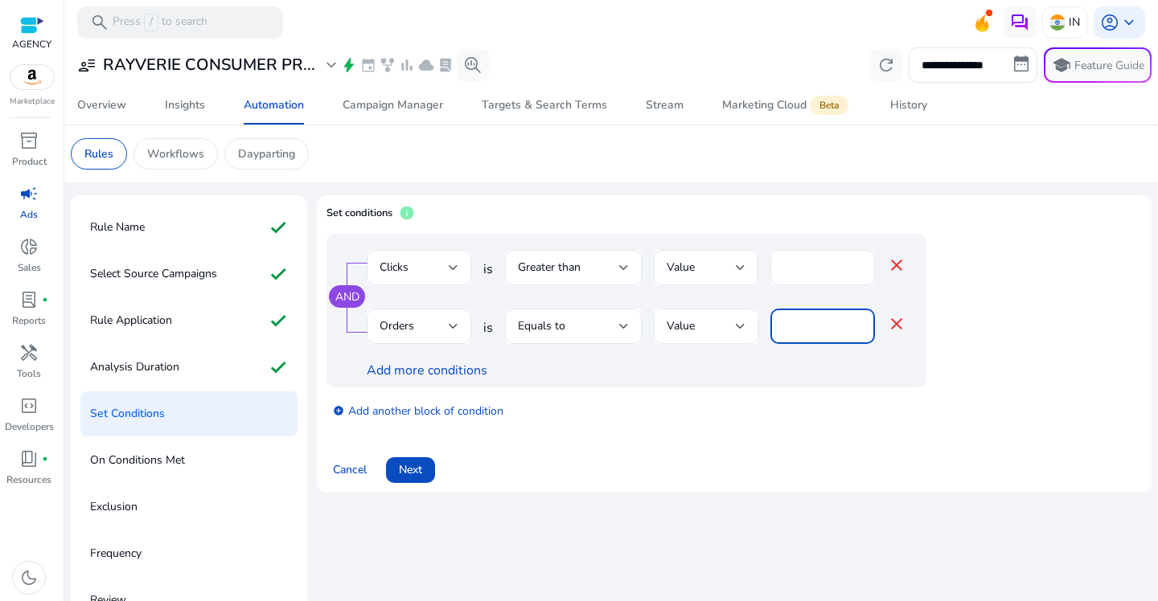
drag, startPoint x: 794, startPoint y: 321, endPoint x: 748, endPoint y: 321, distance: 45.8
click at [748, 321] on div "Orders is Equals to Value * close" at bounding box center [636, 335] width 539 height 52
type input "*"
drag, startPoint x: 850, startPoint y: 435, endPoint x: 819, endPoint y: 427, distance: 31.6
click at [850, 436] on div "AND Clicks is Greater than Value ** close Orders is Equals to Value * close Add…" at bounding box center [733, 336] width 815 height 204
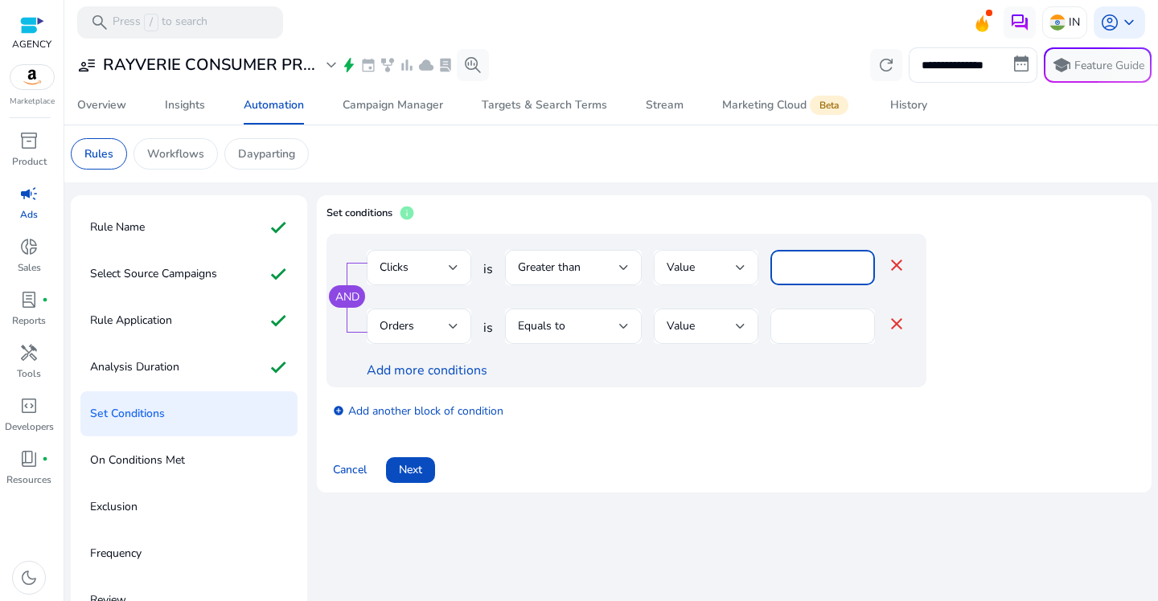
drag, startPoint x: 804, startPoint y: 269, endPoint x: 744, endPoint y: 269, distance: 59.5
click at [744, 269] on div "Clicks is Greater than Value ** close" at bounding box center [636, 276] width 539 height 52
type input "**"
click at [707, 408] on div "add_circle Add another block of condition" at bounding box center [658, 409] width 664 height 45
click at [422, 408] on link "add_circle Add another block of condition" at bounding box center [418, 410] width 170 height 18
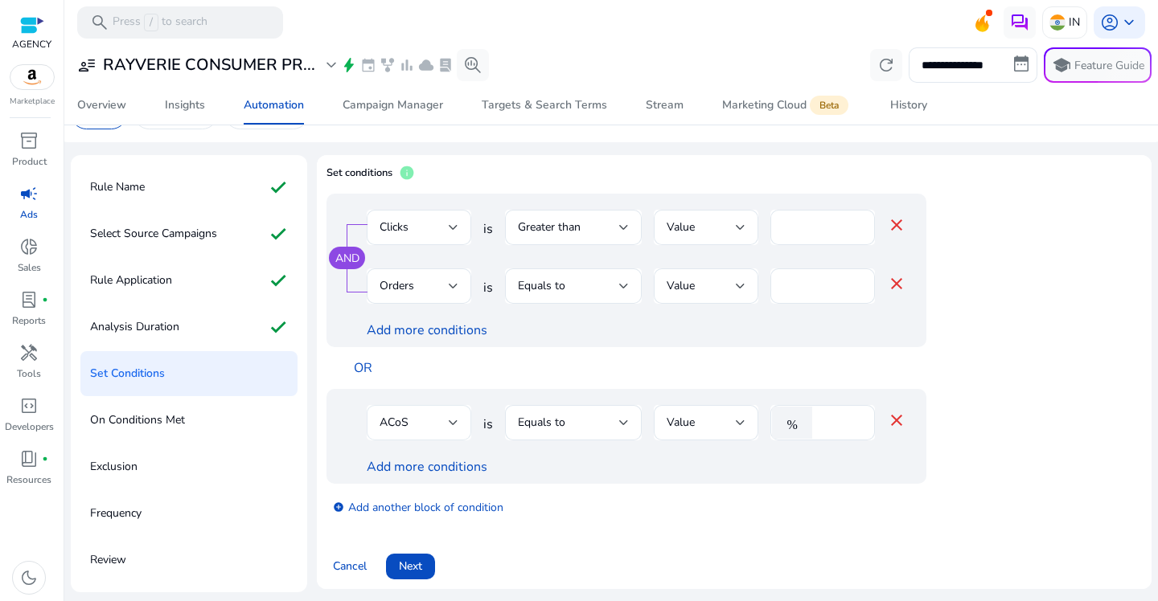
scroll to position [41, 0]
click at [436, 419] on div "ACoS" at bounding box center [413, 422] width 69 height 18
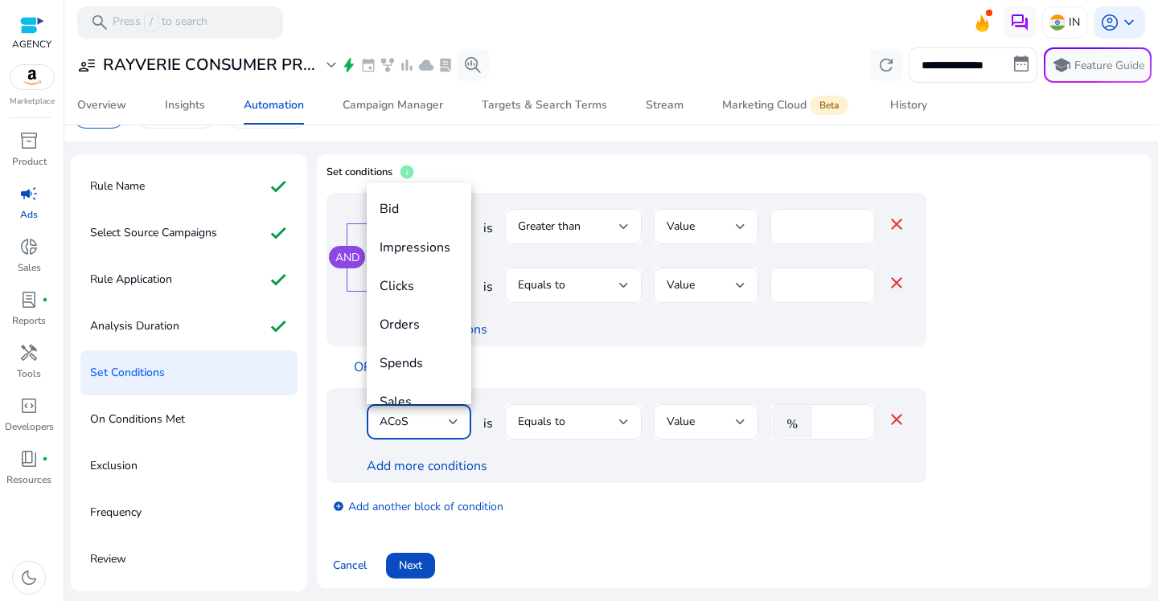
scroll to position [55, 0]
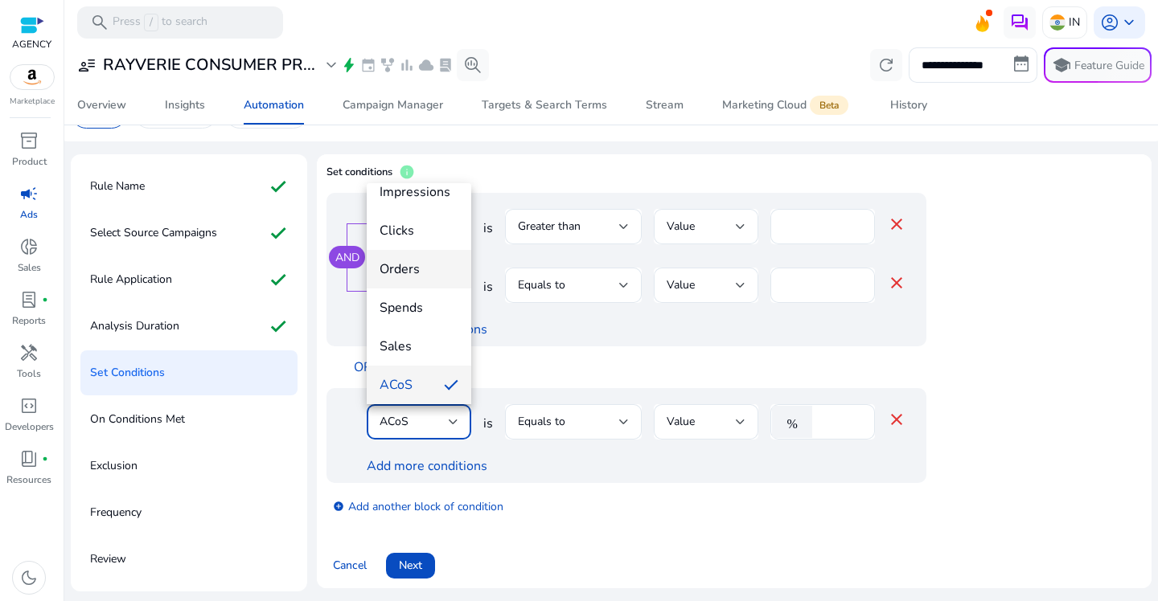
click at [419, 268] on span "Orders" at bounding box center [418, 269] width 79 height 18
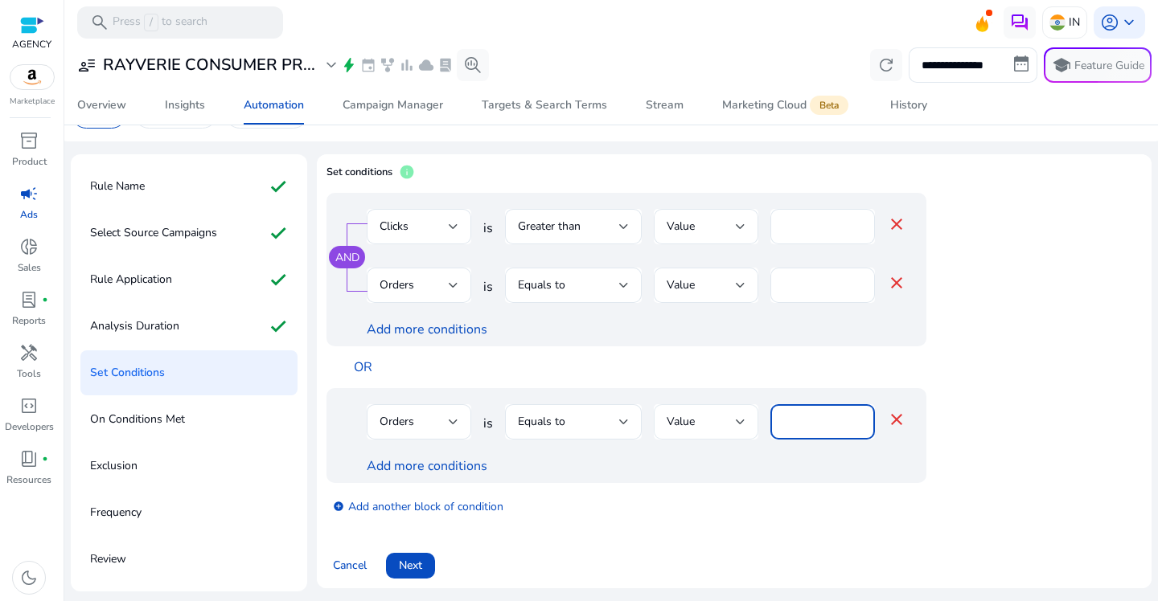
drag, startPoint x: 820, startPoint y: 425, endPoint x: 734, endPoint y: 425, distance: 86.0
click at [734, 425] on div "Orders is Equals to Value **** close" at bounding box center [636, 430] width 539 height 52
click at [562, 422] on span "Equals to" at bounding box center [541, 421] width 47 height 15
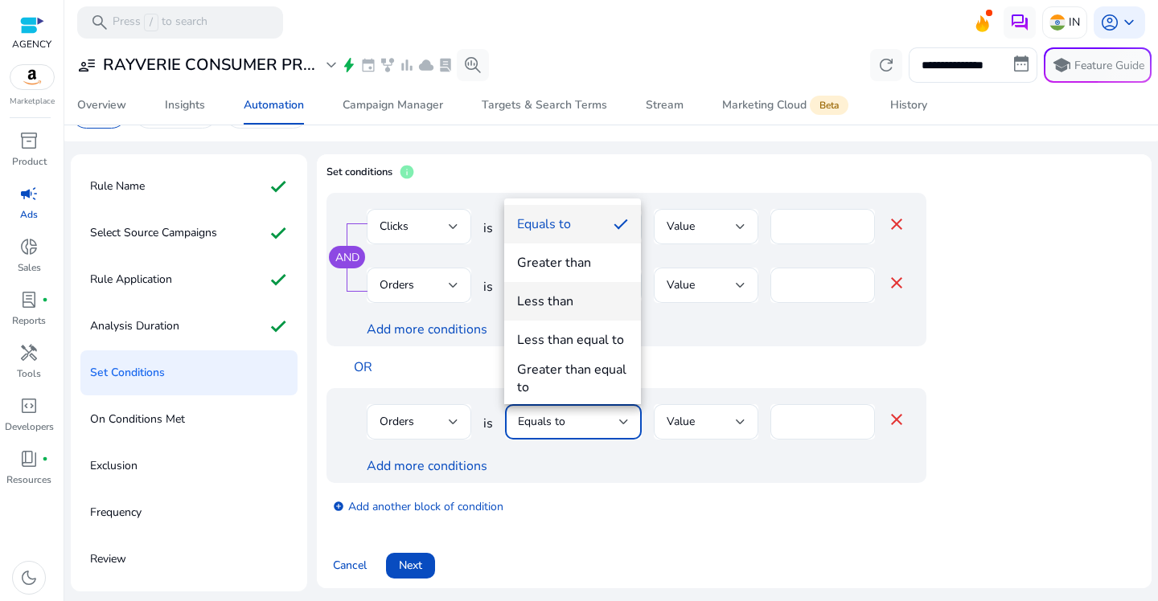
click at [567, 305] on div "Less than" at bounding box center [545, 302] width 56 height 18
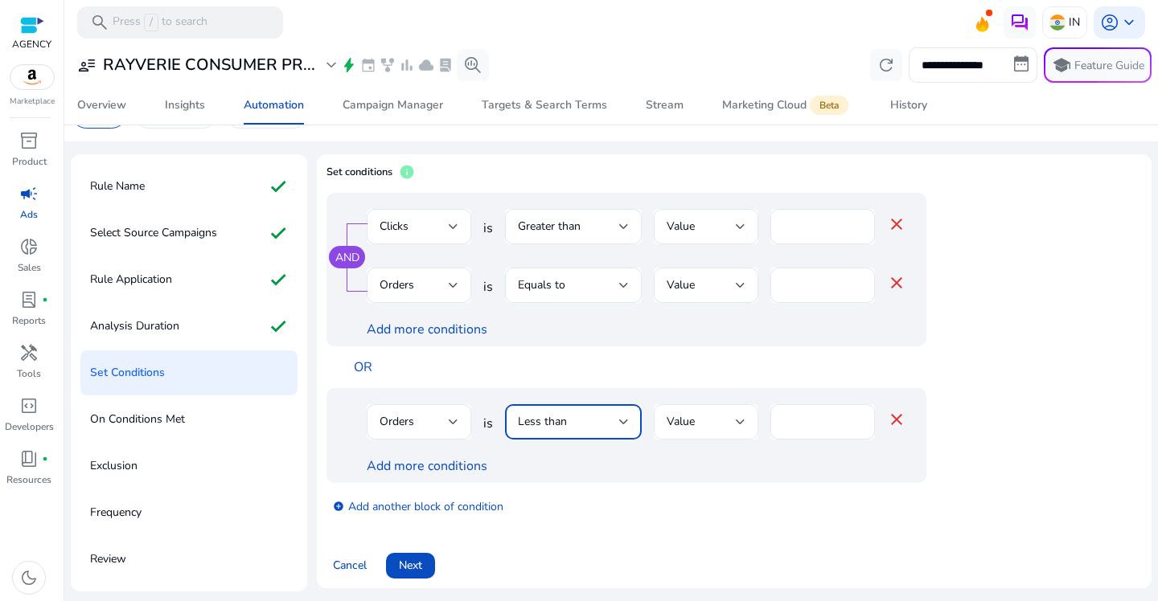
drag, startPoint x: 817, startPoint y: 420, endPoint x: 735, endPoint y: 420, distance: 82.8
click at [735, 420] on div "Orders is Less than Value **** close" at bounding box center [636, 430] width 539 height 52
type input "*"
drag, startPoint x: 738, startPoint y: 502, endPoint x: 686, endPoint y: 489, distance: 53.8
click at [738, 502] on div "add_circle Add another block of condition" at bounding box center [658, 505] width 664 height 45
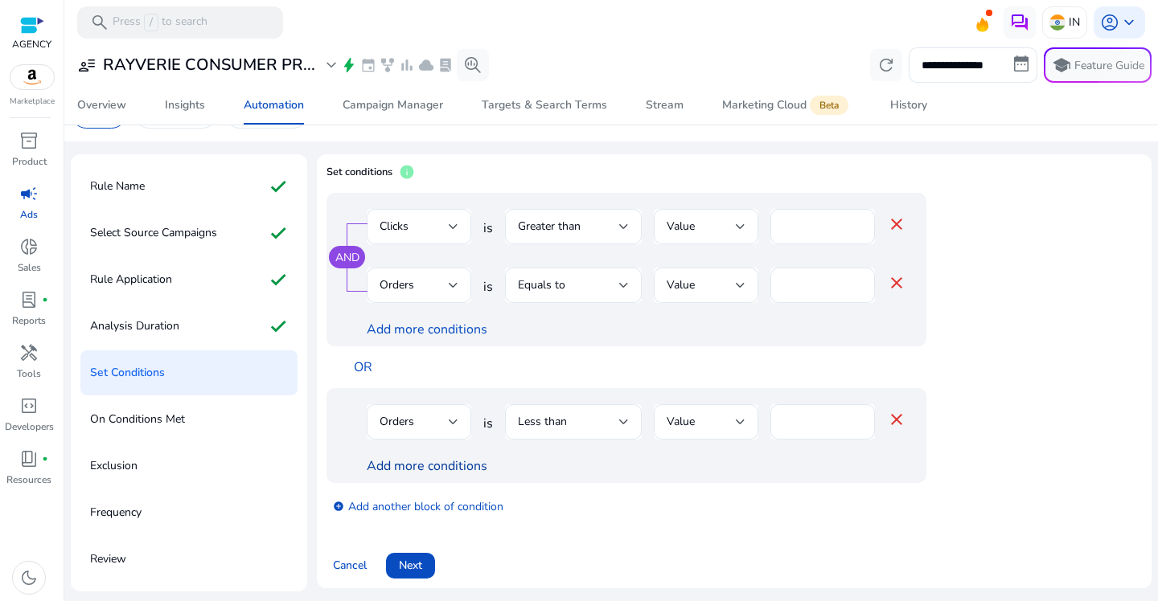
click at [457, 464] on link "Add more conditions" at bounding box center [427, 466] width 121 height 18
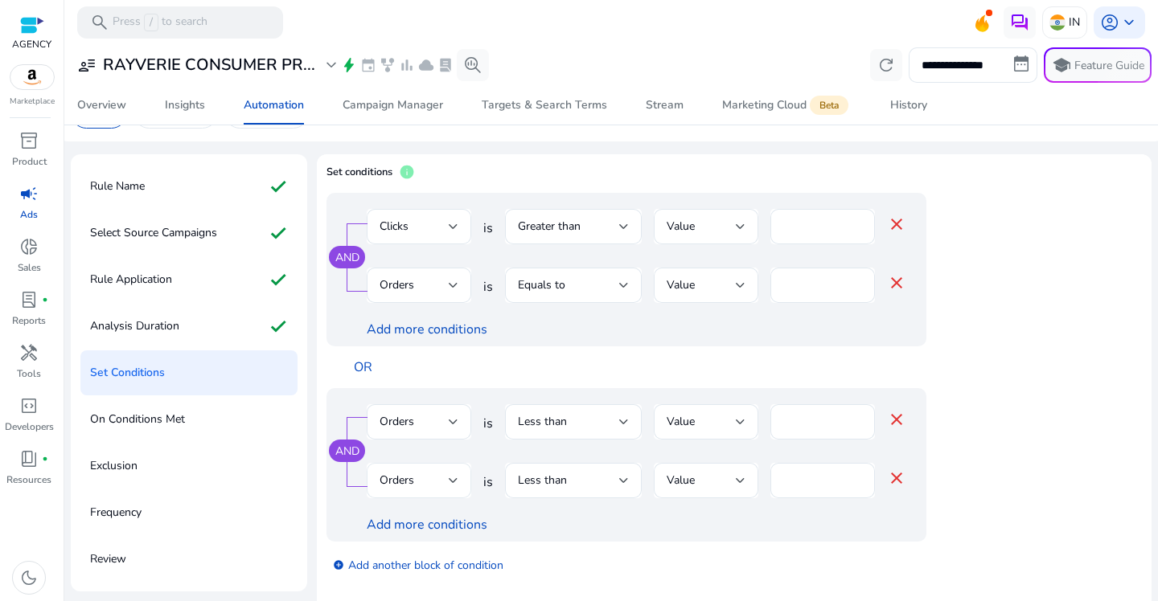
click at [412, 494] on div "Orders" at bounding box center [418, 480] width 79 height 35
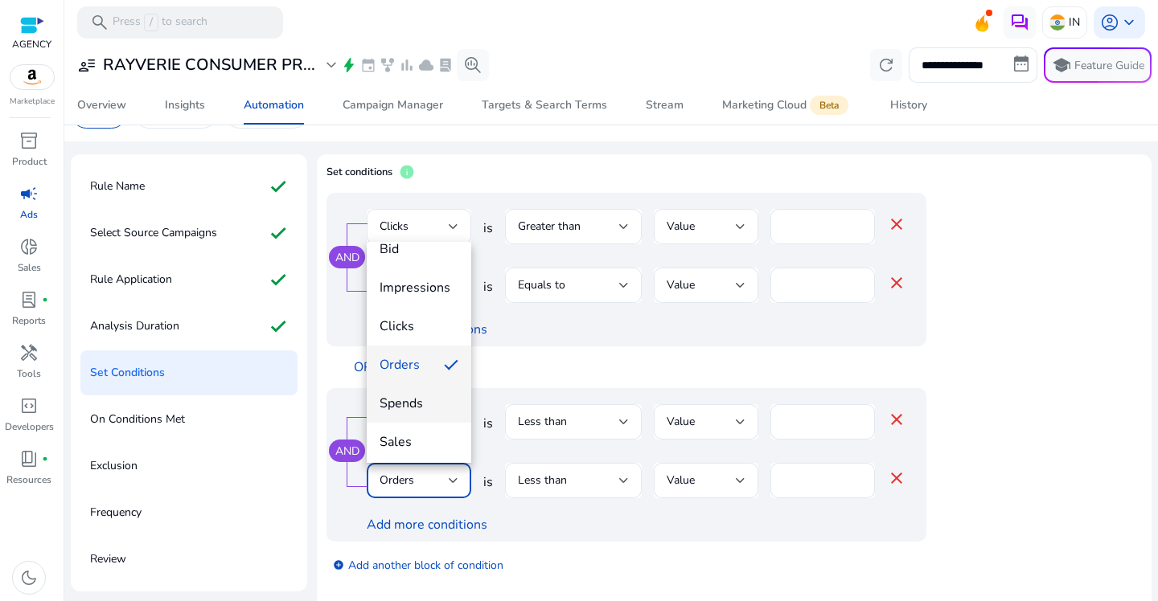
scroll to position [172, 0]
click at [411, 334] on span "ACoS" at bounding box center [418, 327] width 79 height 18
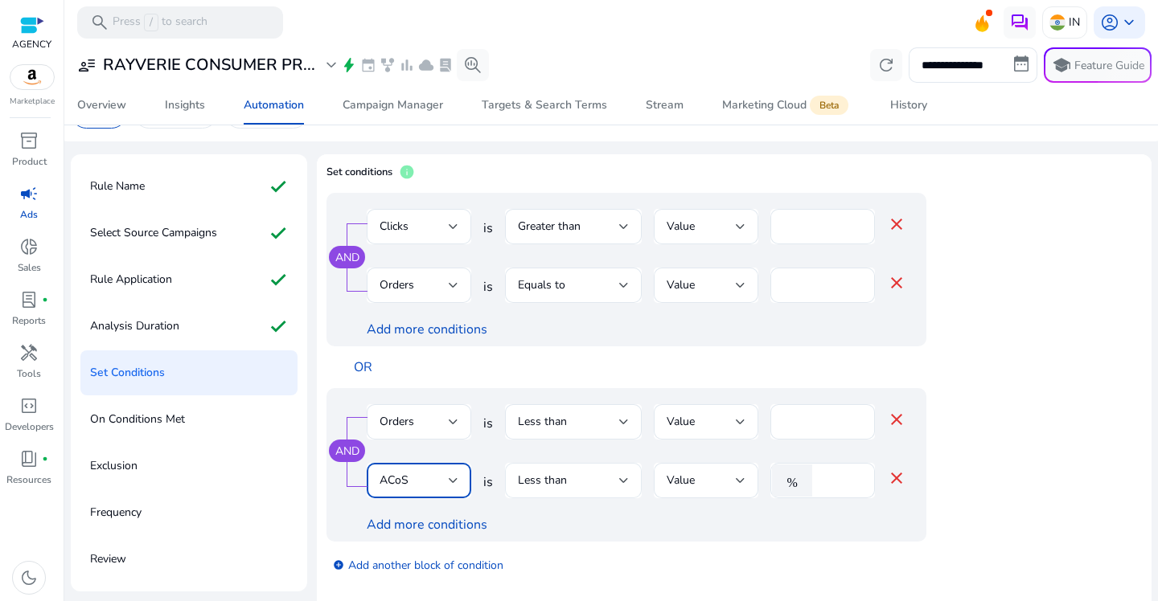
click at [579, 481] on div "Less than" at bounding box center [568, 481] width 101 height 18
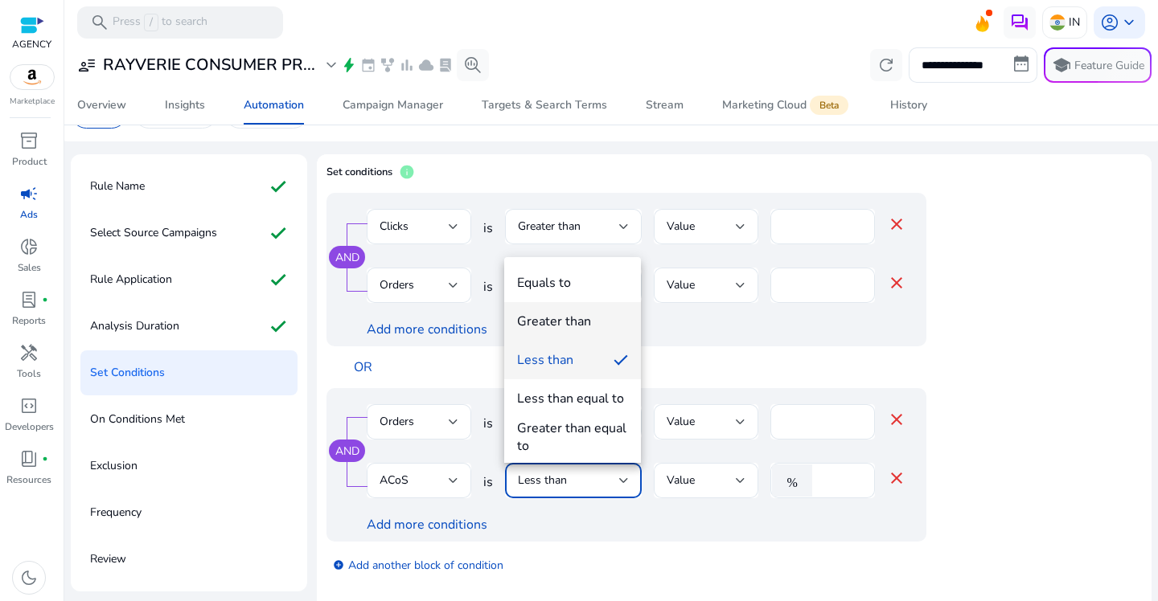
click at [576, 325] on div "Greater than" at bounding box center [554, 322] width 74 height 18
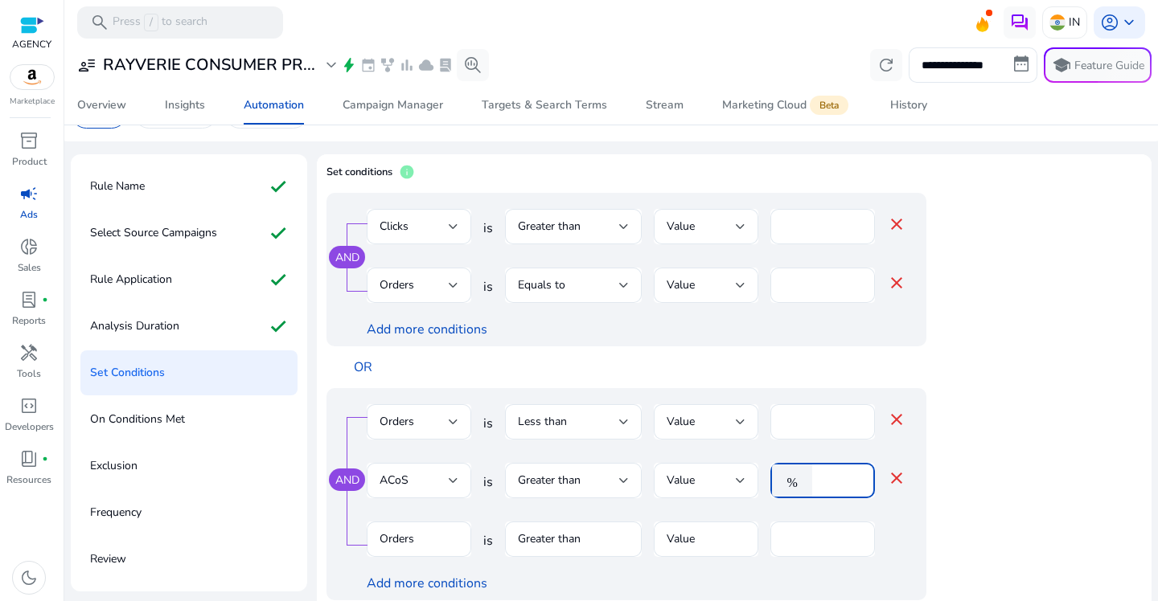
drag, startPoint x: 793, startPoint y: 477, endPoint x: 781, endPoint y: 476, distance: 12.9
click at [781, 476] on div "% *" at bounding box center [816, 480] width 92 height 35
type input "**"
click at [1004, 524] on app-ppc-editable-conditions "AND Clicks is Greater than Value ** close Orders is Equals to Value * close Add…" at bounding box center [733, 451] width 815 height 517
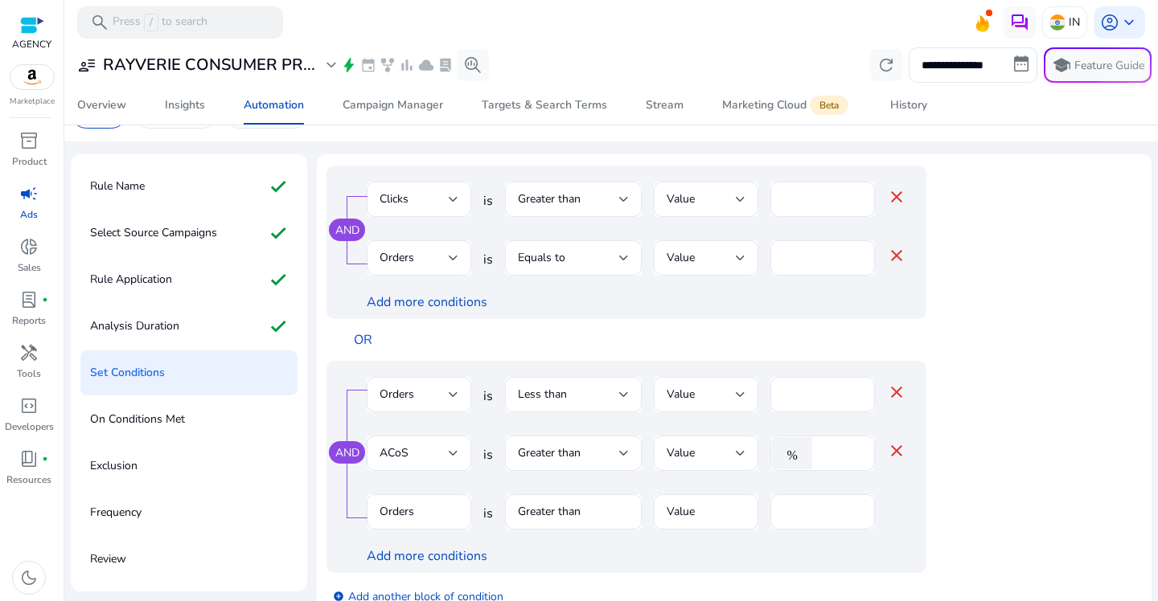
click at [964, 478] on div "AND Orders is Less than Value * close ACoS is Greater than Value % ** close Ord…" at bounding box center [658, 467] width 664 height 212
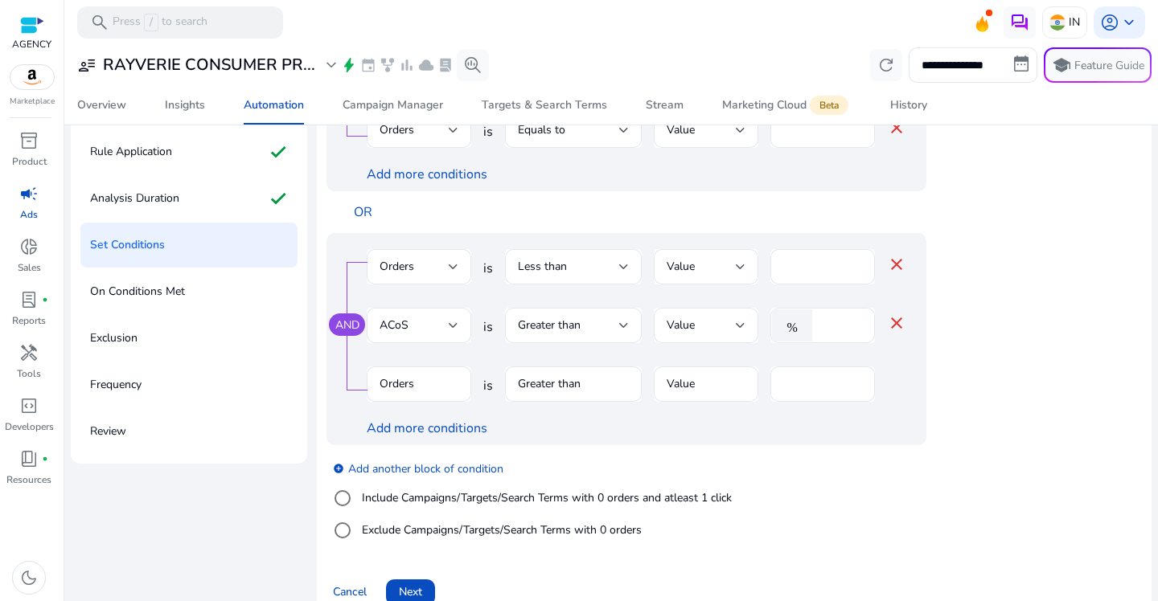
scroll to position [170, 0]
click at [423, 502] on label "Include Campaigns/Targets/Search Terms with 0 orders and atleast 1 click" at bounding box center [545, 497] width 373 height 17
click at [440, 384] on div "Clicks" at bounding box center [413, 384] width 69 height 18
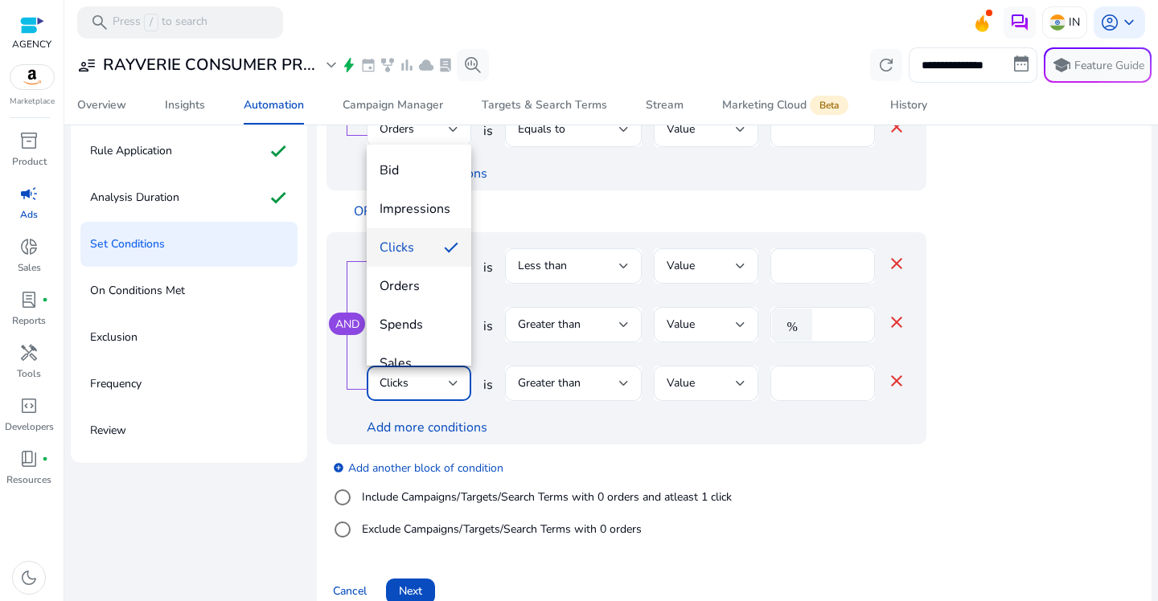
click at [416, 290] on span "Orders" at bounding box center [418, 286] width 79 height 18
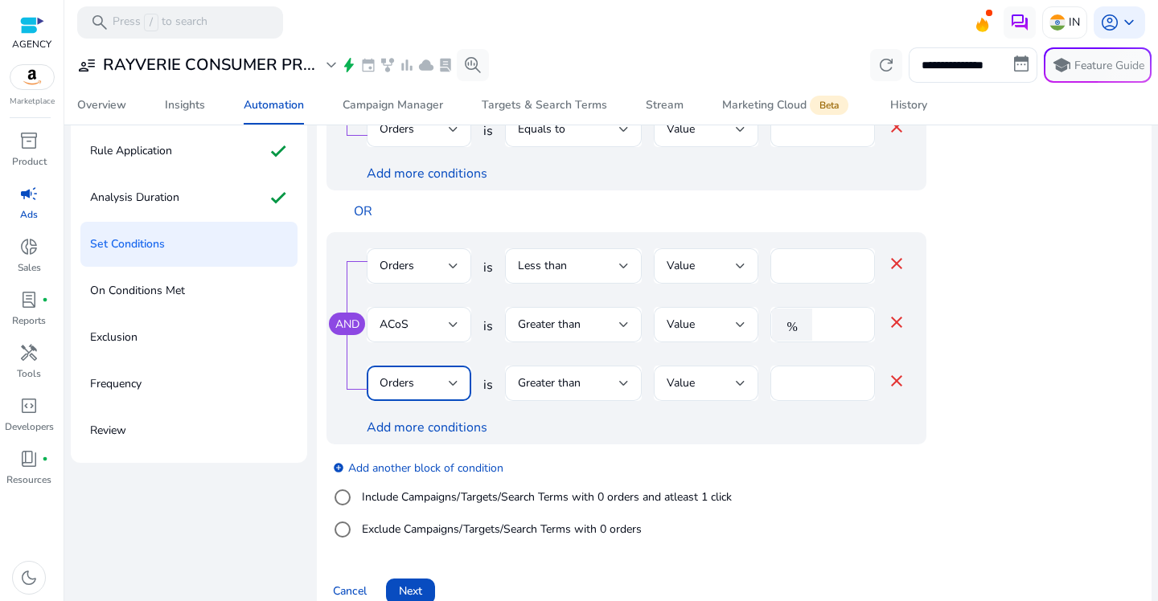
click at [937, 476] on div "add_circle Add another block of condition Include Campaigns/Targets/Search Term…" at bounding box center [658, 499] width 664 height 109
click at [414, 464] on link "add_circle Add another block of condition" at bounding box center [418, 467] width 170 height 18
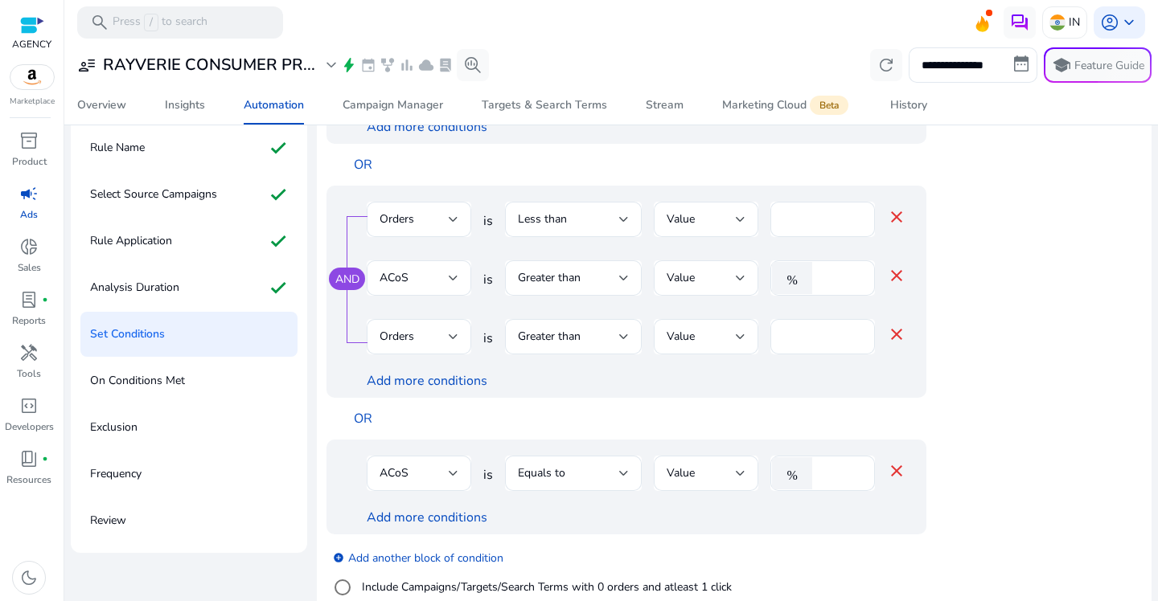
scroll to position [178, 0]
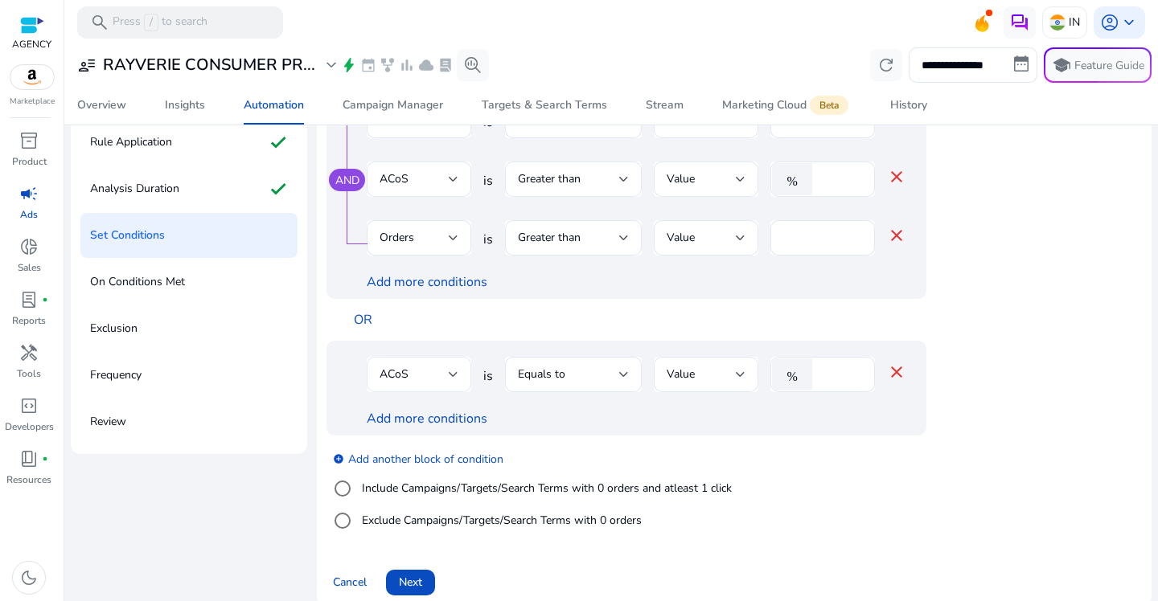
click at [446, 371] on div "ACoS" at bounding box center [413, 375] width 69 height 18
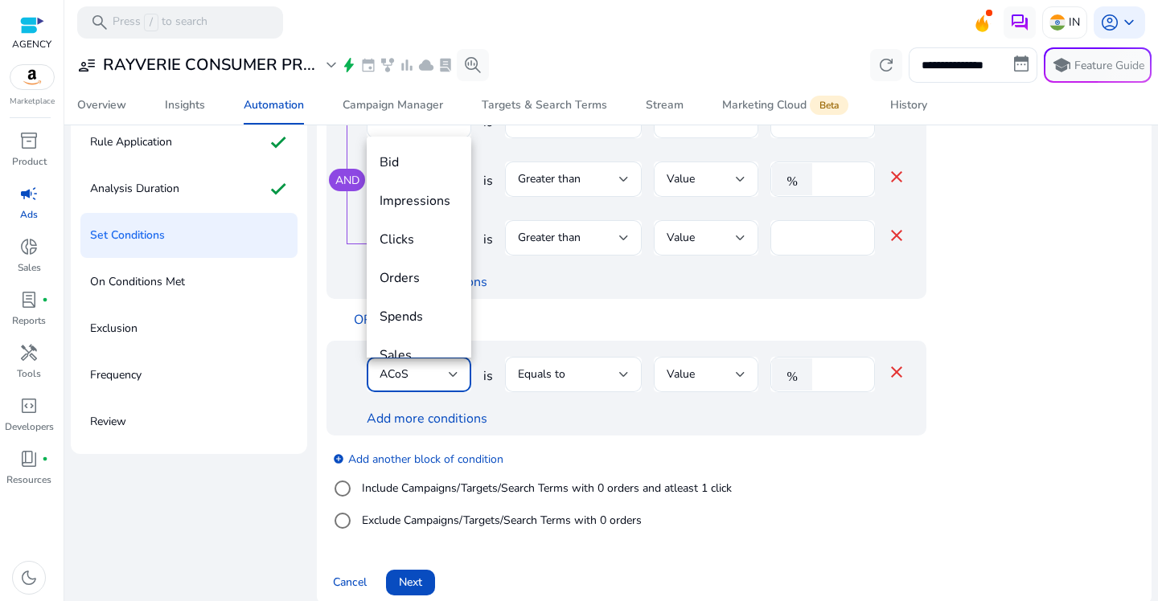
scroll to position [55, 0]
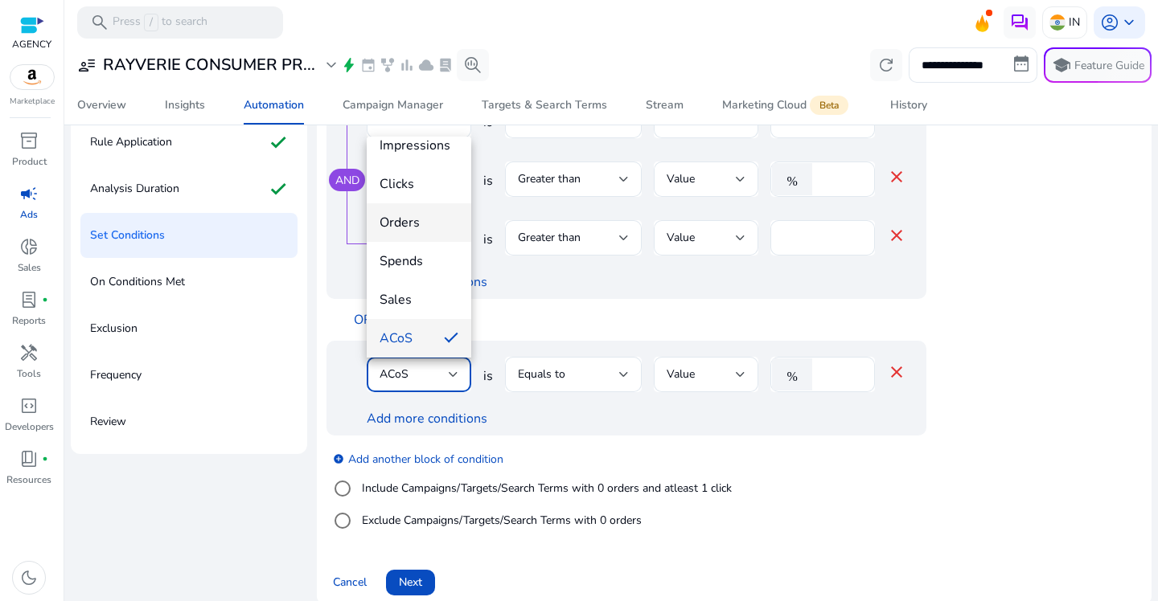
click at [423, 236] on mat-option "Orders" at bounding box center [419, 222] width 104 height 39
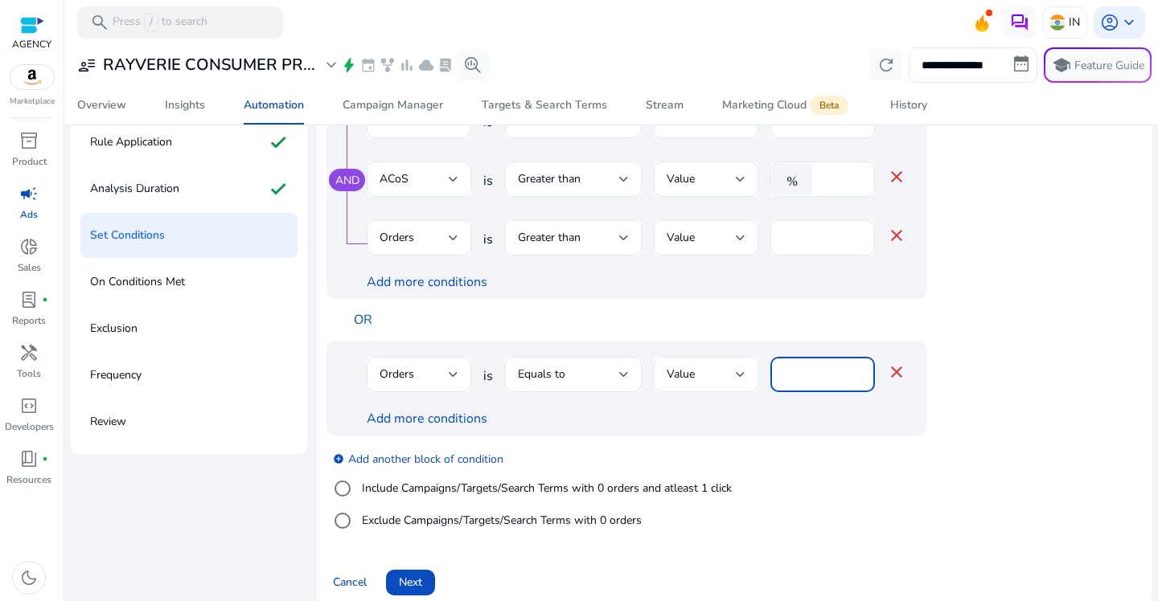
drag, startPoint x: 828, startPoint y: 372, endPoint x: 737, endPoint y: 372, distance: 90.8
click at [738, 372] on div "Orders is Equals to Value **** close" at bounding box center [636, 383] width 539 height 52
type input "*"
click at [981, 451] on div "add_circle Add another block of condition Include Campaigns/Targets/Search Term…" at bounding box center [658, 490] width 664 height 109
click at [407, 425] on link "Add more conditions" at bounding box center [427, 419] width 121 height 18
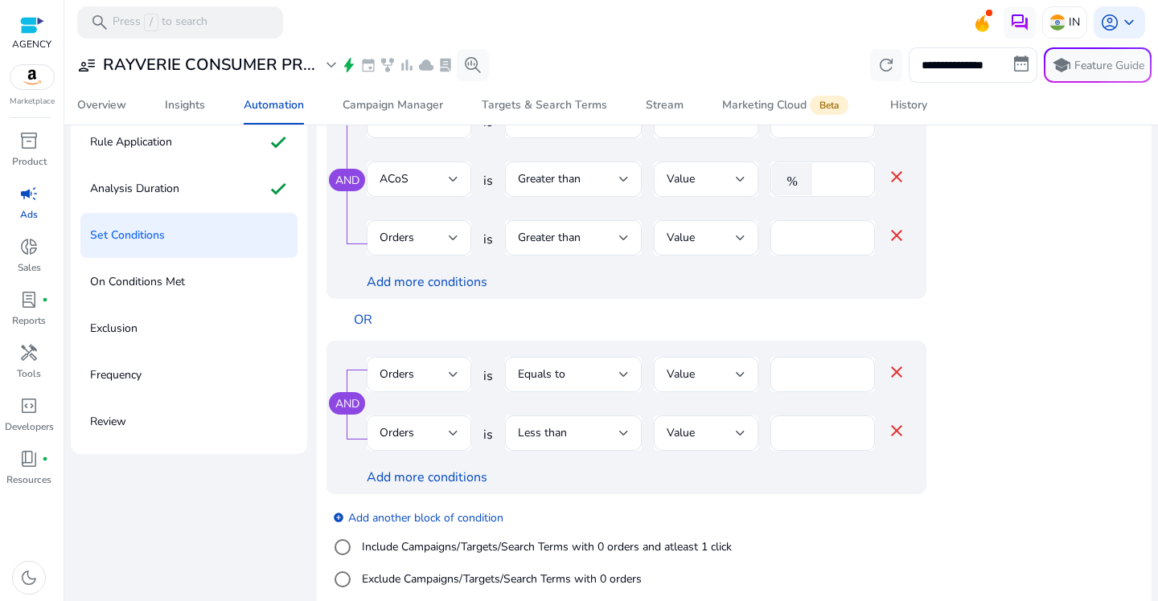
click at [406, 426] on span "Orders" at bounding box center [396, 432] width 35 height 15
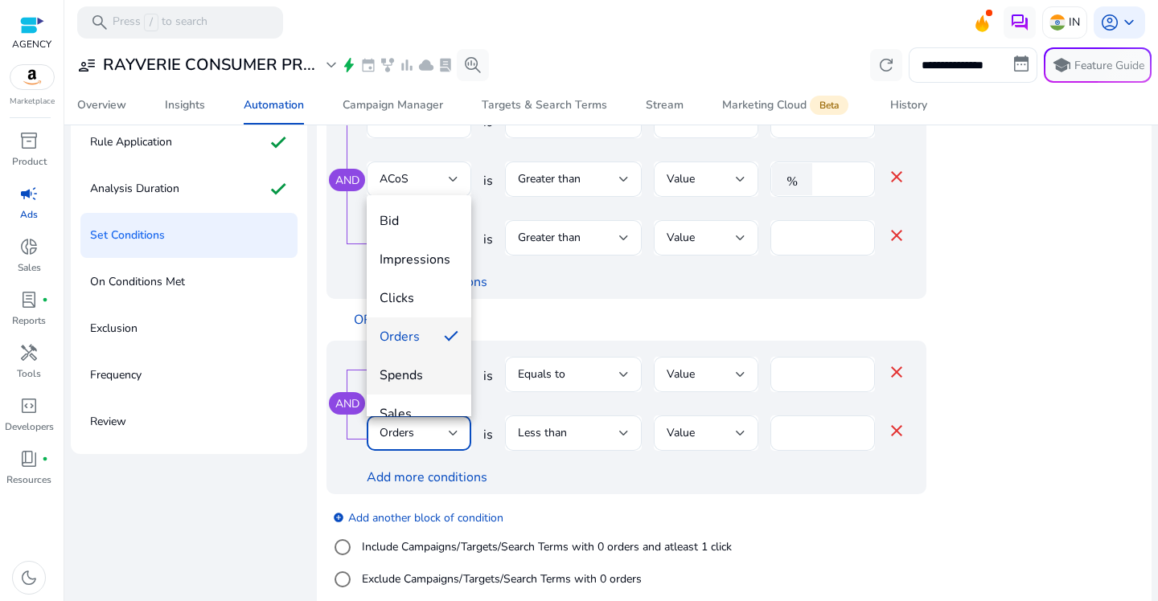
click at [418, 377] on span "Spends" at bounding box center [418, 376] width 79 height 18
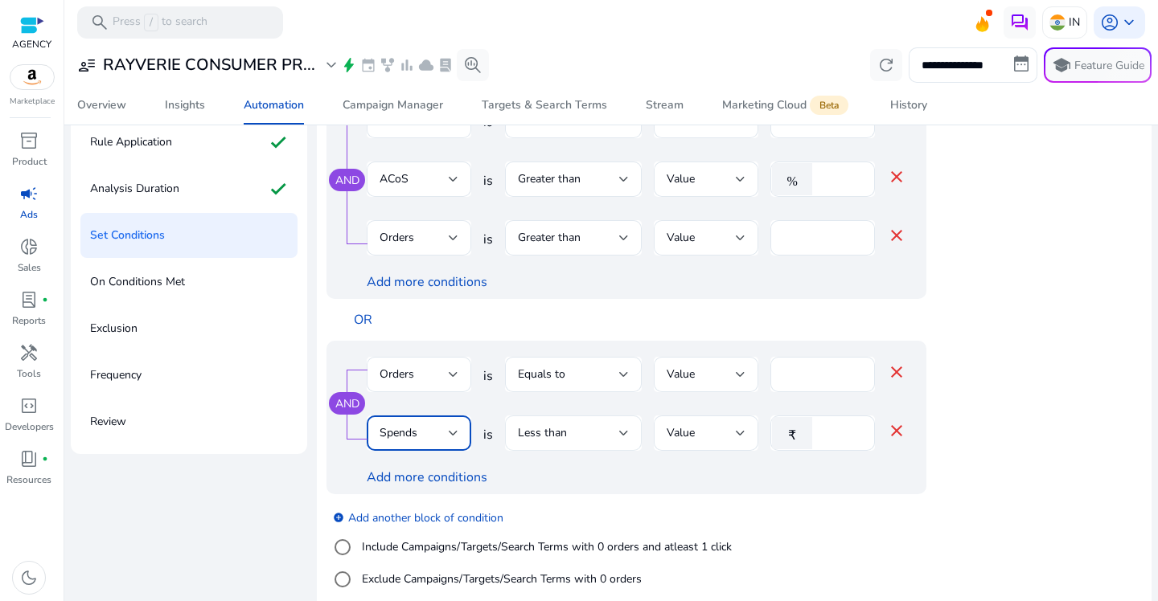
click at [571, 426] on div "Less than" at bounding box center [568, 433] width 101 height 18
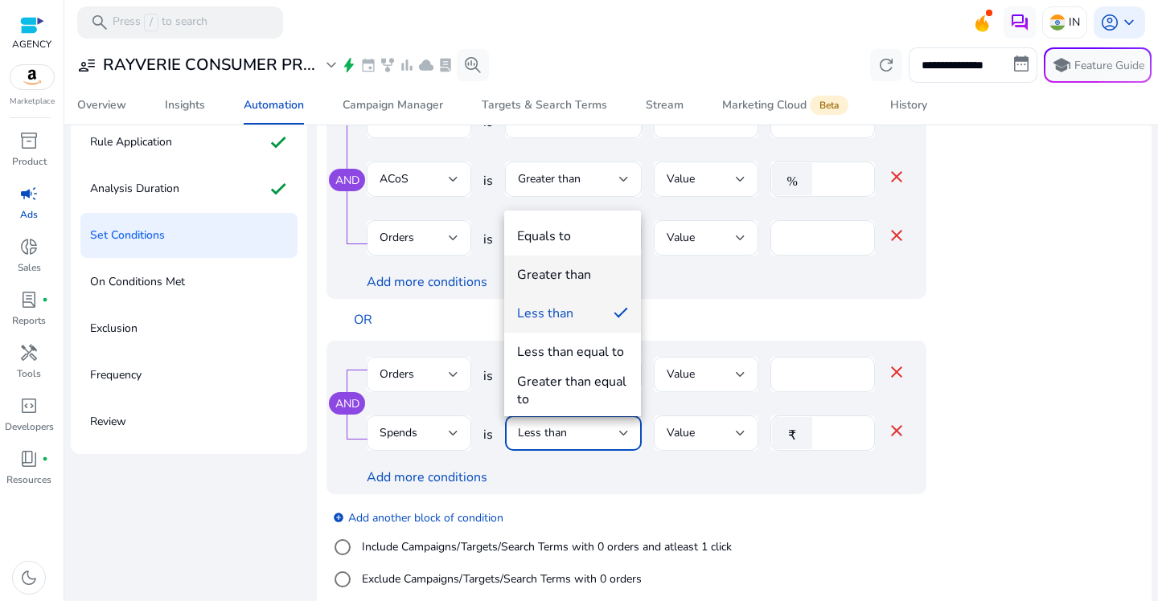
click at [567, 287] on mat-option "Greater than" at bounding box center [572, 275] width 137 height 39
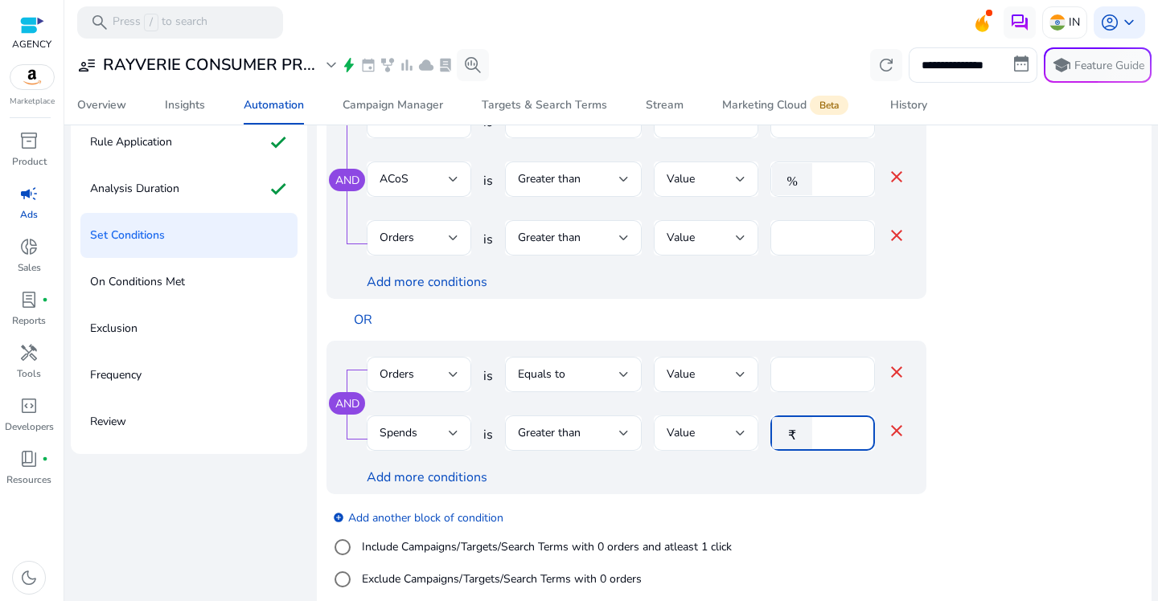
drag, startPoint x: 830, startPoint y: 432, endPoint x: 755, endPoint y: 425, distance: 75.1
click at [755, 425] on div "Spends is Greater than Value ₹ * close" at bounding box center [636, 442] width 539 height 52
type input "***"
click at [985, 475] on div "AND Orders is Equals to Value * close Spends is Greater than Value ₹ *** close …" at bounding box center [658, 418] width 664 height 154
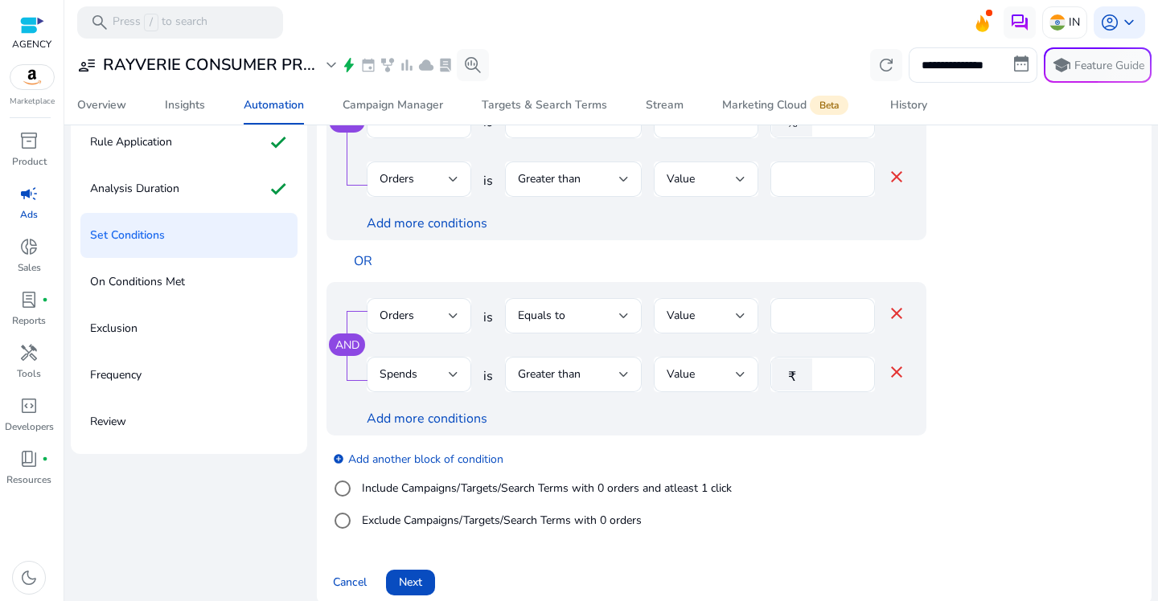
click at [415, 576] on span "Next" at bounding box center [410, 582] width 23 height 17
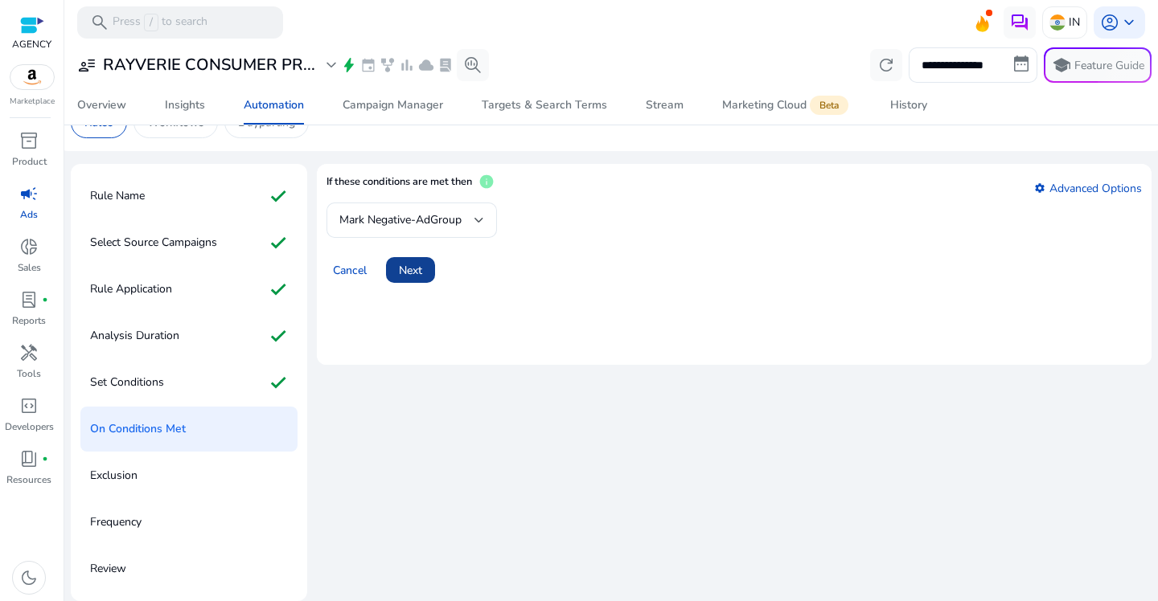
click at [412, 272] on span "Next" at bounding box center [410, 270] width 23 height 17
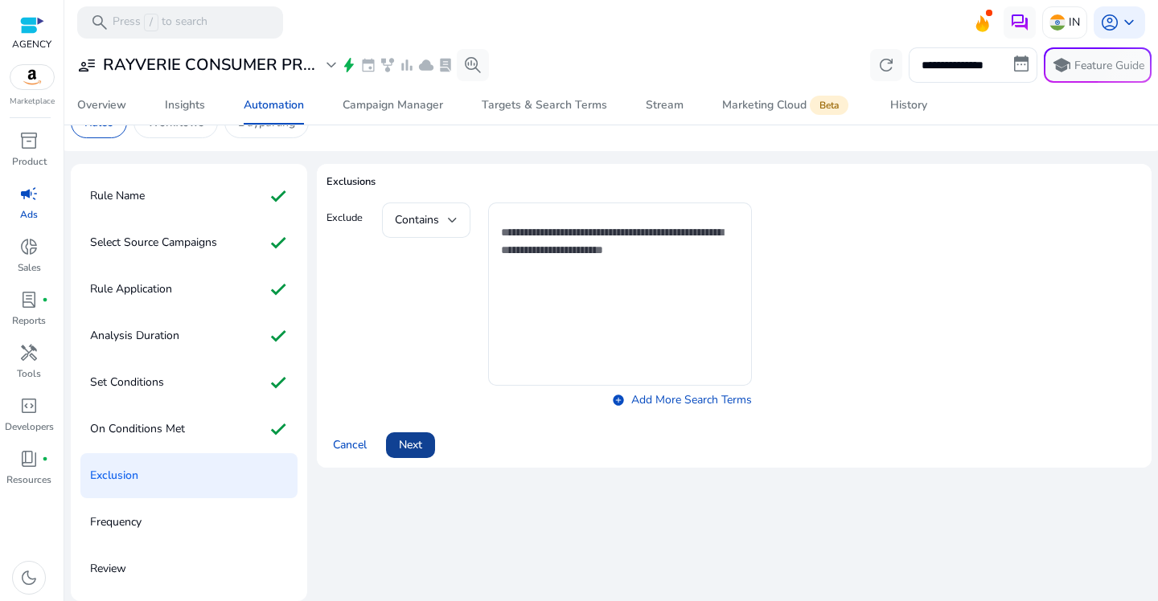
click at [404, 440] on span "Next" at bounding box center [410, 444] width 23 height 17
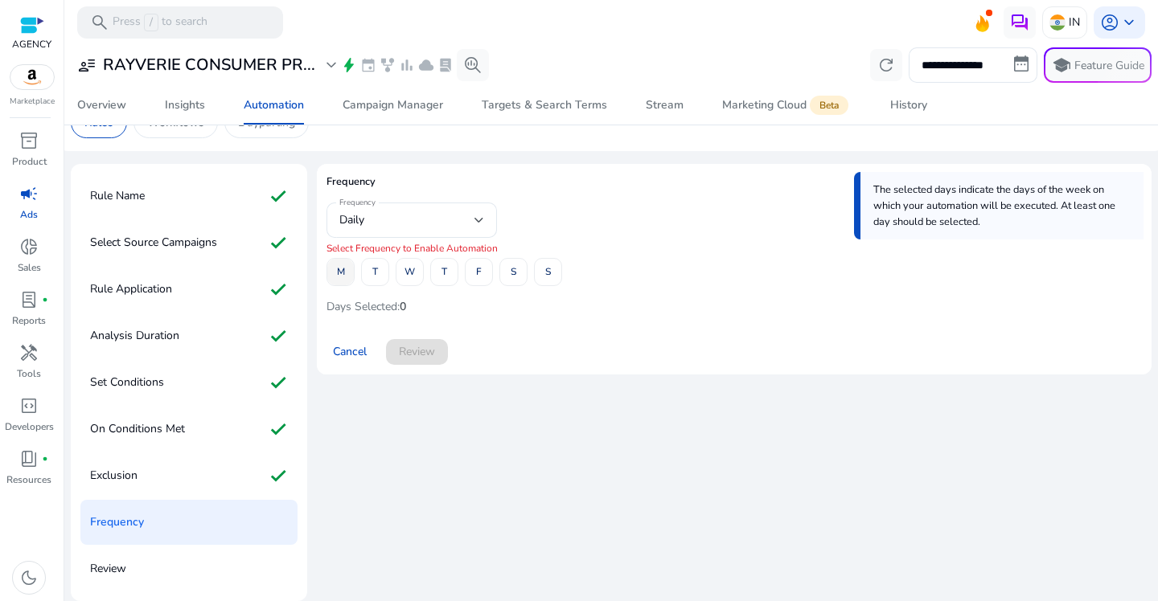
click at [341, 281] on span "M" at bounding box center [341, 272] width 8 height 28
click at [402, 280] on span at bounding box center [409, 272] width 27 height 39
click at [481, 275] on span at bounding box center [478, 272] width 27 height 39
click at [417, 357] on span "Review" at bounding box center [417, 351] width 36 height 17
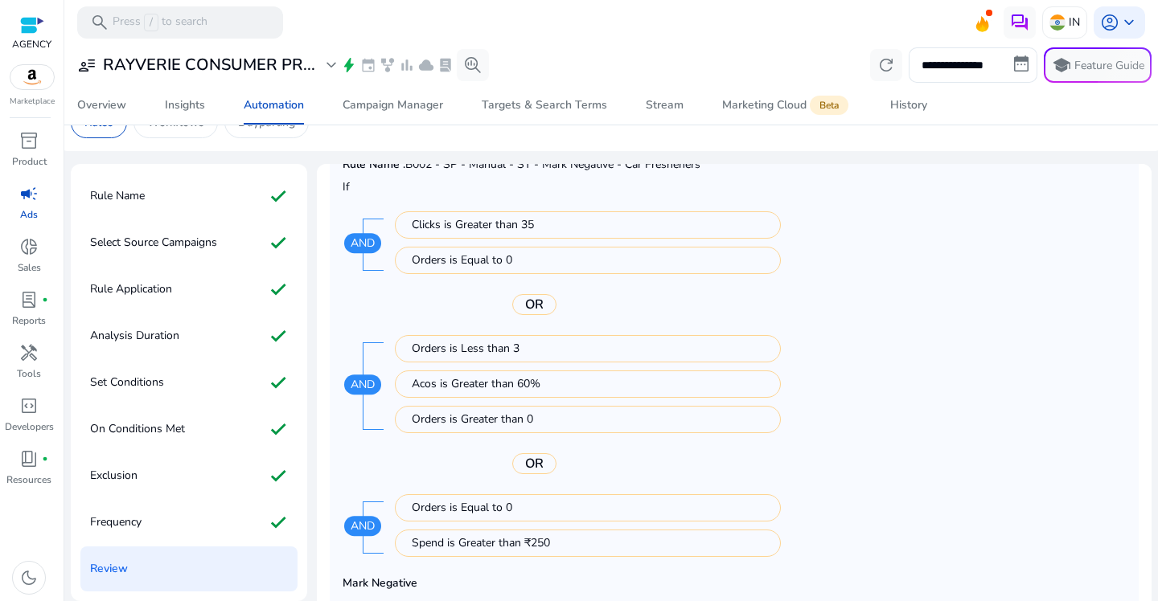
scroll to position [195, 0]
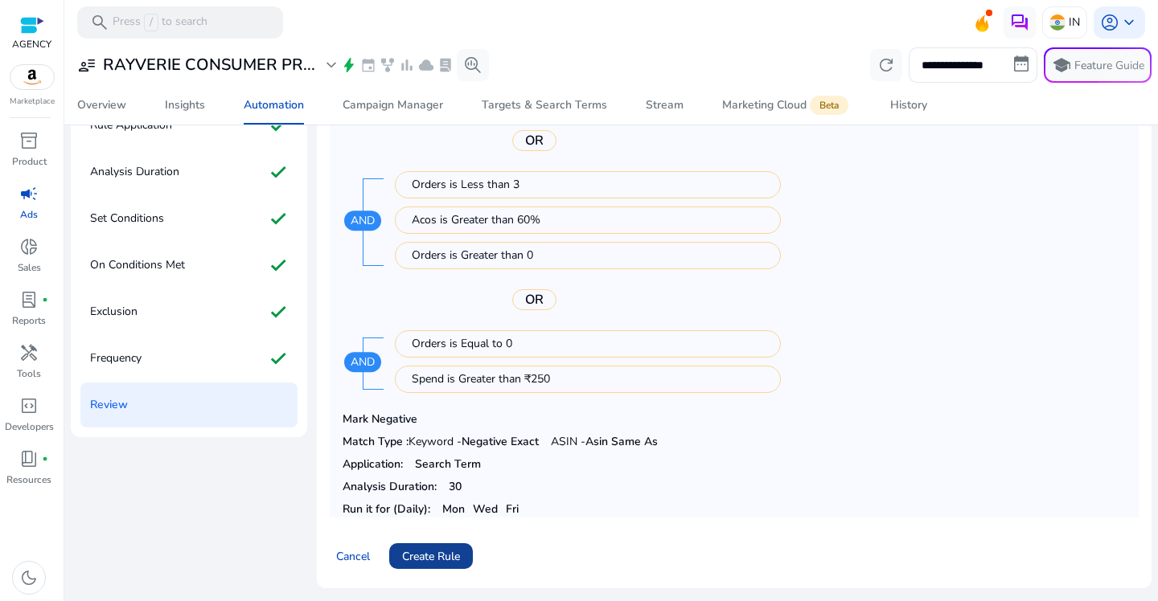
click at [435, 549] on span "Create Rule" at bounding box center [431, 556] width 58 height 17
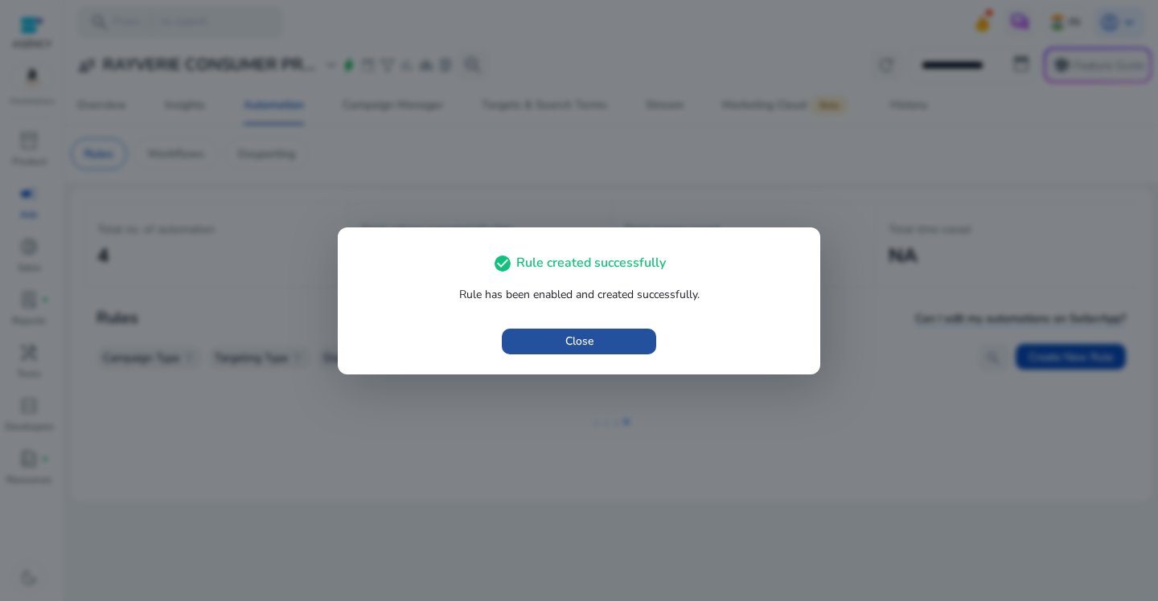
click at [592, 343] on span "Close" at bounding box center [579, 341] width 28 height 17
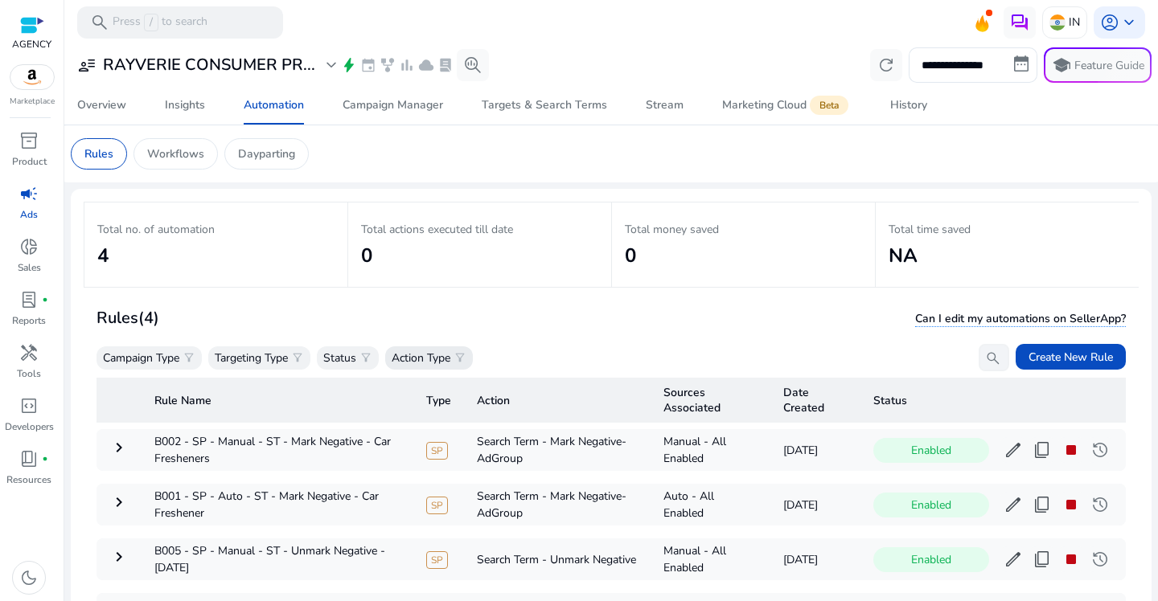
scroll to position [117, 0]
